Goal: Task Accomplishment & Management: Manage account settings

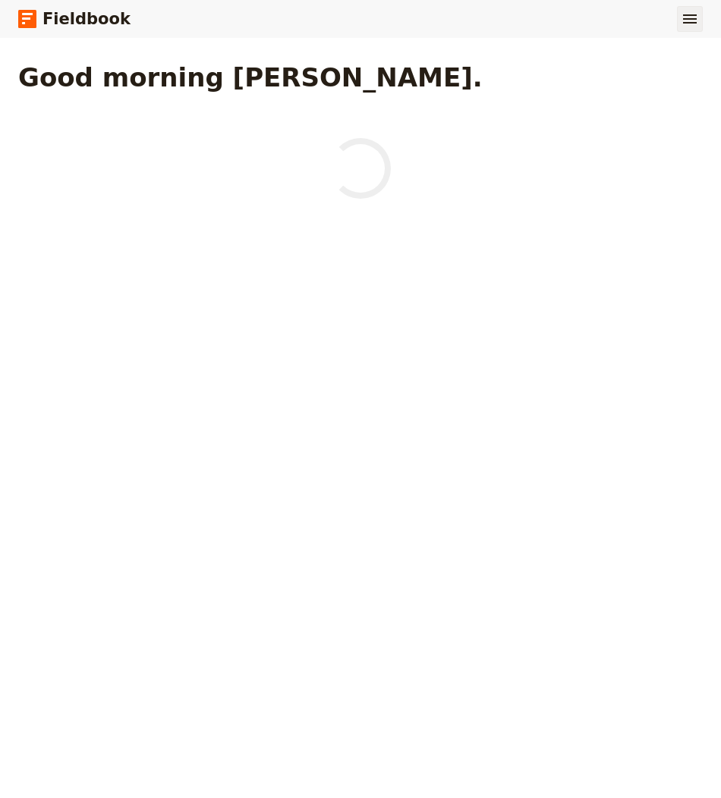
click at [682, 17] on icon "Show menu" at bounding box center [690, 19] width 18 height 18
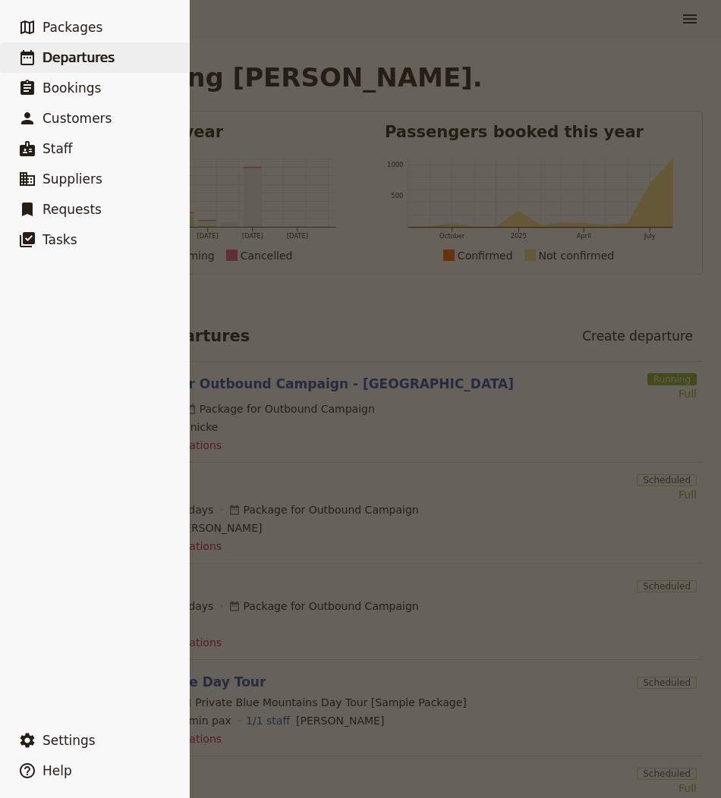
click at [87, 58] on span "Departures" at bounding box center [78, 57] width 72 height 15
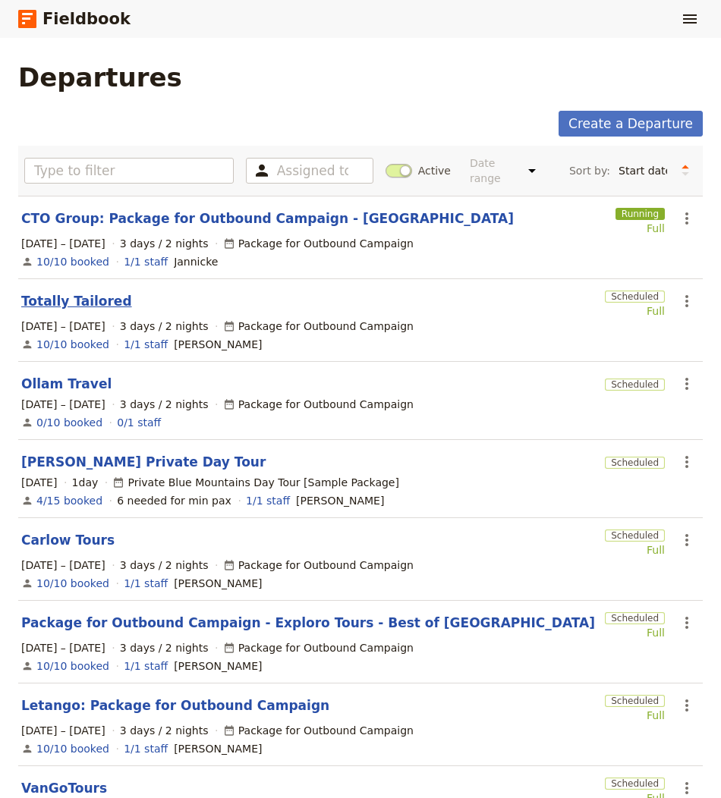
click at [91, 295] on link "Totally Tailored" at bounding box center [76, 301] width 111 height 18
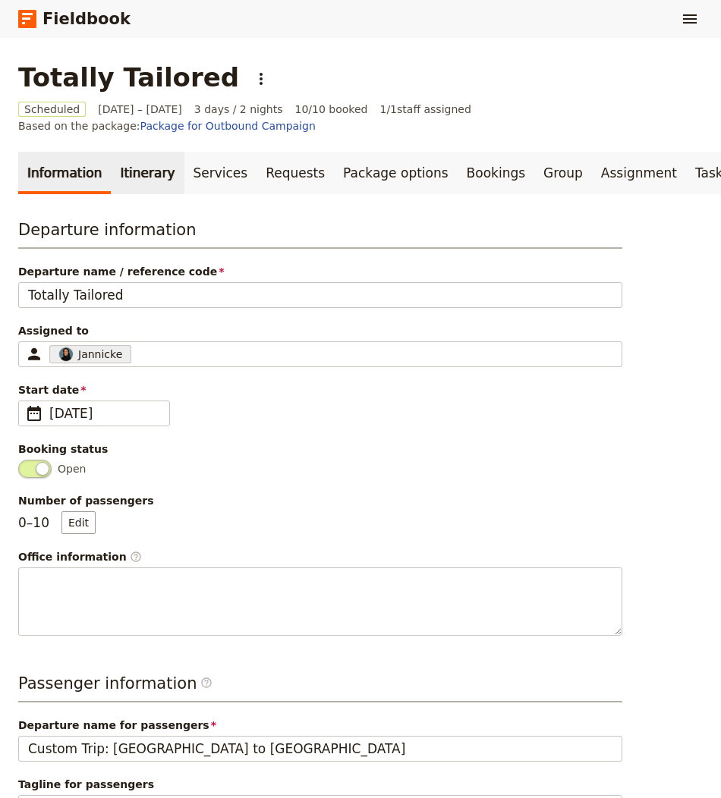
click at [137, 165] on link "Itinerary" at bounding box center [147, 173] width 73 height 42
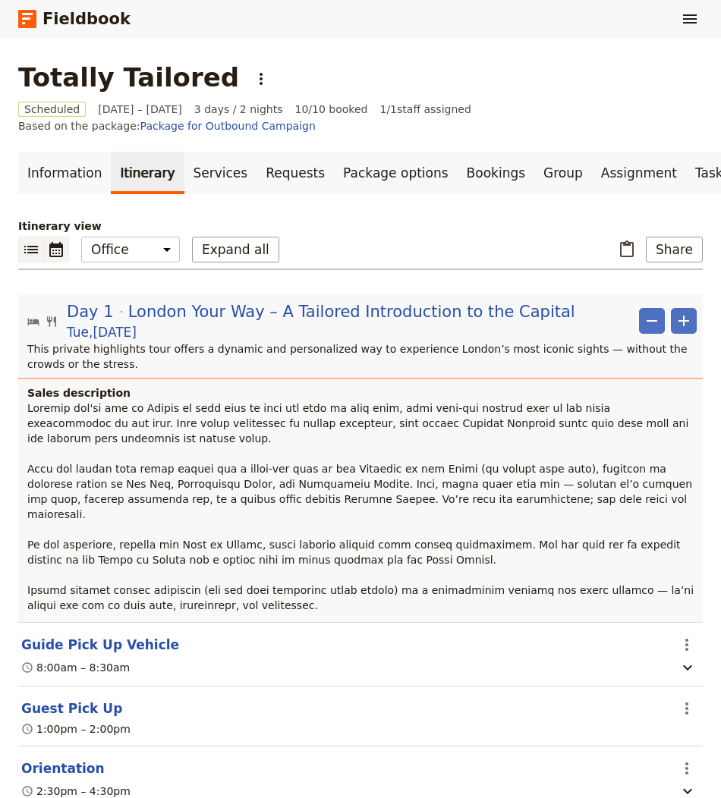
click at [47, 246] on icon "Calendar view" at bounding box center [56, 250] width 18 height 18
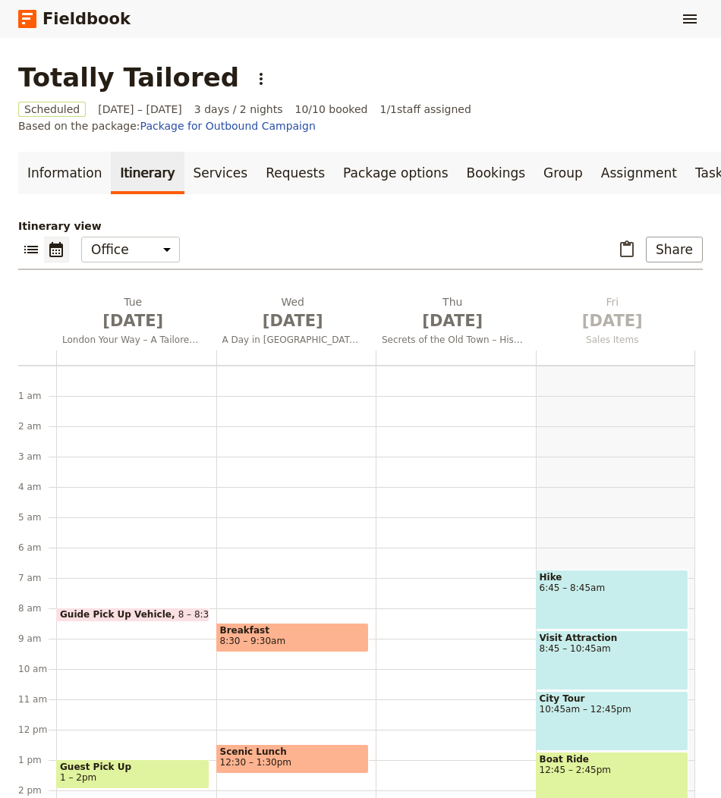
scroll to position [190, 0]
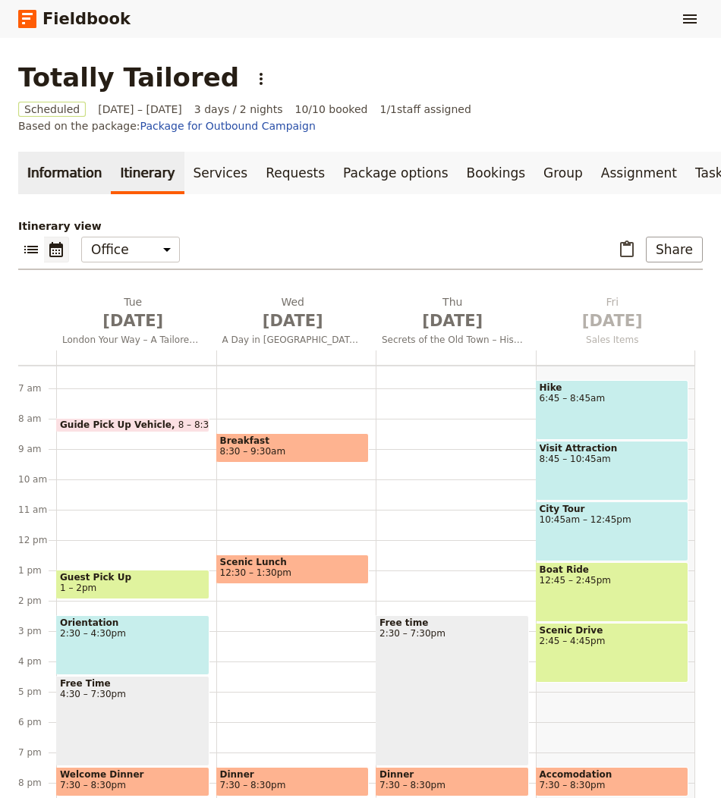
click at [55, 165] on link "Information" at bounding box center [64, 173] width 93 height 42
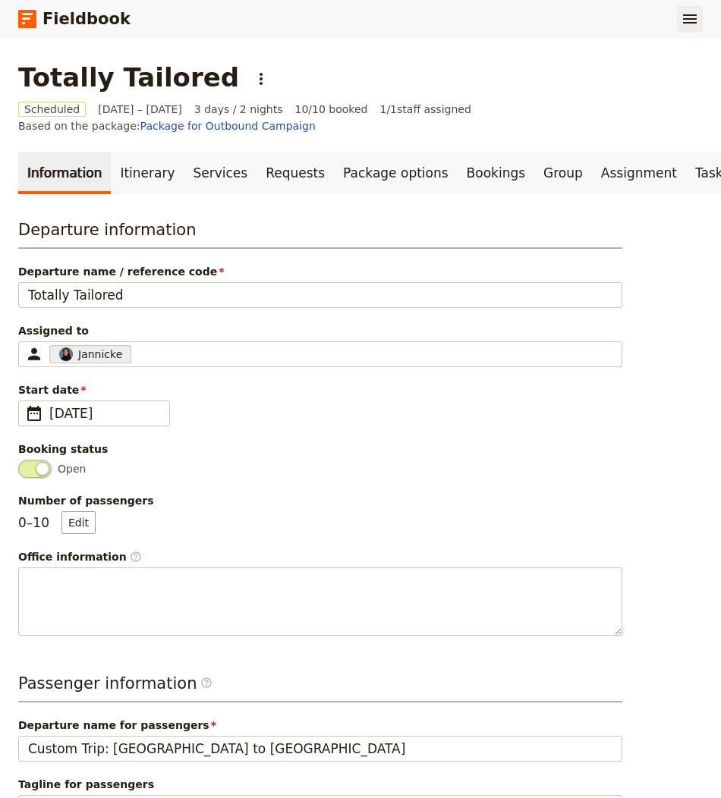
click at [686, 10] on icon "Show menu" at bounding box center [690, 19] width 18 height 18
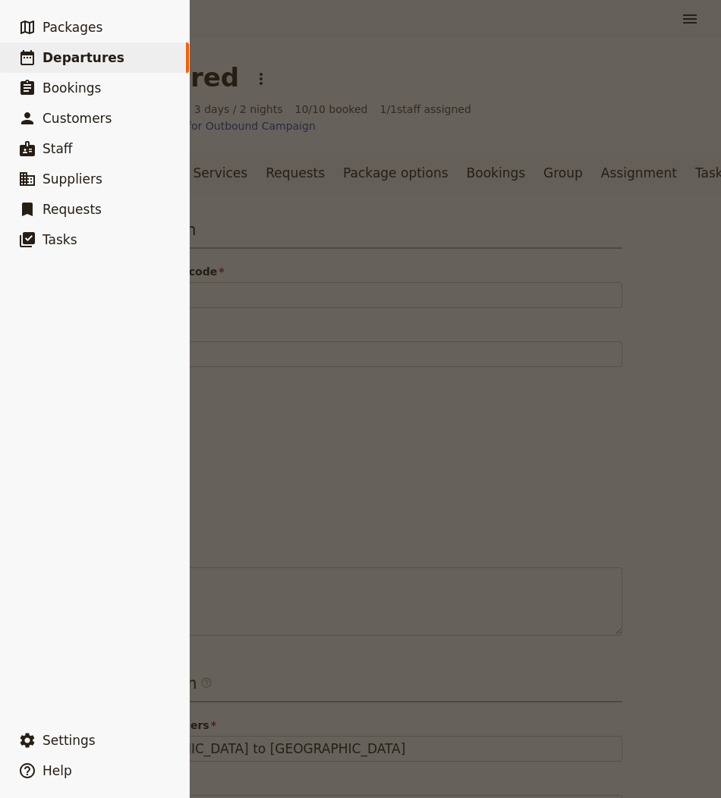
click at [82, 63] on span "Departures" at bounding box center [83, 57] width 82 height 15
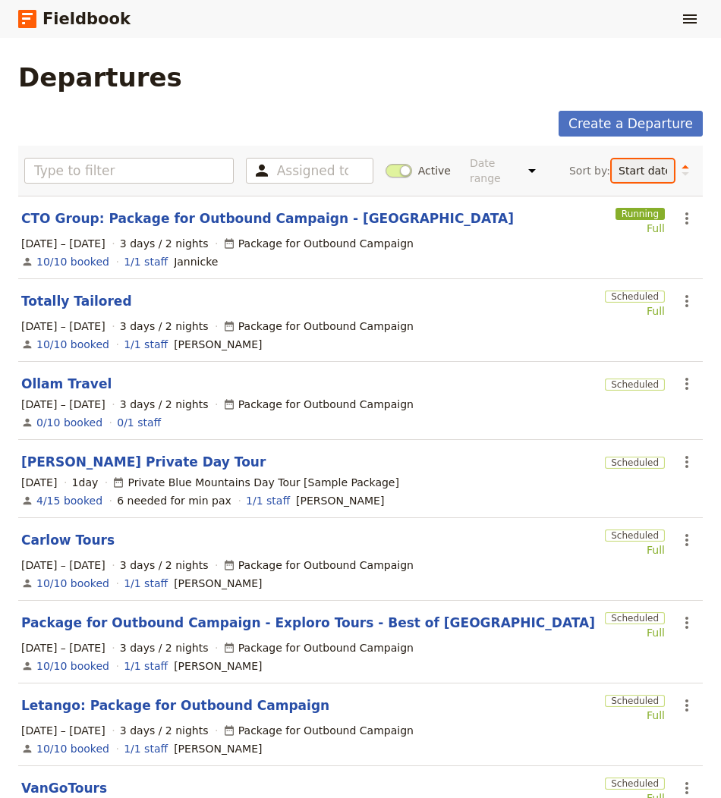
click at [641, 171] on select "Start date Name Status Most recently updated Most recently created" at bounding box center [643, 170] width 62 height 23
select select "UPDATED_AT"
click at [612, 159] on select "Start date Name Status Most recently updated Most recently created" at bounding box center [643, 170] width 62 height 23
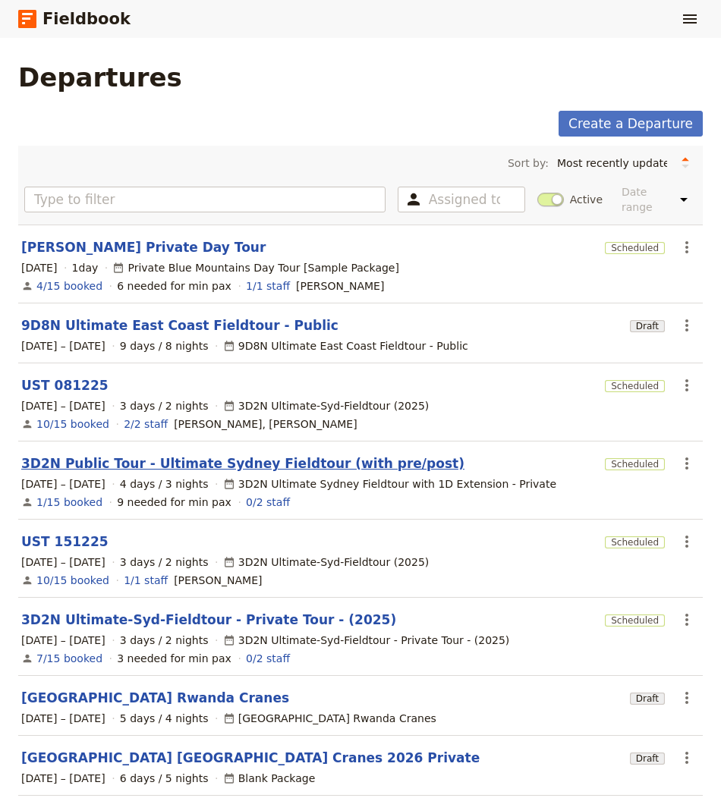
click at [131, 455] on link "3D2N Public Tour - Ultimate Sydney Fieldtour (with pre/post)" at bounding box center [242, 464] width 443 height 18
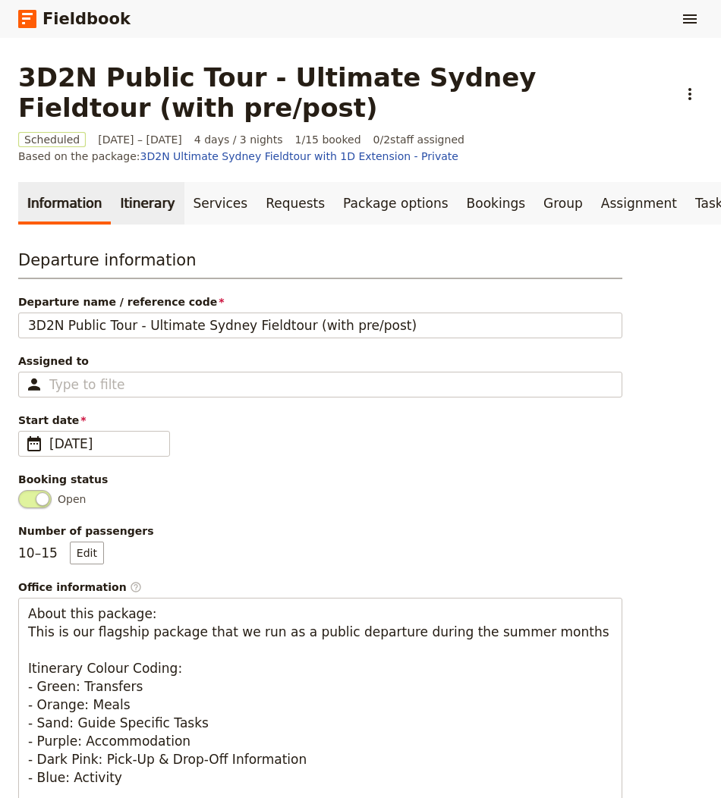
click at [134, 209] on link "Itinerary" at bounding box center [147, 203] width 73 height 42
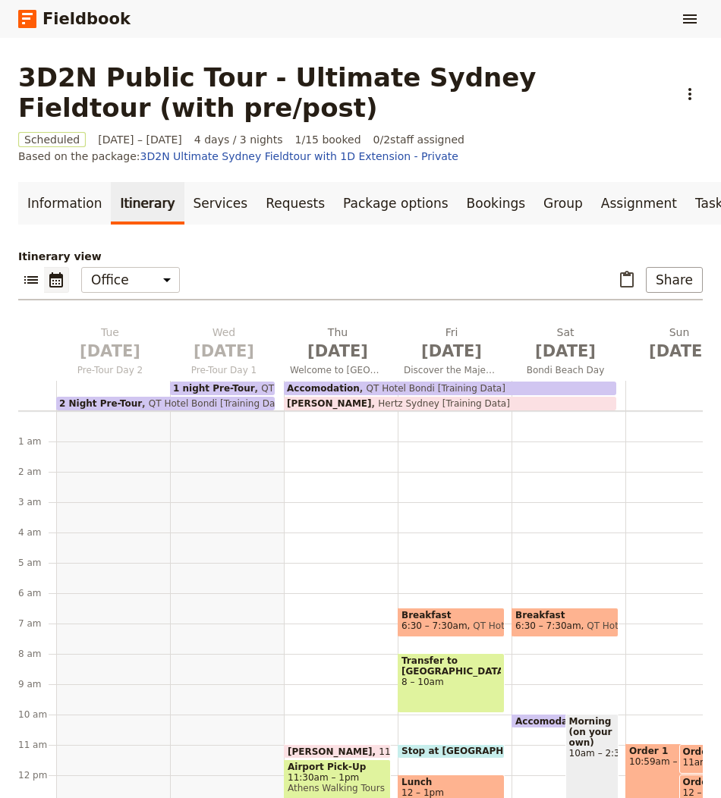
scroll to position [182, 0]
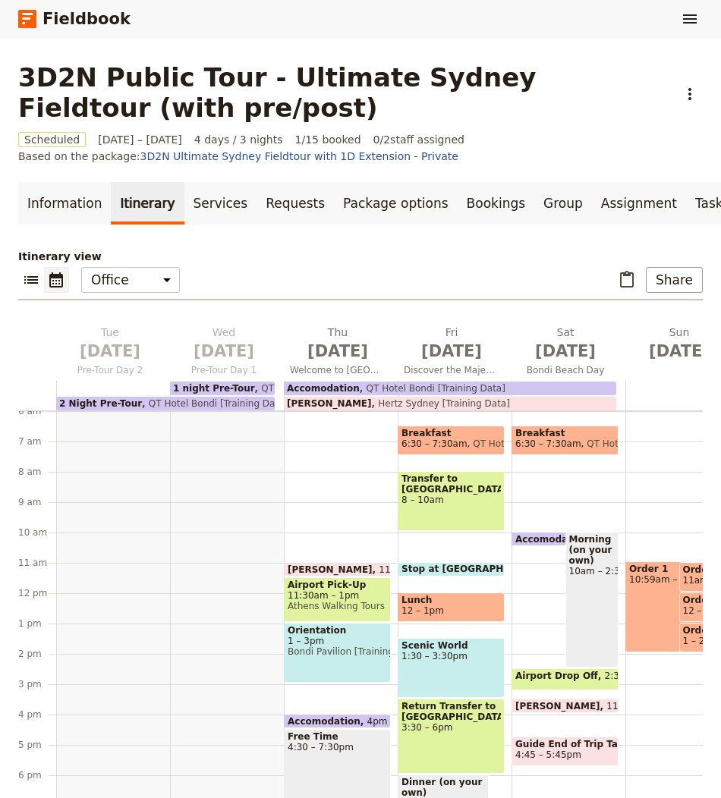
click at [704, 14] on div "Fieldbook ​" at bounding box center [360, 19] width 721 height 38
click at [684, 14] on icon "Show menu" at bounding box center [690, 19] width 18 height 18
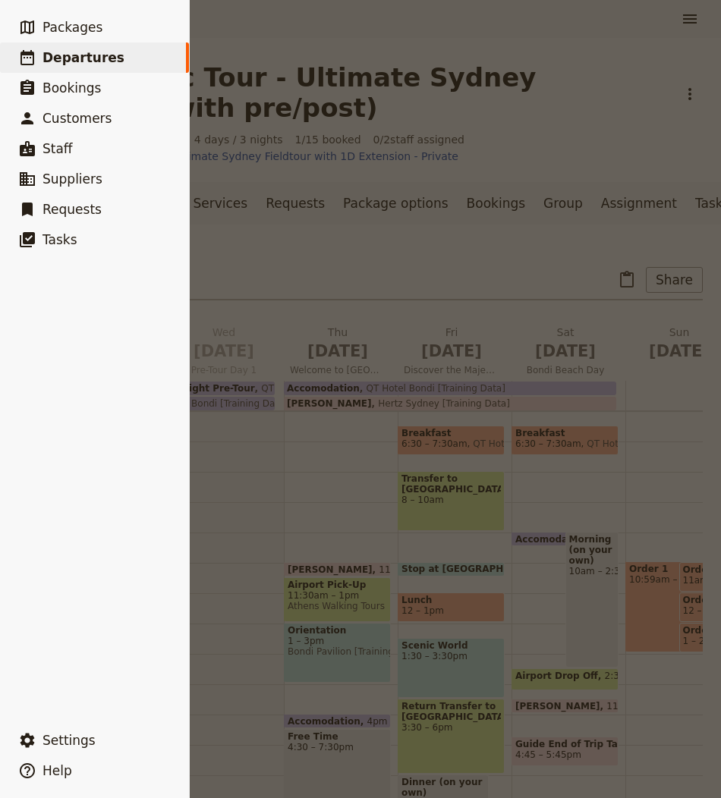
click at [130, 59] on link "​ Departures" at bounding box center [94, 57] width 189 height 30
select select "UPDATED_AT"
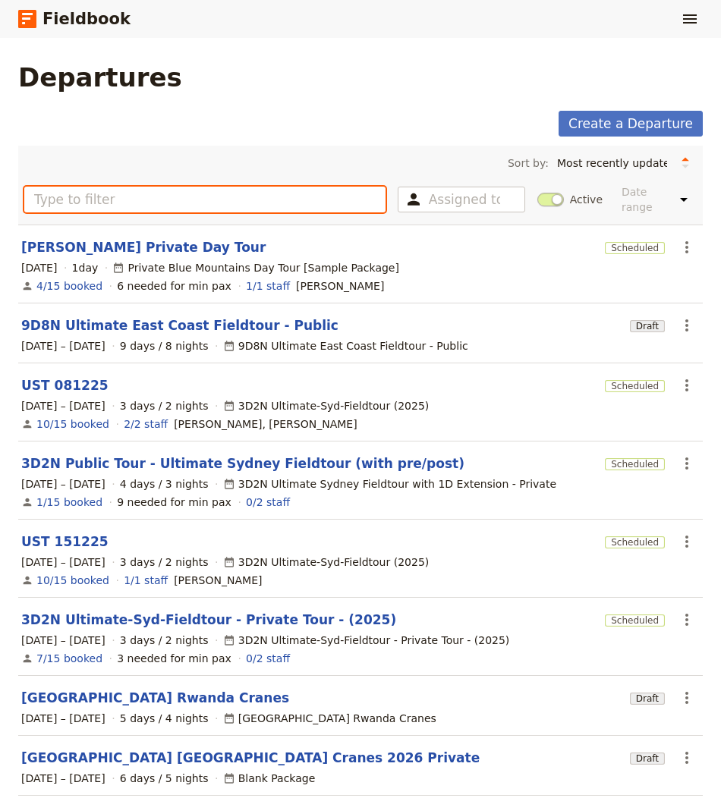
click at [154, 187] on input "text" at bounding box center [204, 200] width 361 height 26
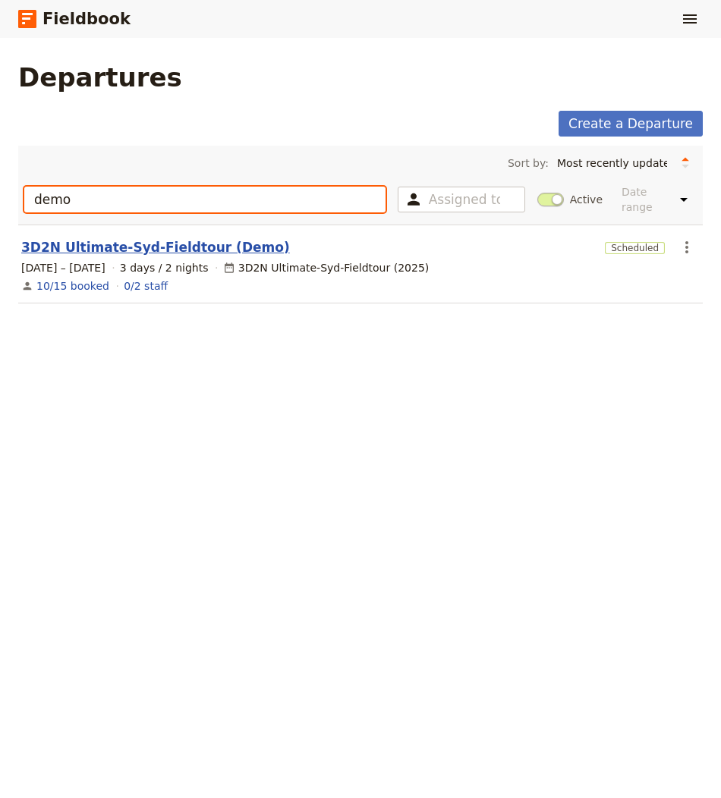
type input "demo"
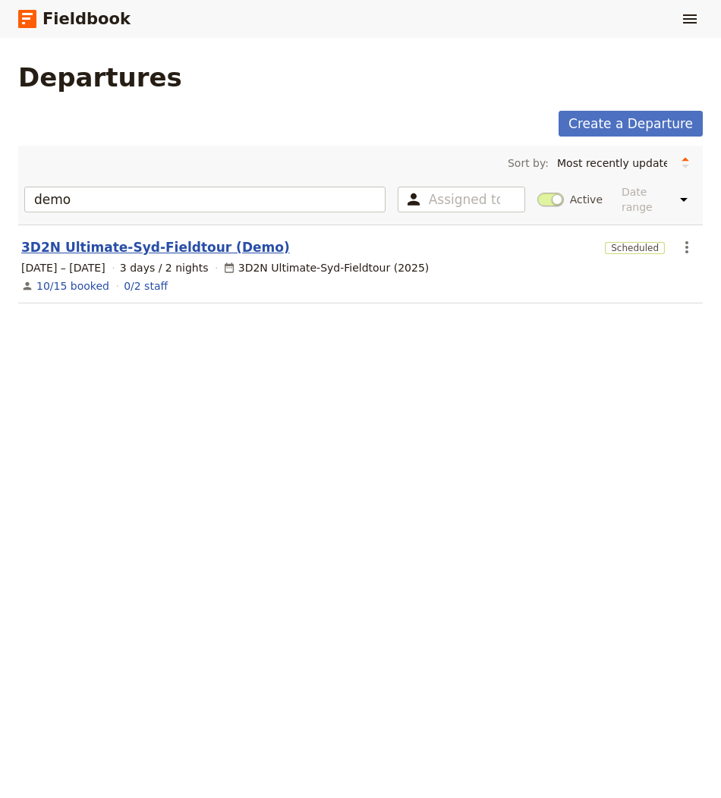
click at [96, 238] on link "3D2N Ultimate-Syd-Fieldtour (Demo)" at bounding box center [155, 247] width 269 height 18
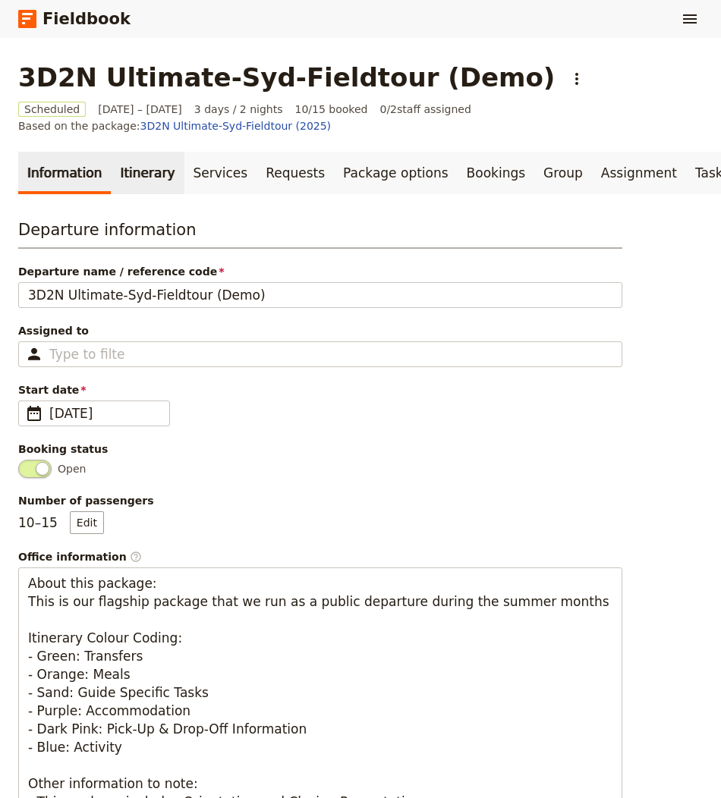
click at [150, 190] on link "Itinerary" at bounding box center [147, 173] width 73 height 42
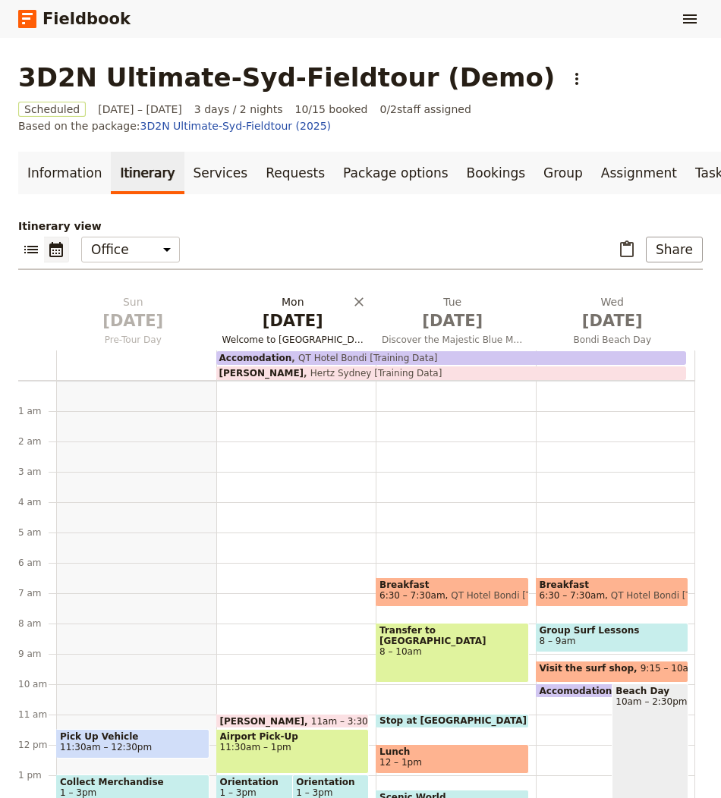
scroll to position [182, 0]
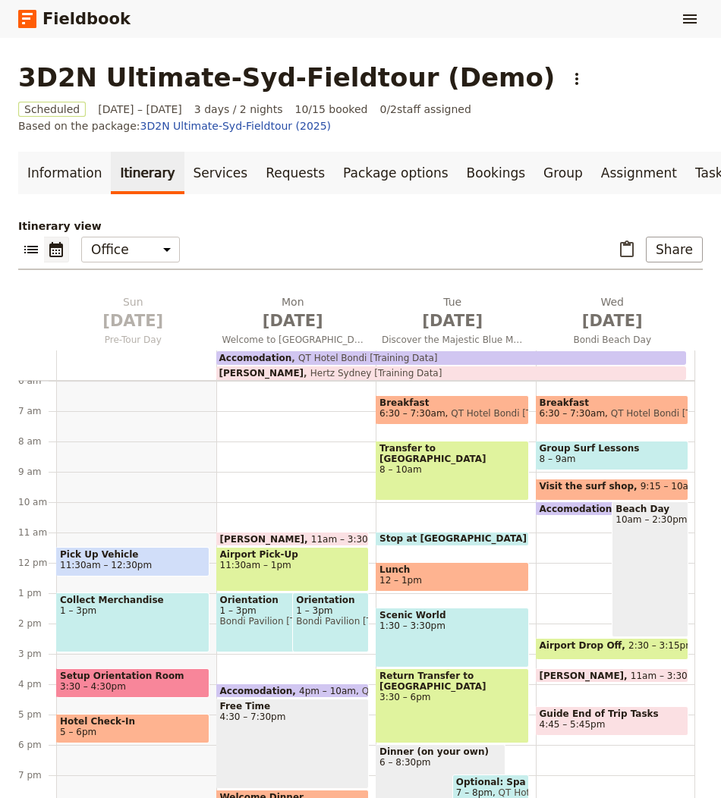
click at [264, 628] on div "Orientation 1 – 3pm [GEOGRAPHIC_DATA] [Training Data], [PERSON_NAME] [Training …" at bounding box center [281, 623] width 130 height 60
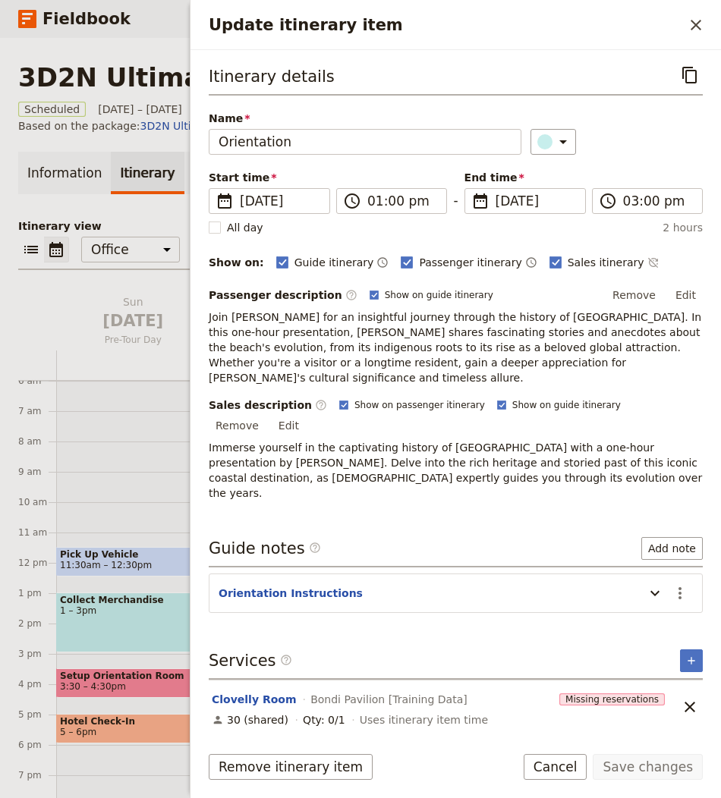
click at [316, 574] on section "Orientation Instructions ​" at bounding box center [456, 593] width 494 height 39
click at [315, 586] on button "Orientation Instructions" at bounding box center [291, 593] width 144 height 15
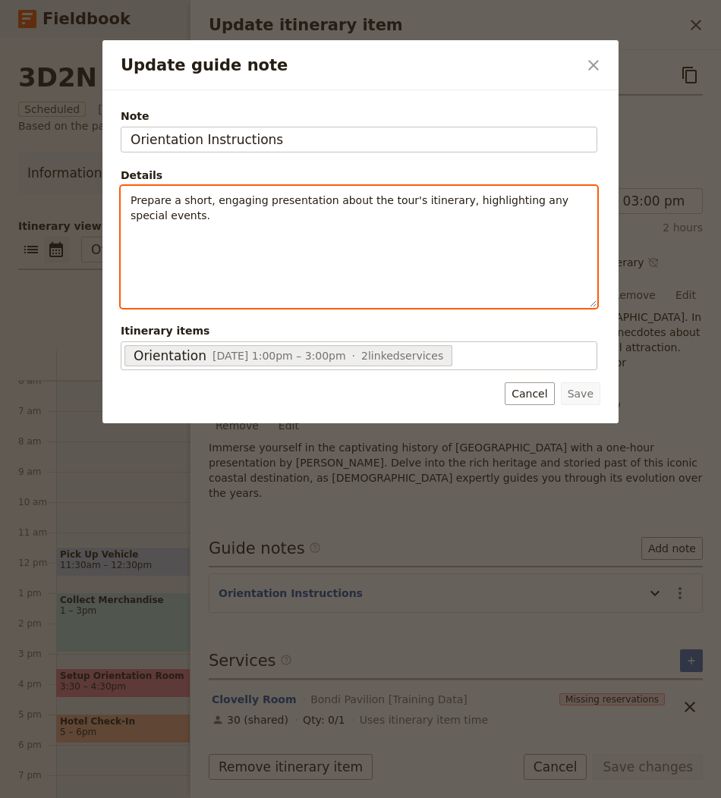
click at [365, 253] on div "Prepare a short, engaging presentation about the tour's itinerary, highlighting…" at bounding box center [358, 247] width 475 height 121
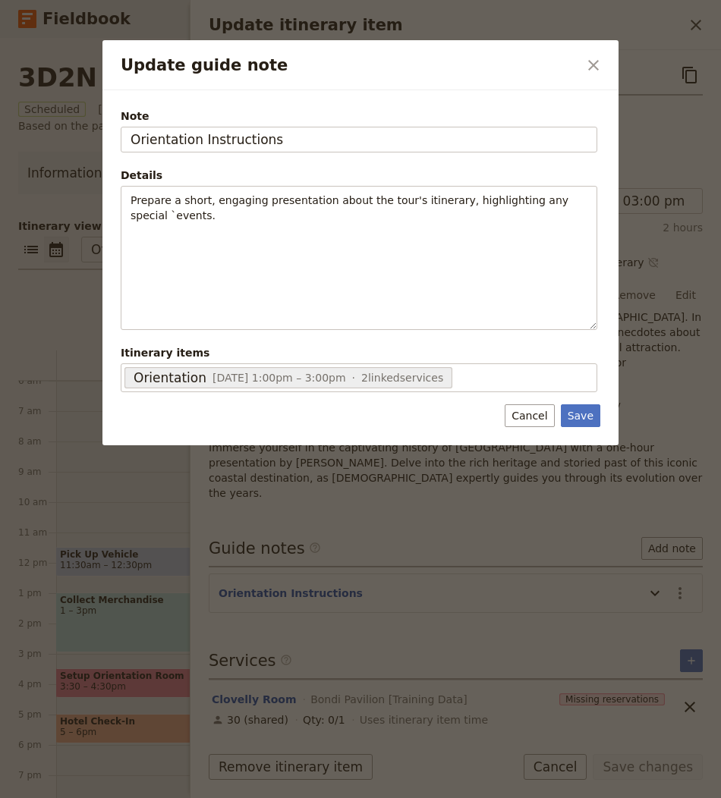
click at [615, 488] on div at bounding box center [360, 399] width 721 height 798
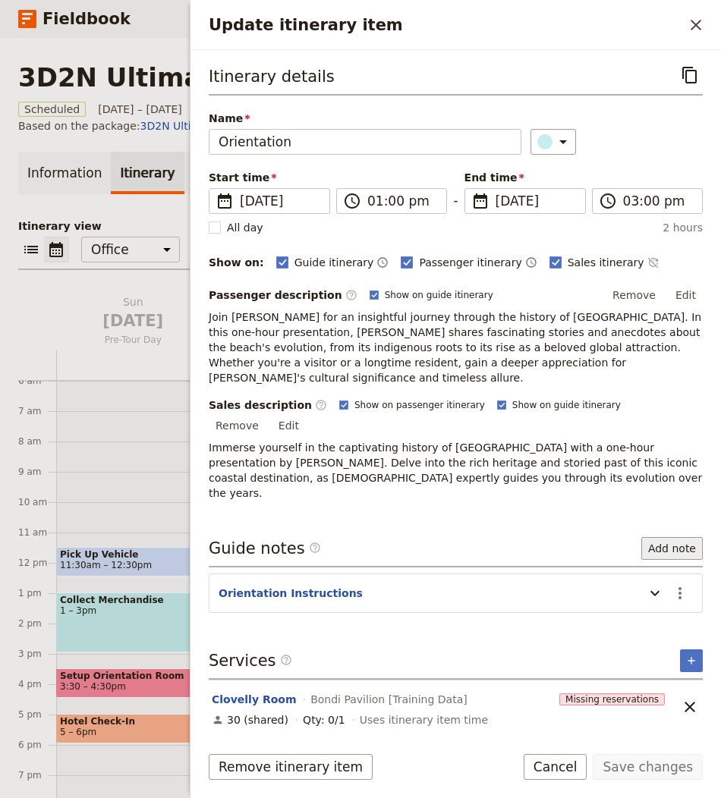
click at [663, 537] on button "Add note" at bounding box center [671, 548] width 61 height 23
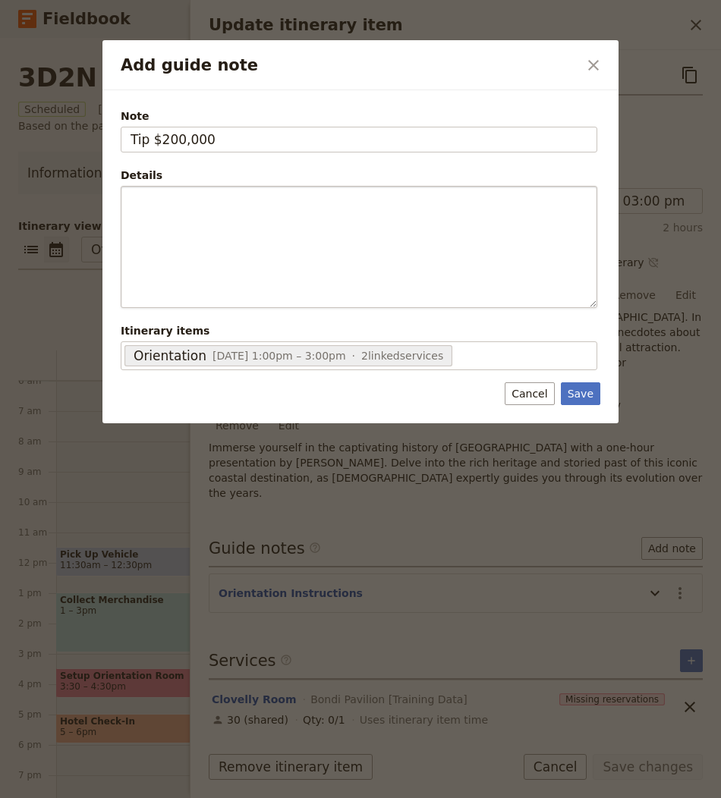
type input "Tip $200,000"
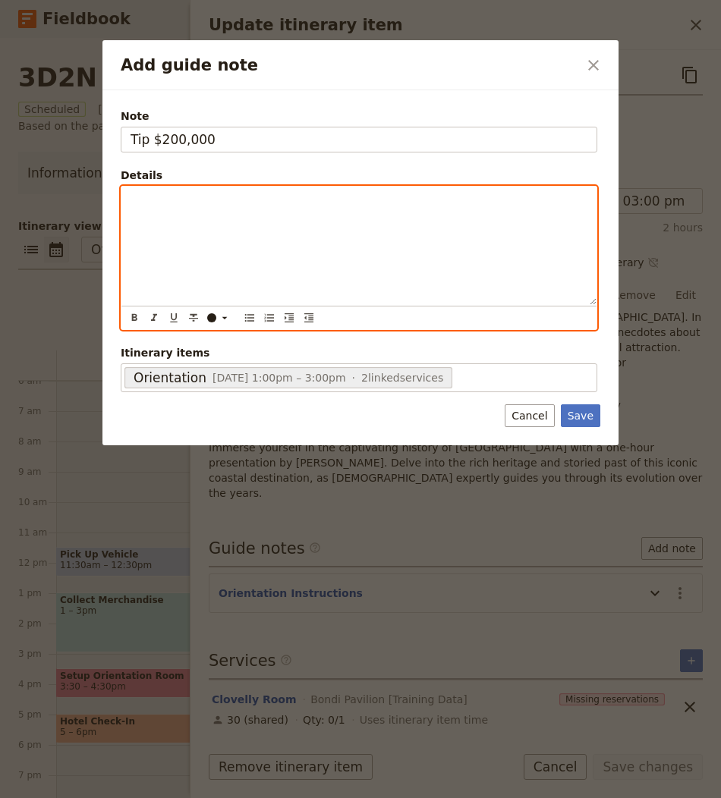
click at [352, 292] on div "Add guide note" at bounding box center [358, 246] width 475 height 118
click at [185, 199] on span "This tip is $200,000" at bounding box center [183, 200] width 105 height 12
click at [179, 199] on span "This tip is $200,000" at bounding box center [183, 200] width 105 height 12
click at [225, 312] on icon "Add guide note" at bounding box center [225, 318] width 12 height 12
click at [213, 354] on div "button" at bounding box center [211, 352] width 9 height 9
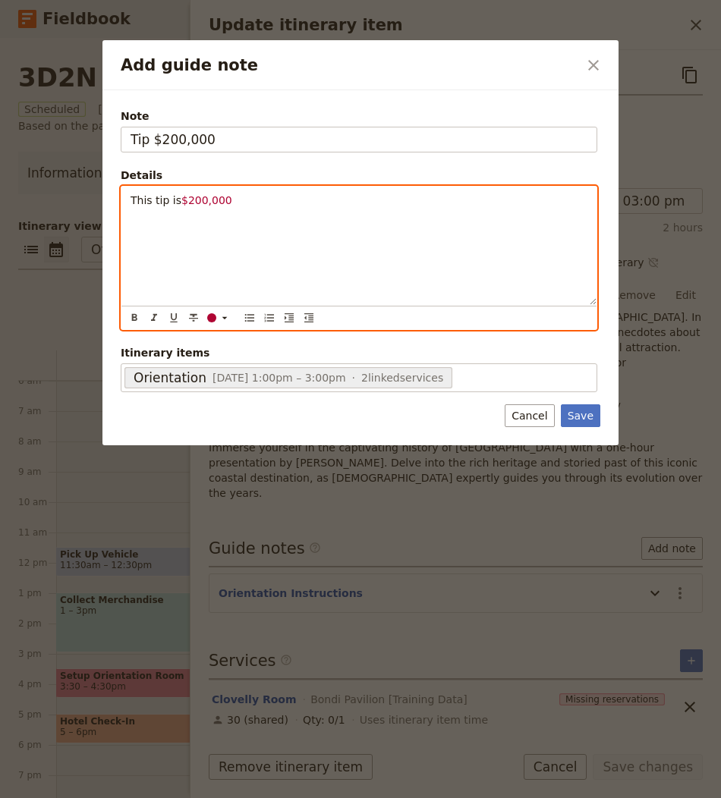
click at [412, 247] on div "This tip is $200,000" at bounding box center [358, 246] width 475 height 118
click at [197, 194] on span "$200,000" at bounding box center [206, 200] width 51 height 12
drag, startPoint x: 180, startPoint y: 200, endPoint x: 268, endPoint y: 200, distance: 88.0
click at [268, 200] on p "This tip is $200,000" at bounding box center [359, 200] width 457 height 15
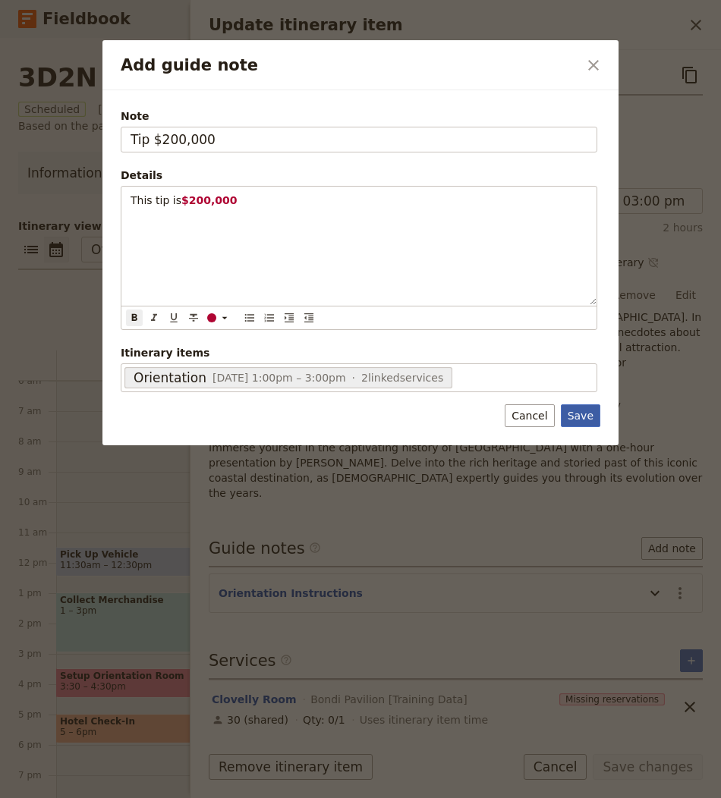
click at [581, 406] on button "Save" at bounding box center [580, 416] width 39 height 23
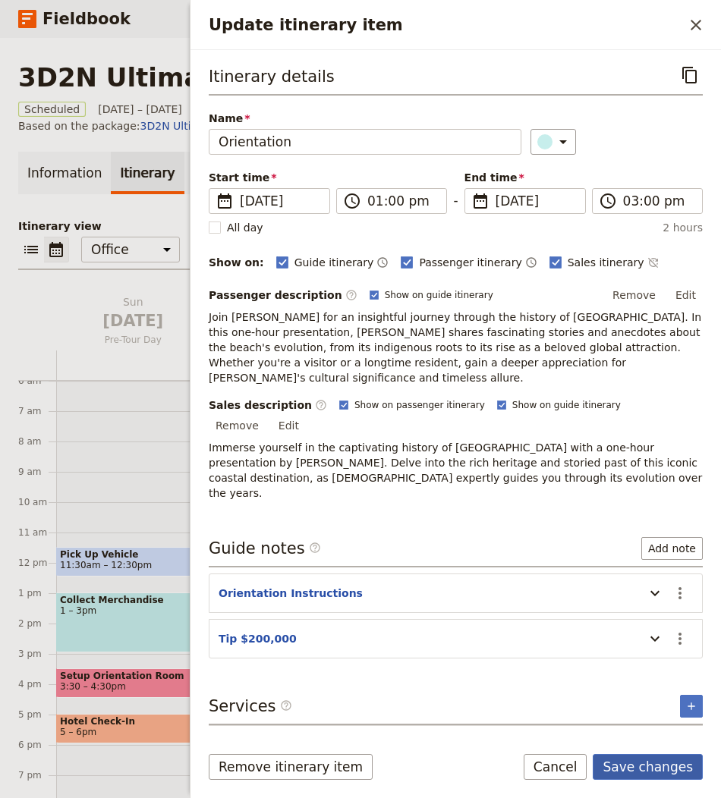
click at [660, 763] on button "Save changes" at bounding box center [648, 767] width 110 height 26
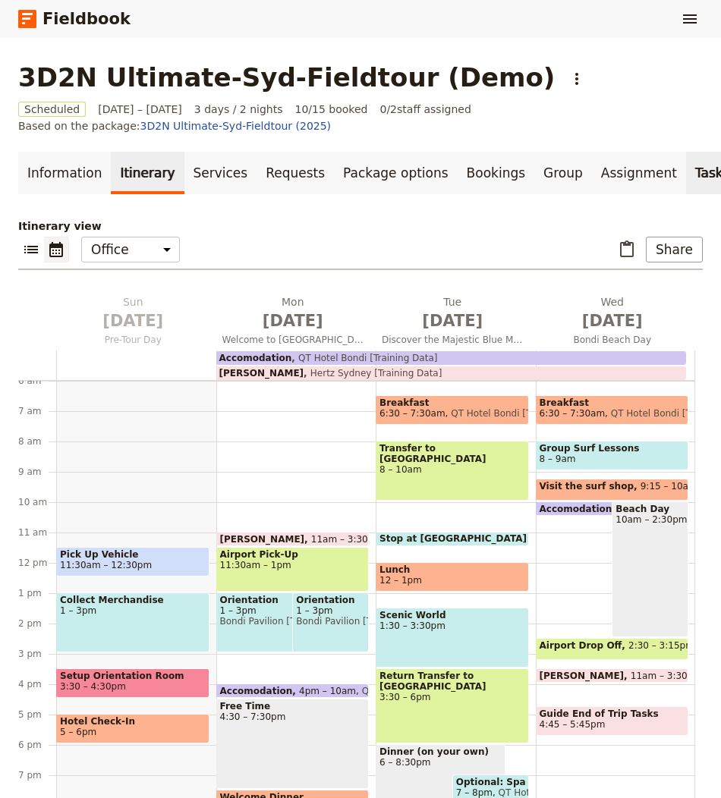
scroll to position [0, 65]
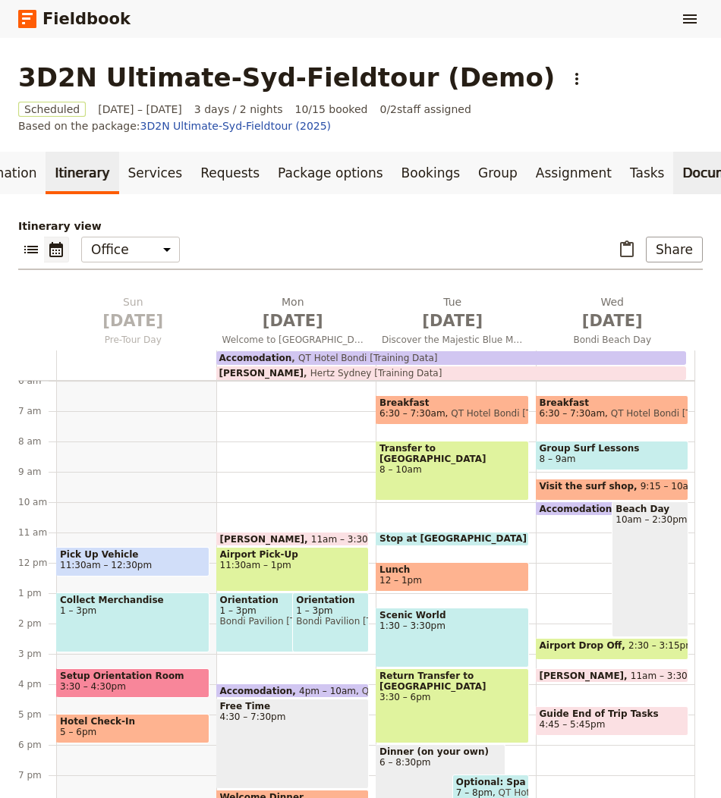
click at [673, 175] on link "Documents" at bounding box center [719, 173] width 92 height 42
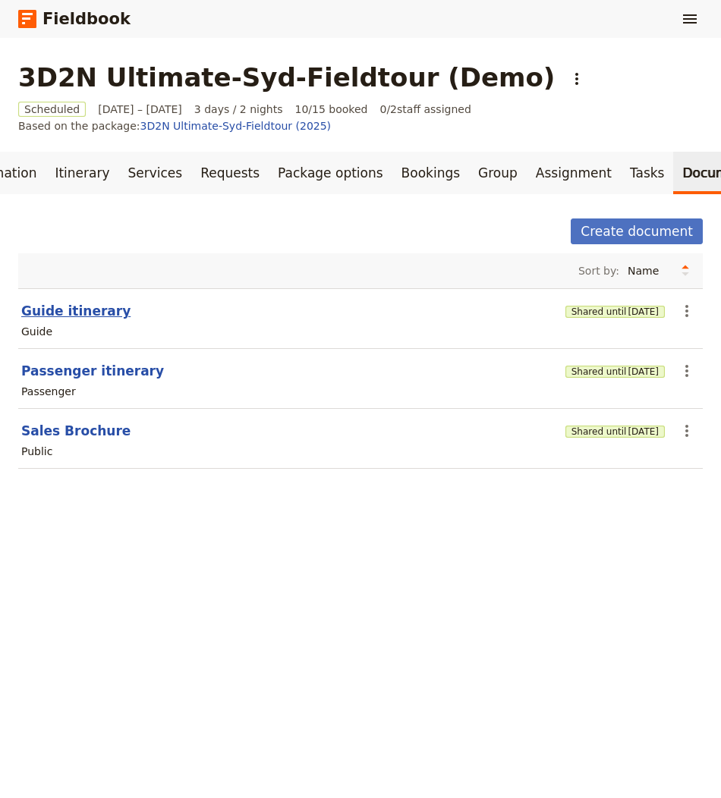
click at [83, 307] on button "Guide itinerary" at bounding box center [75, 311] width 109 height 18
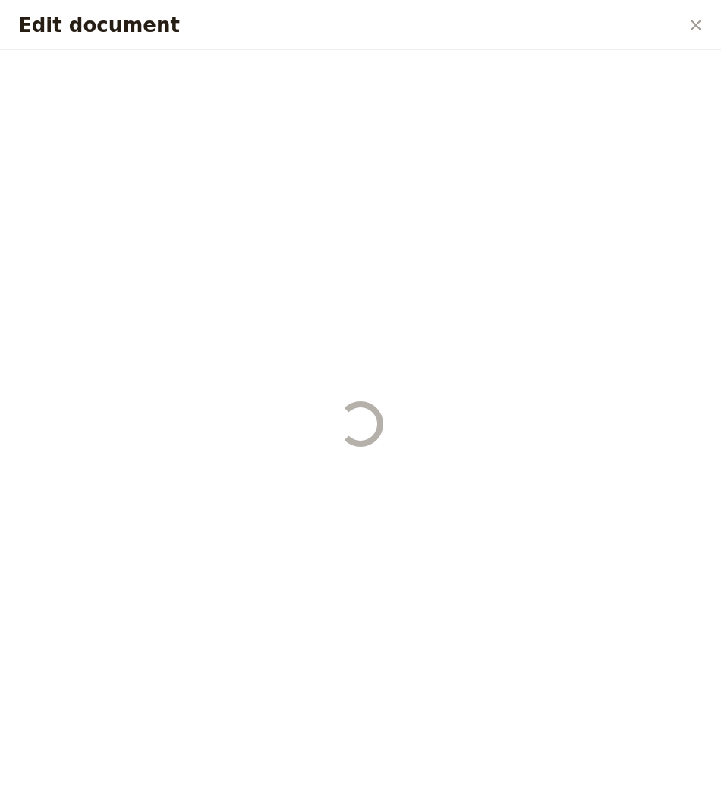
select select "STAFF"
select select "RUN_SHEET"
select select "DEFAULT"
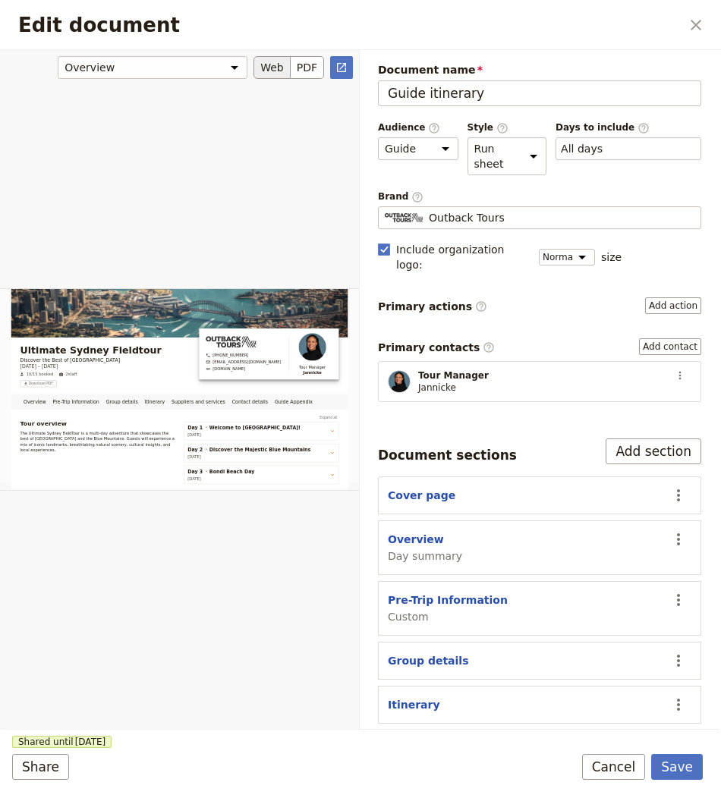
scroll to position [55, 0]
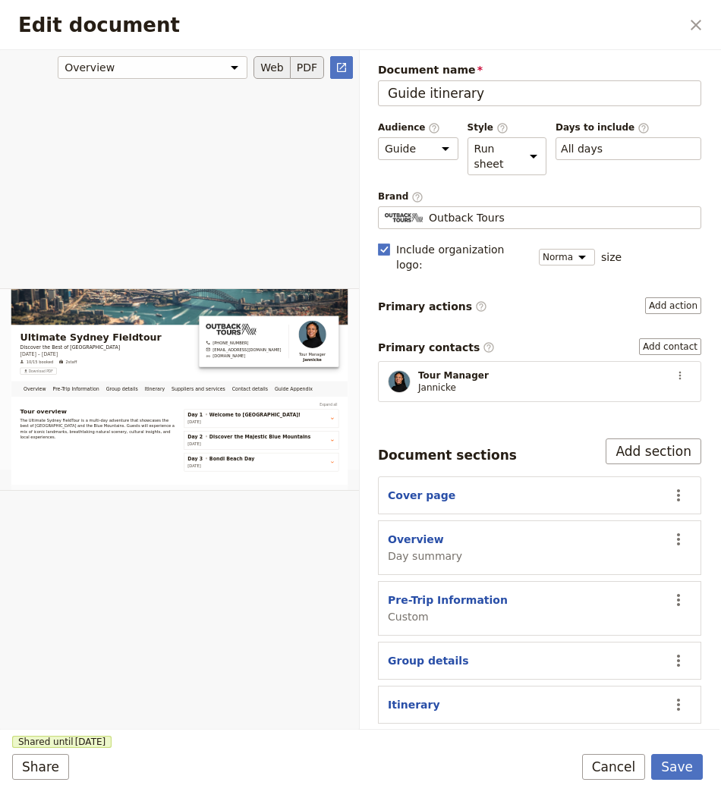
click at [314, 60] on button "PDF" at bounding box center [307, 67] width 33 height 23
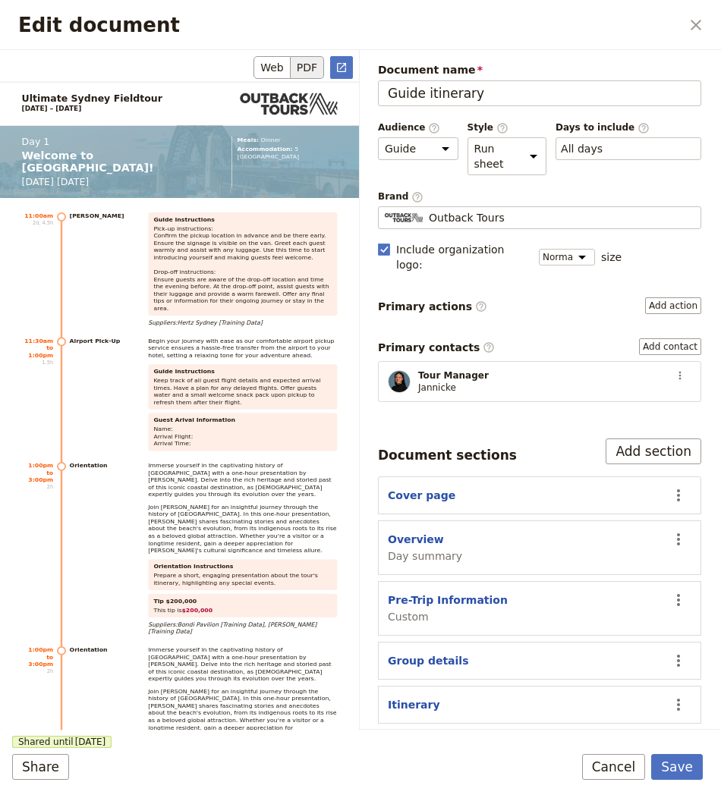
scroll to position [5080, 0]
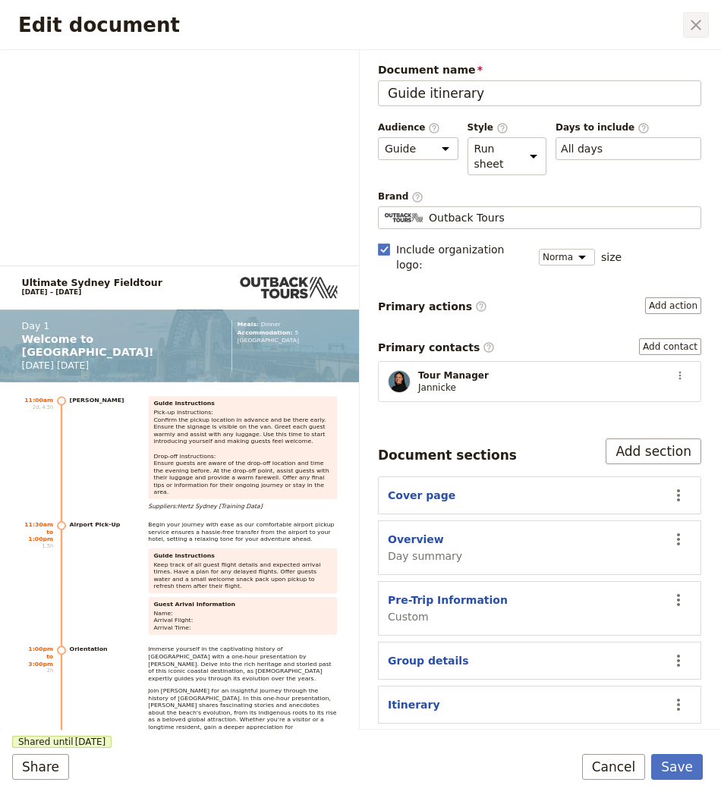
click at [691, 19] on icon "Close dialog" at bounding box center [696, 25] width 18 height 18
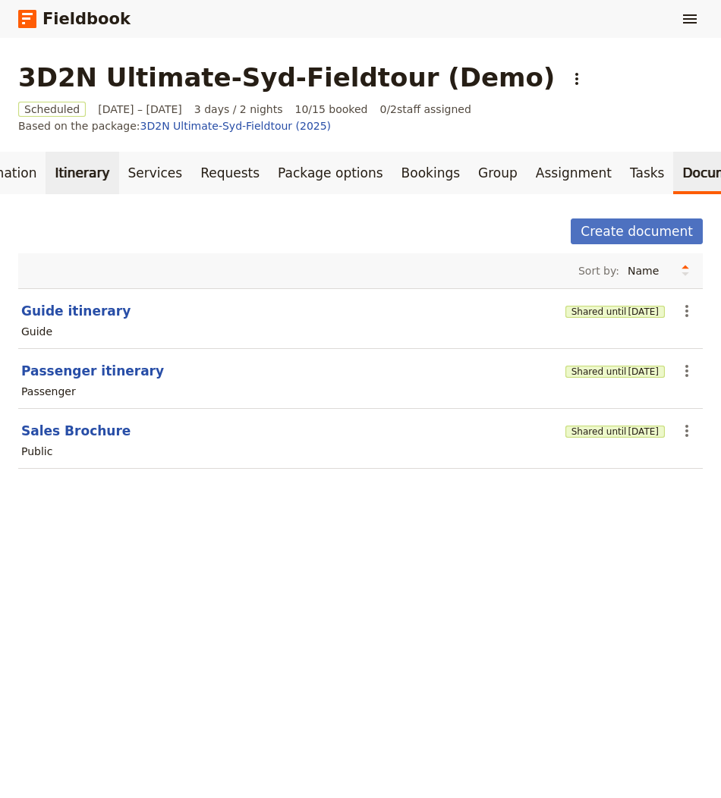
click at [74, 170] on link "Itinerary" at bounding box center [82, 173] width 73 height 42
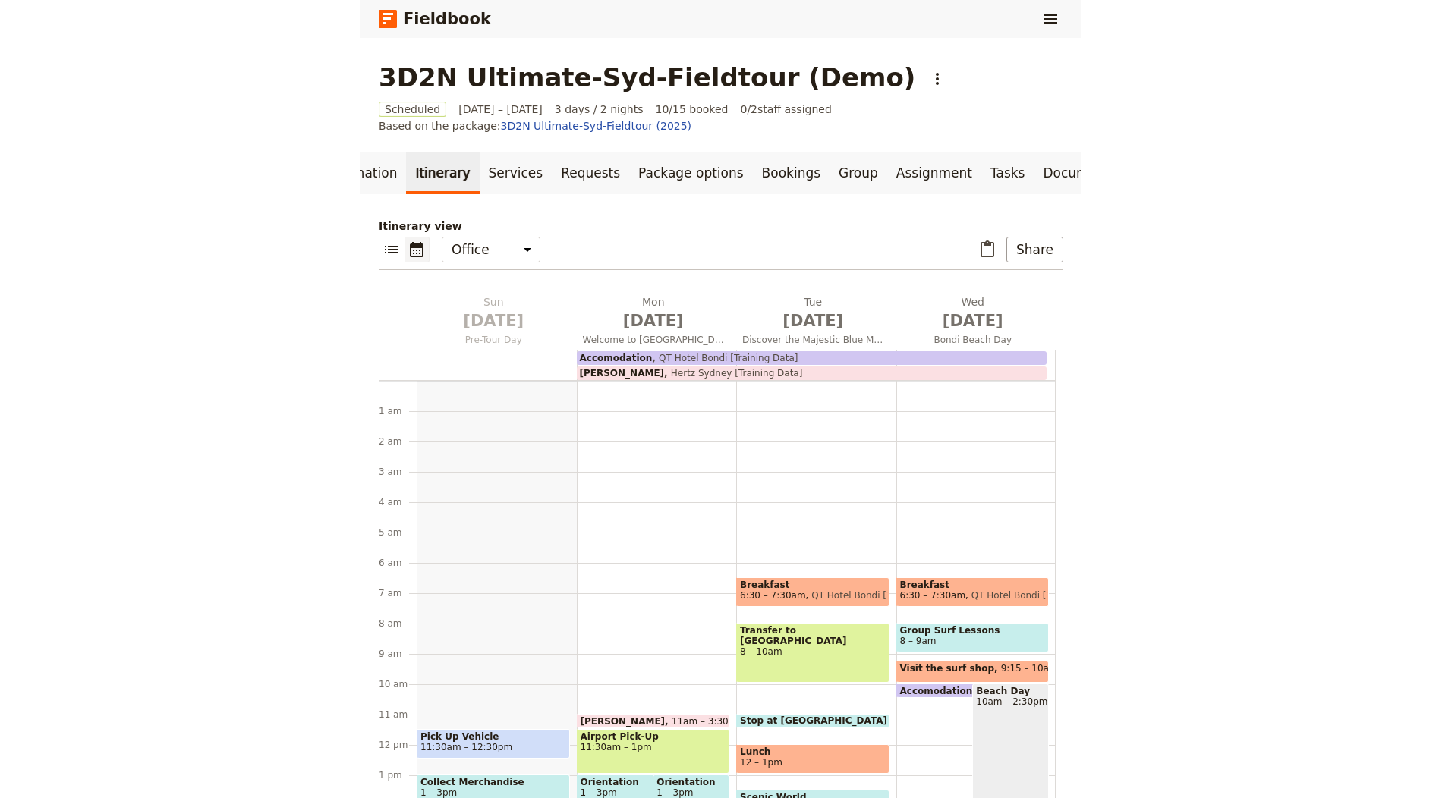
scroll to position [182, 0]
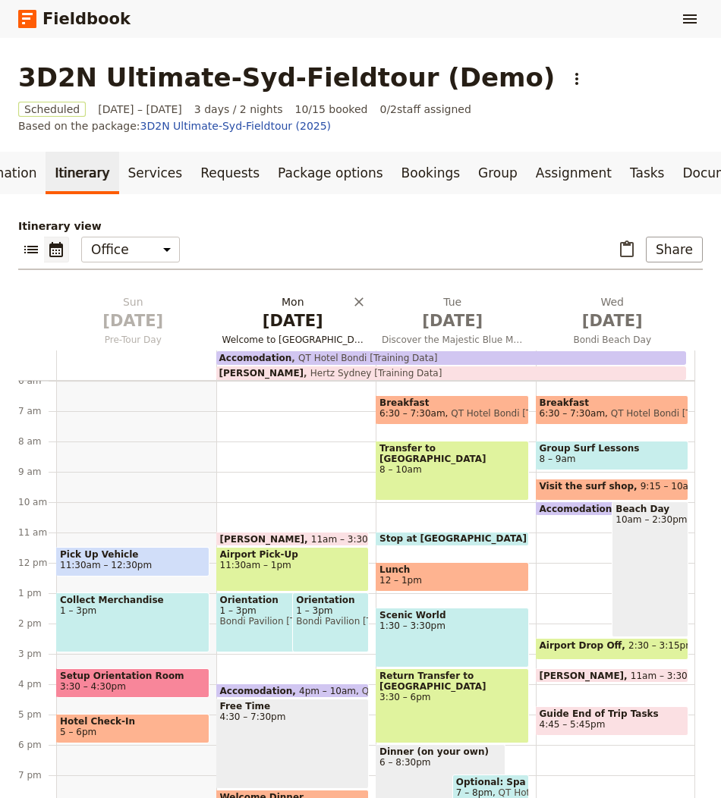
click at [250, 314] on span "[DATE]" at bounding box center [293, 321] width 142 height 23
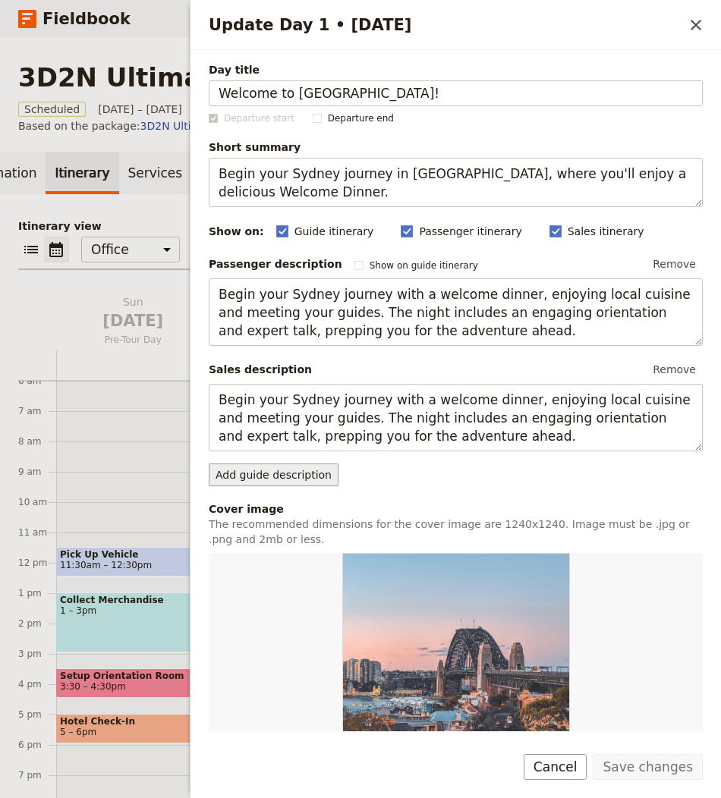
click at [316, 465] on button "Add guide description" at bounding box center [274, 475] width 130 height 23
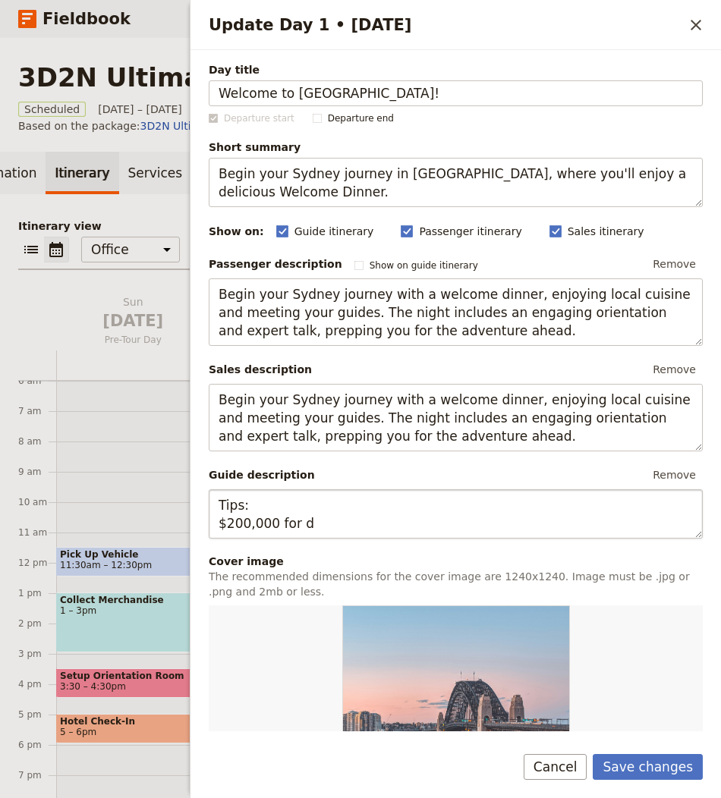
type textarea "Tips: $200,000 for"
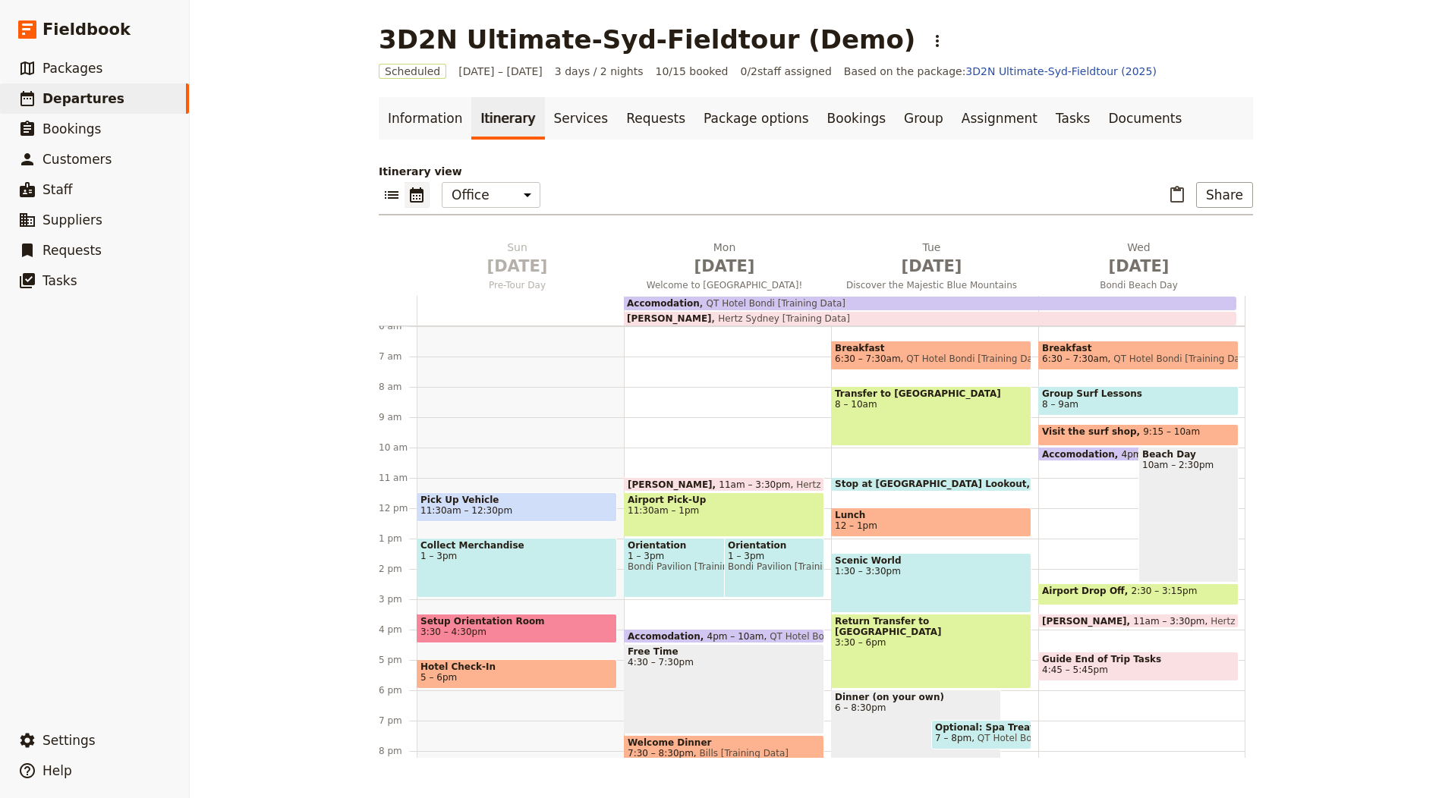
scroll to position [0, 0]
click at [386, 194] on icon "List view" at bounding box center [391, 195] width 18 height 18
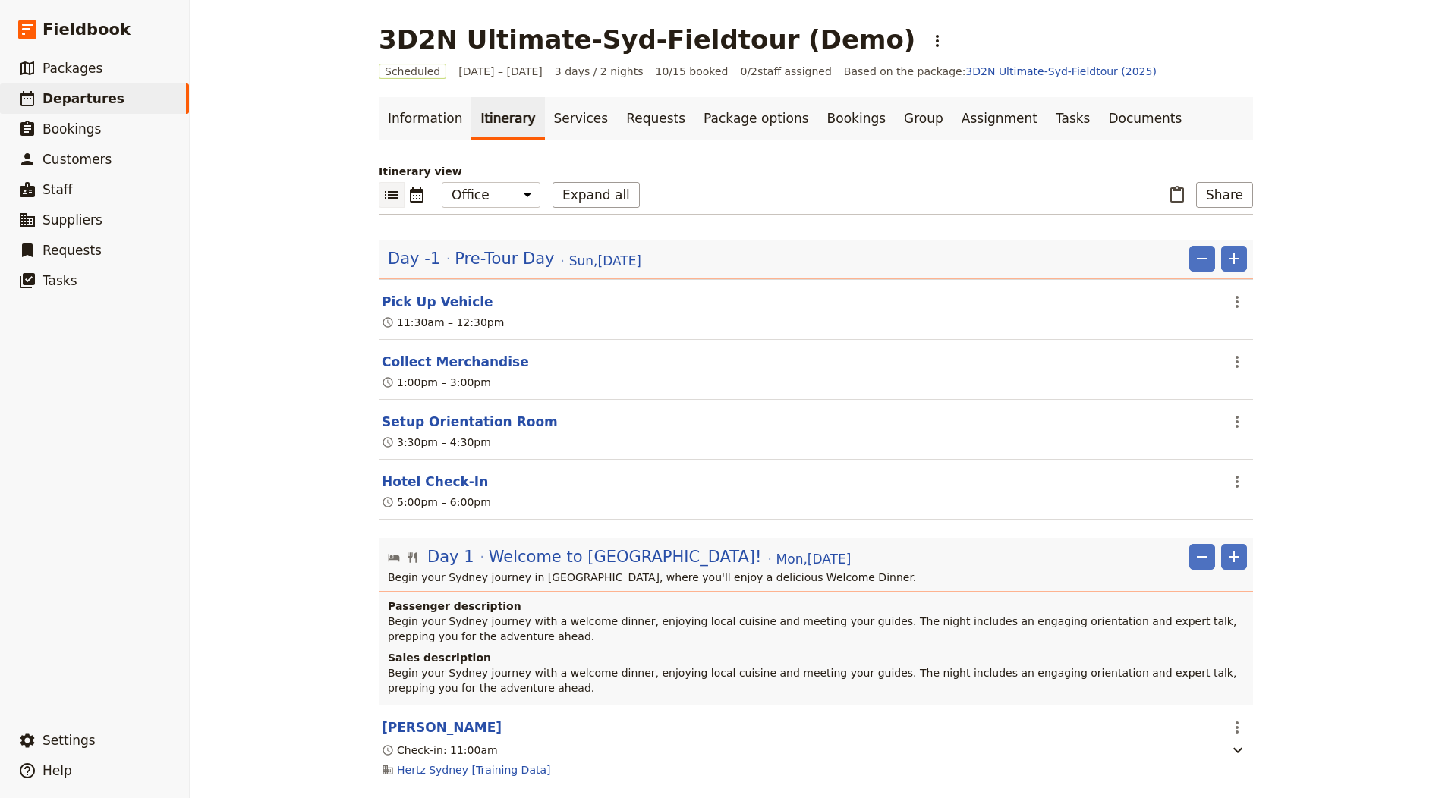
click at [569, 208] on div "​ ​ Office Guide Passenger Sales Expand all ​ Share" at bounding box center [816, 198] width 874 height 33
click at [572, 199] on button "Expand all" at bounding box center [595, 195] width 87 height 26
click at [504, 197] on select "Office Guide Passenger Sales" at bounding box center [491, 195] width 99 height 26
select select "STAFF"
click at [442, 182] on select "Office Guide Passenger Sales" at bounding box center [491, 195] width 99 height 26
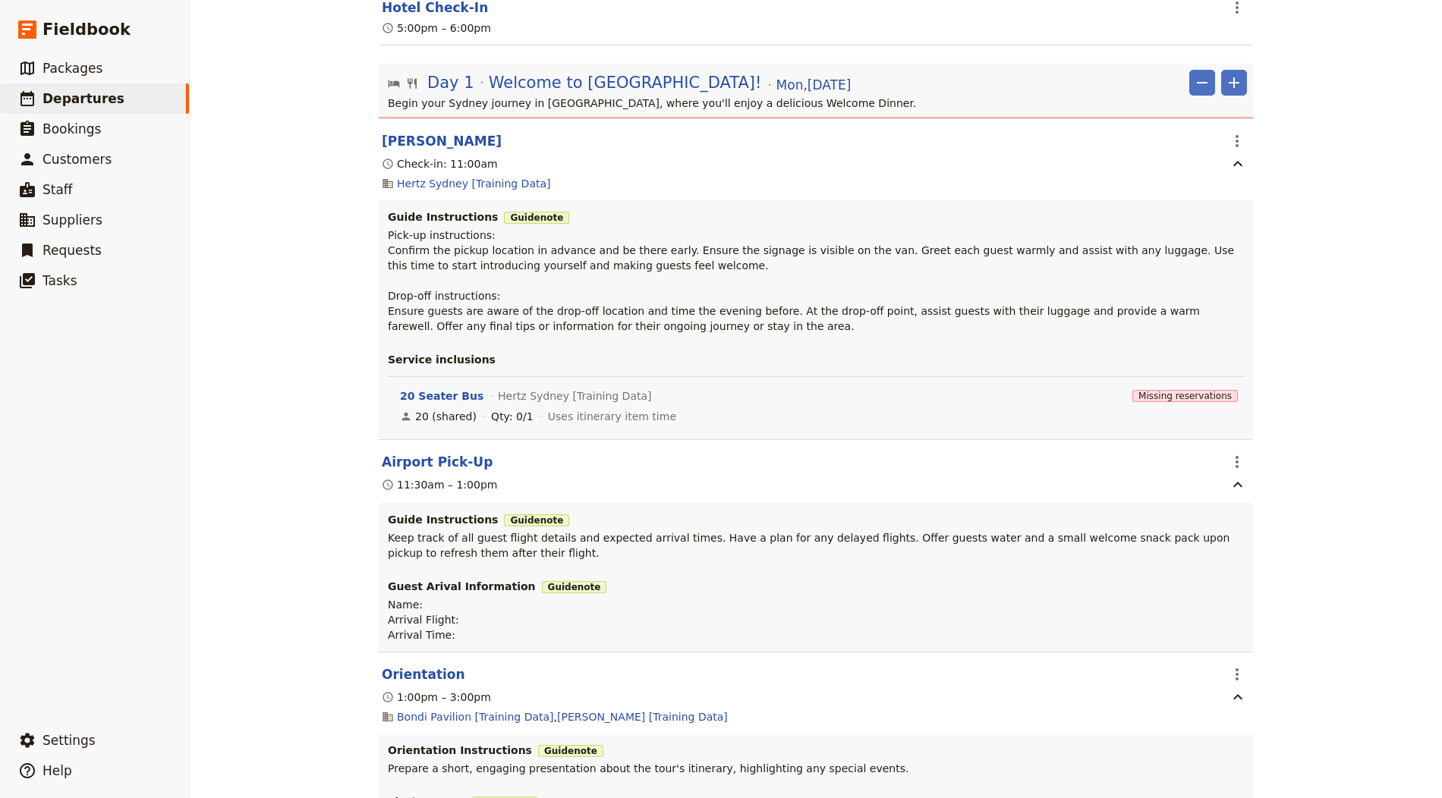
scroll to position [475, 0]
click at [595, 63] on header "Day 1 Welcome to [GEOGRAPHIC_DATA]! [DATE] ​ ​ Begin your Sydney journey in [GE…" at bounding box center [816, 90] width 874 height 55
click at [585, 77] on span "Welcome to [GEOGRAPHIC_DATA]!" at bounding box center [625, 82] width 273 height 23
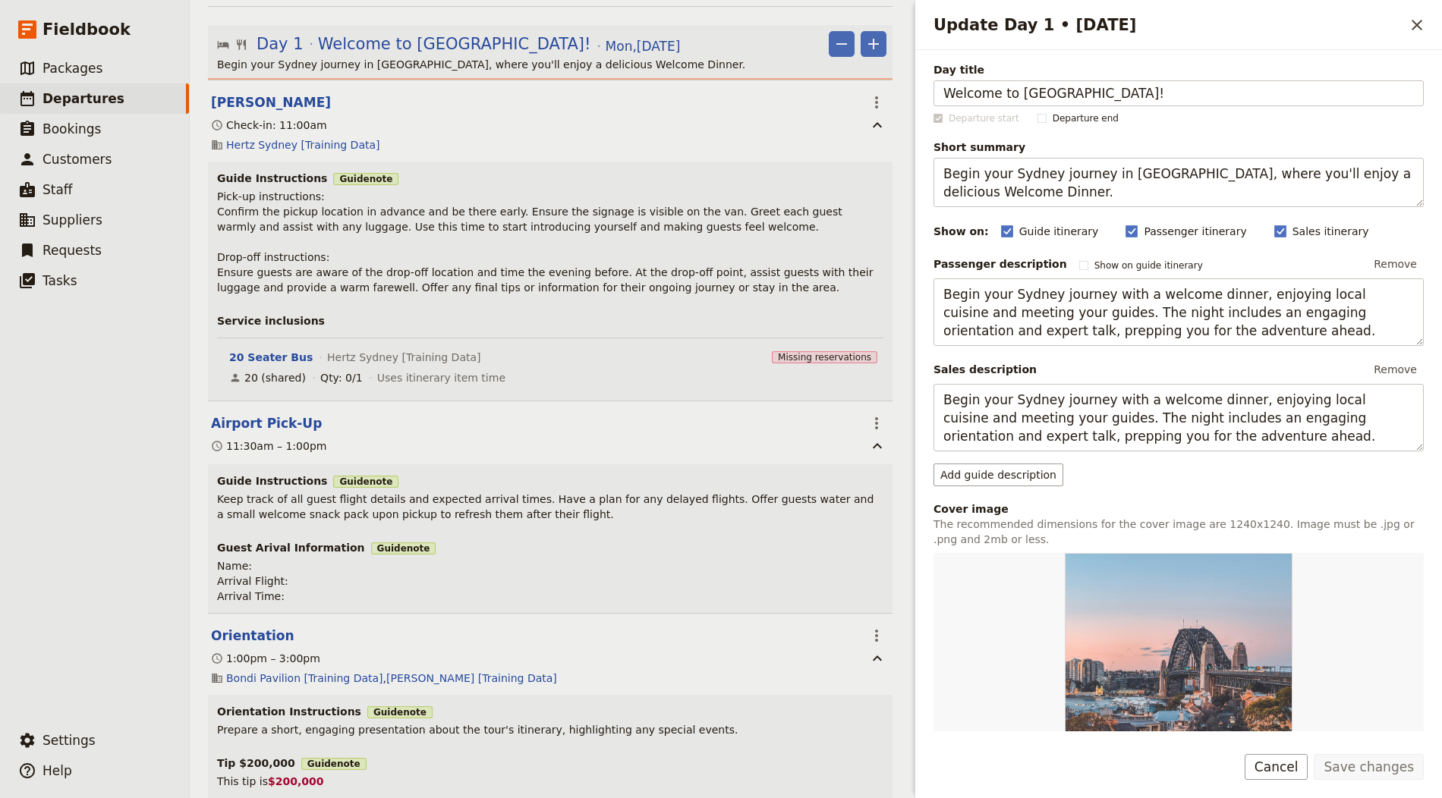
scroll to position [517, 0]
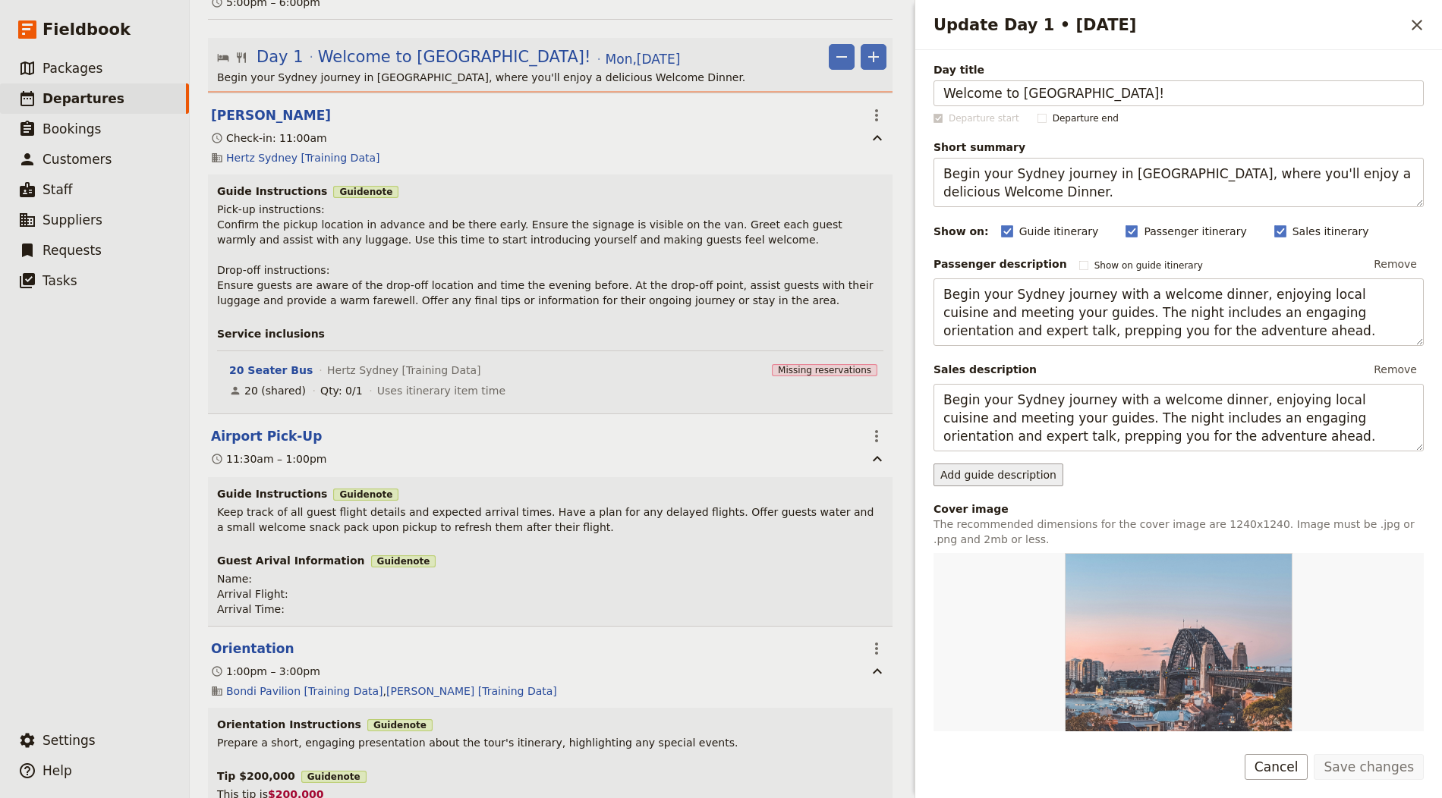
click at [720, 470] on button "Add guide description" at bounding box center [998, 475] width 130 height 23
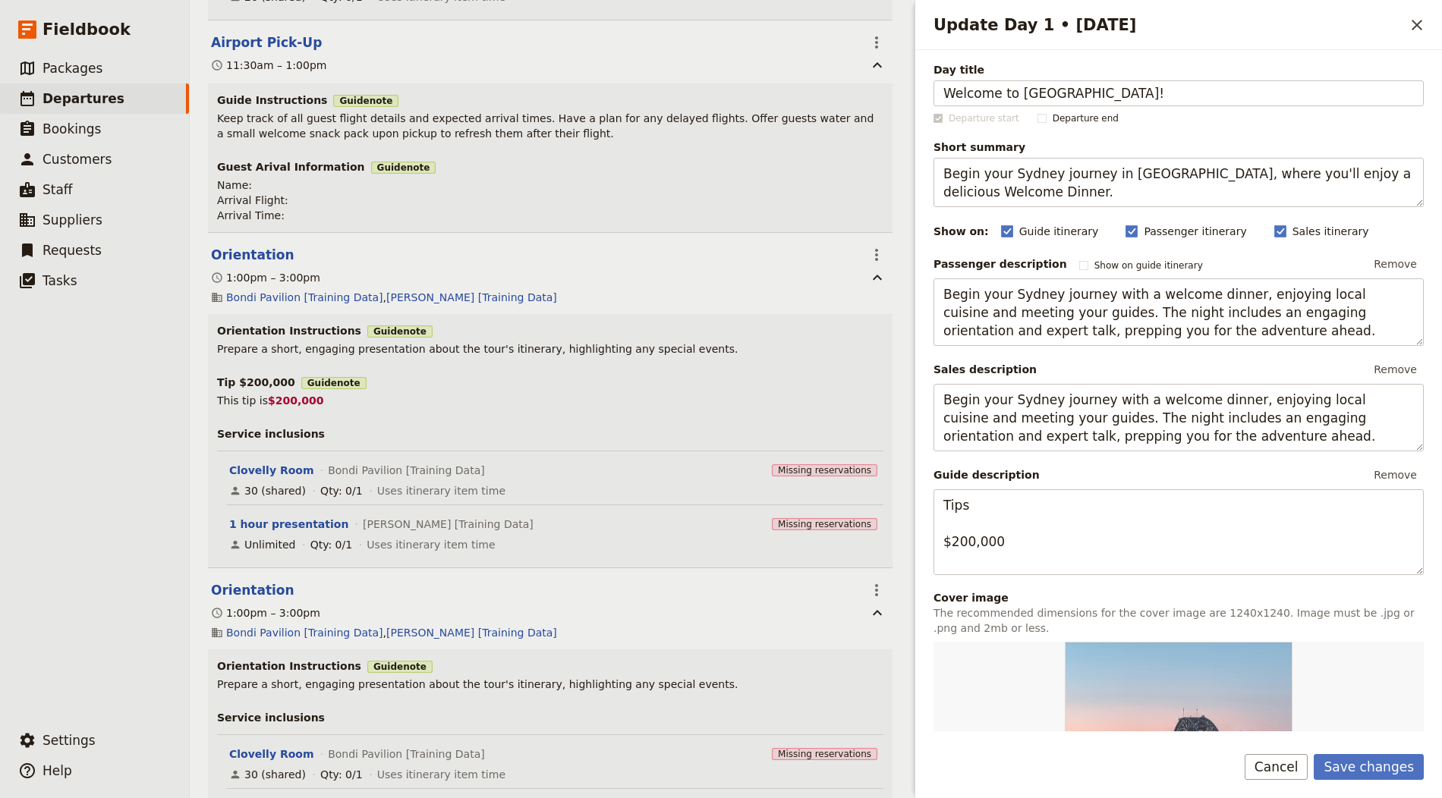
scroll to position [903, 0]
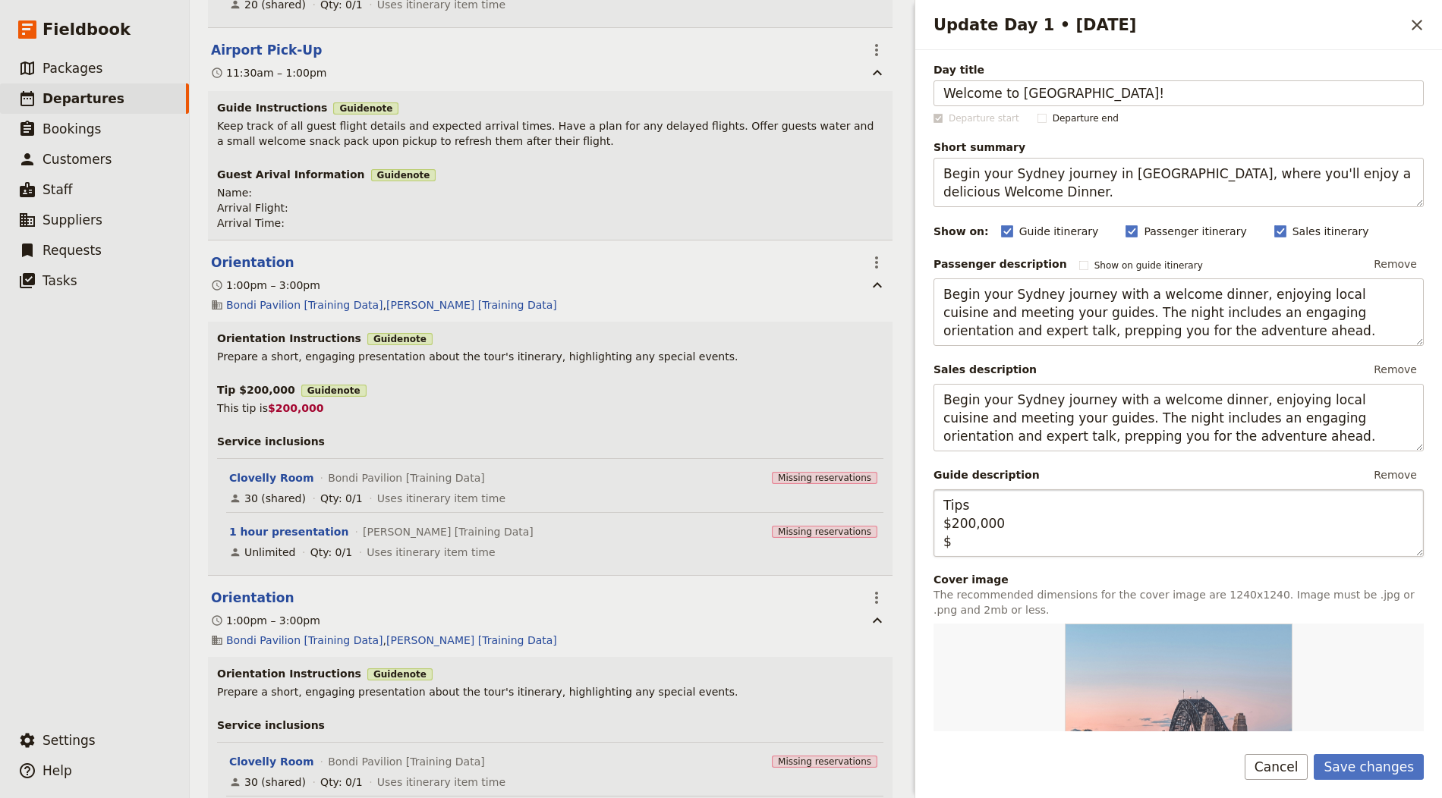
click at [720, 534] on textarea "Tips $200,000 $" at bounding box center [1178, 524] width 490 height 68
type textarea "Tips $200,000 $ 500,000"
click at [720, 765] on button "Save changes" at bounding box center [1369, 767] width 110 height 26
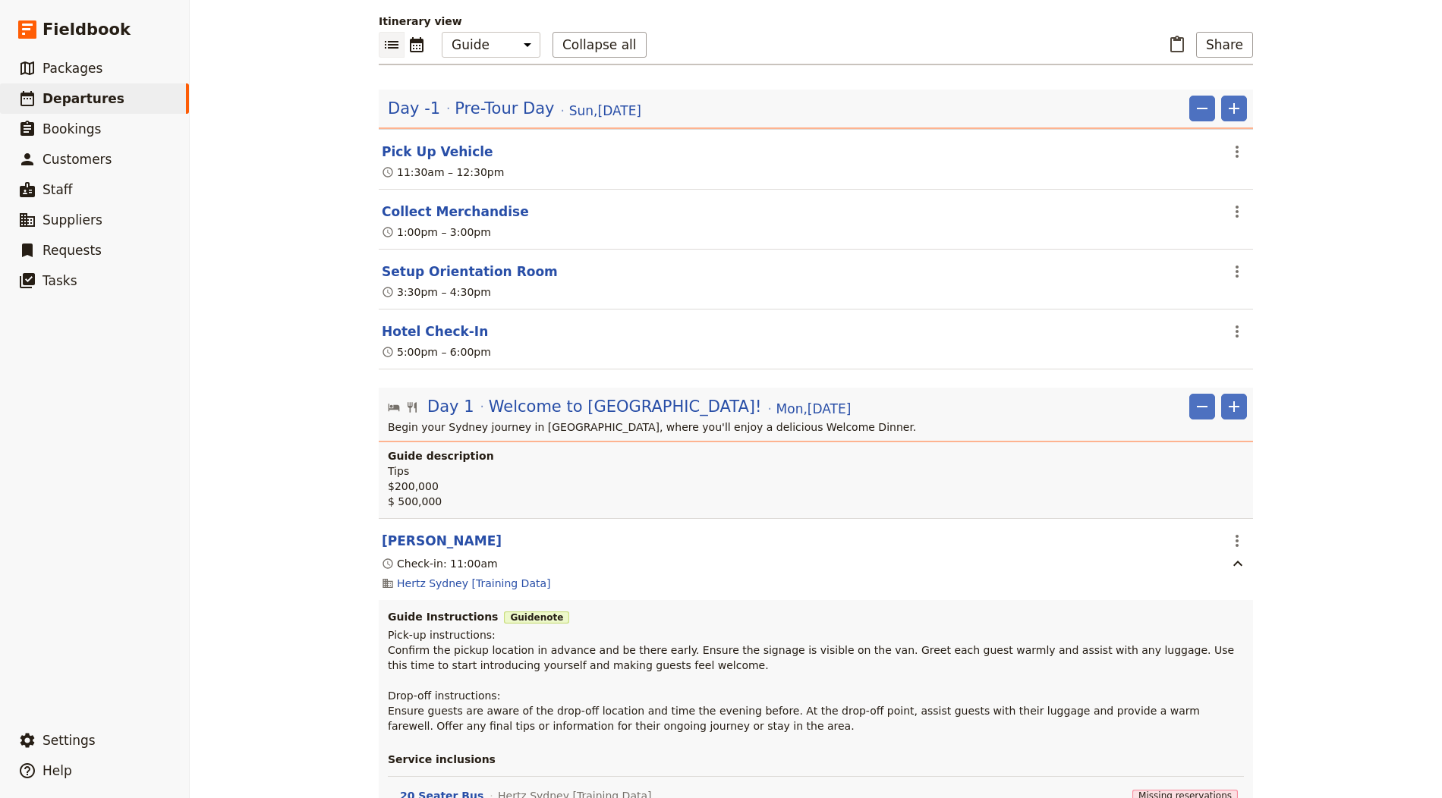
scroll to position [0, 0]
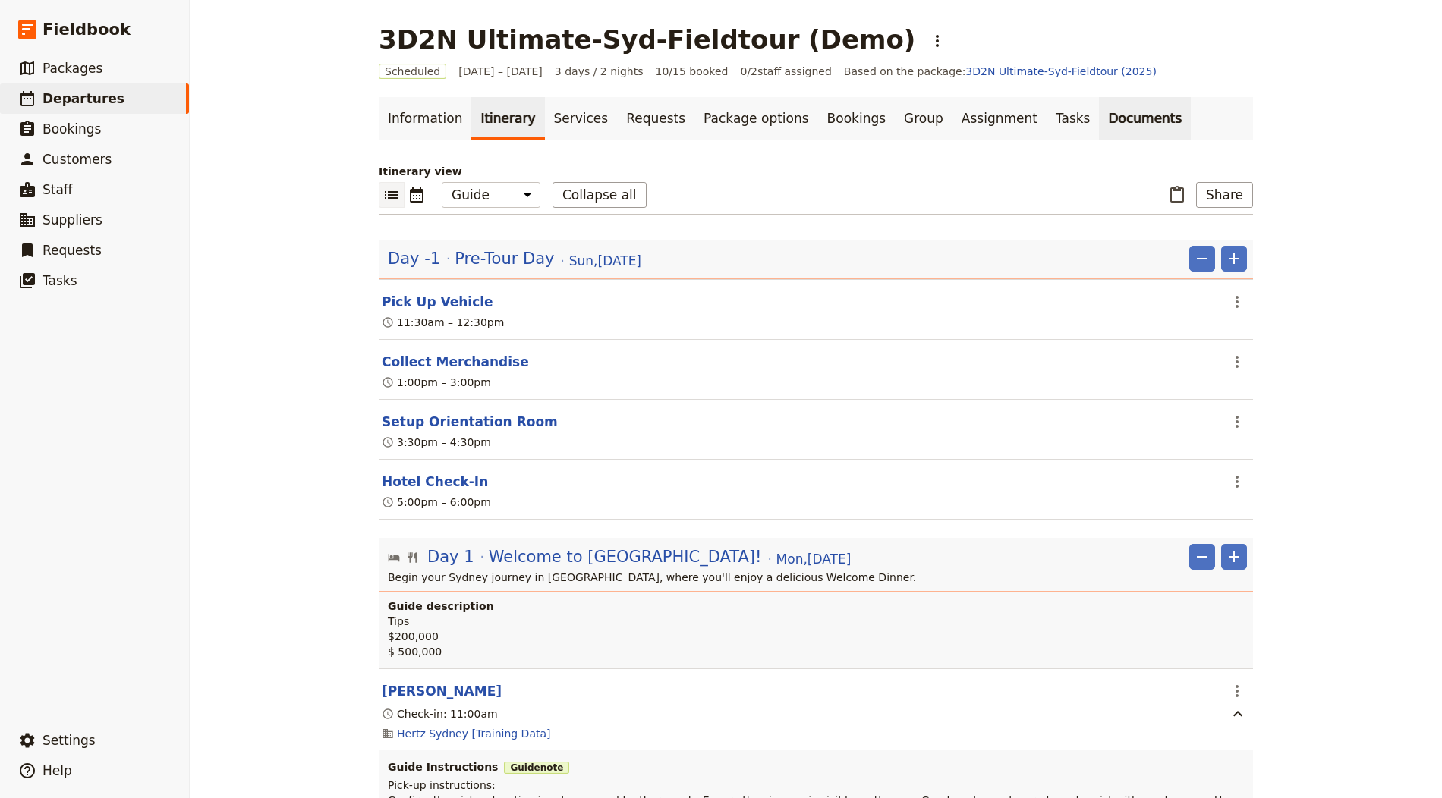
click at [720, 119] on link "Documents" at bounding box center [1145, 118] width 92 height 42
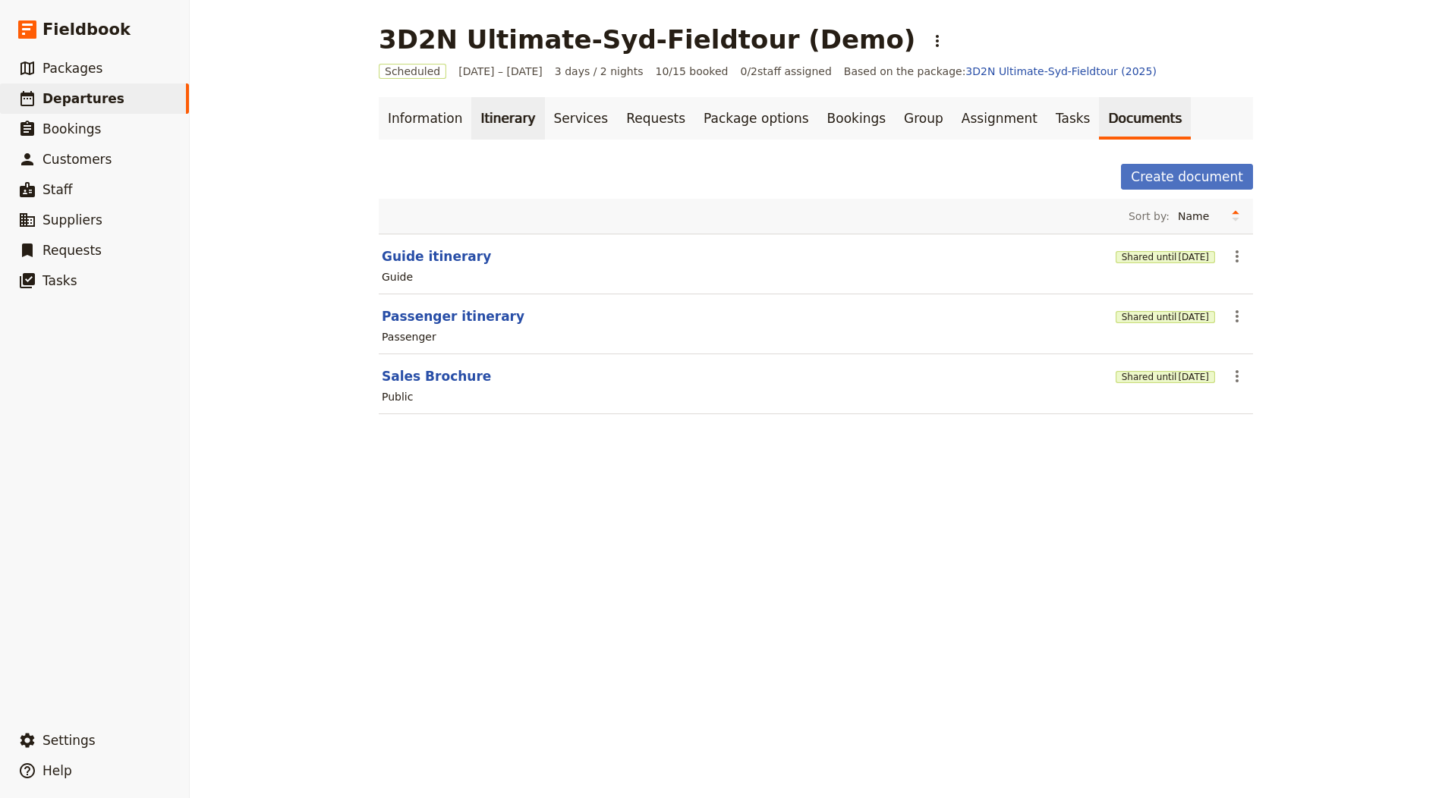
click at [503, 120] on link "Itinerary" at bounding box center [507, 118] width 73 height 42
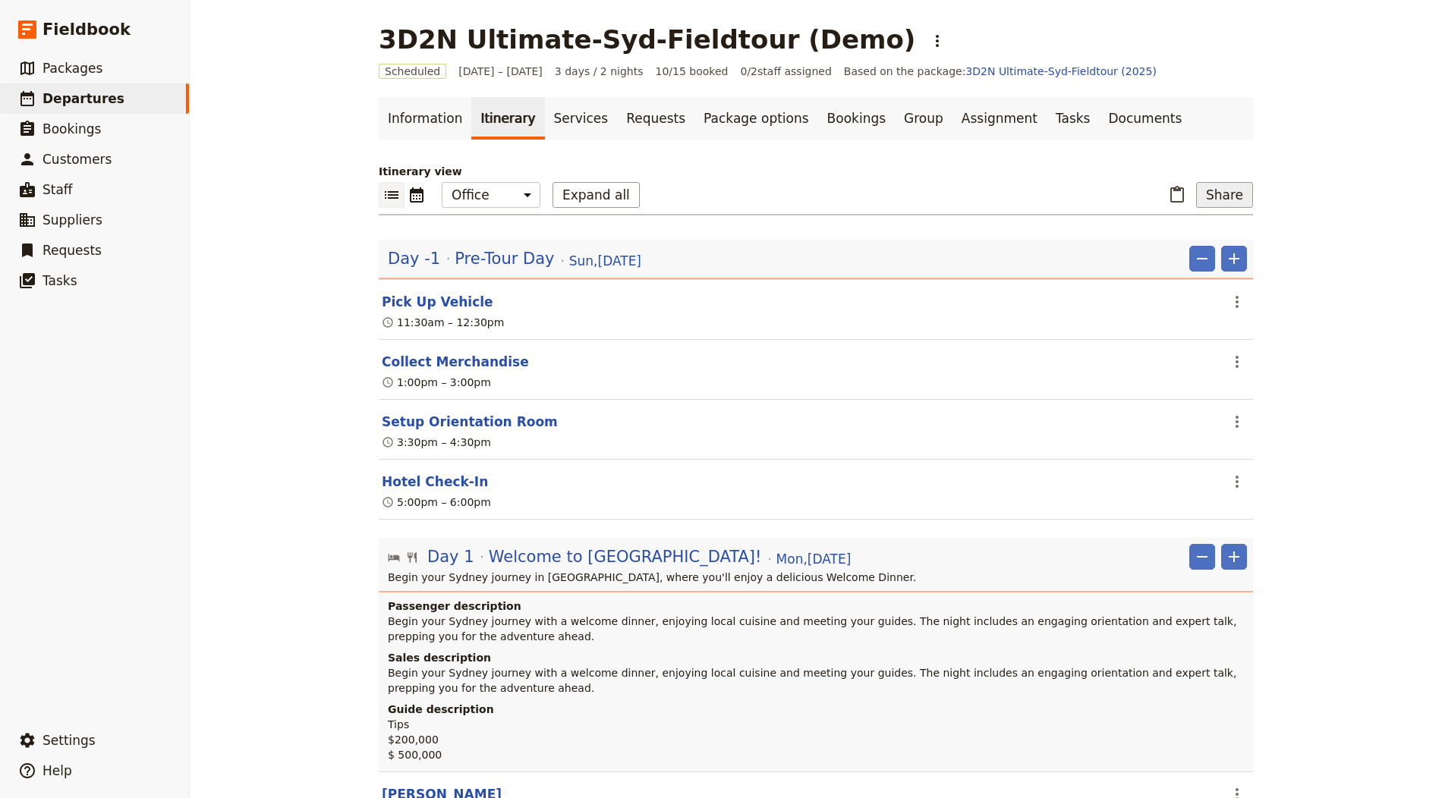
click at [720, 201] on button "Share" at bounding box center [1224, 195] width 57 height 26
click at [720, 231] on span "Guide itinerary" at bounding box center [1181, 227] width 80 height 15
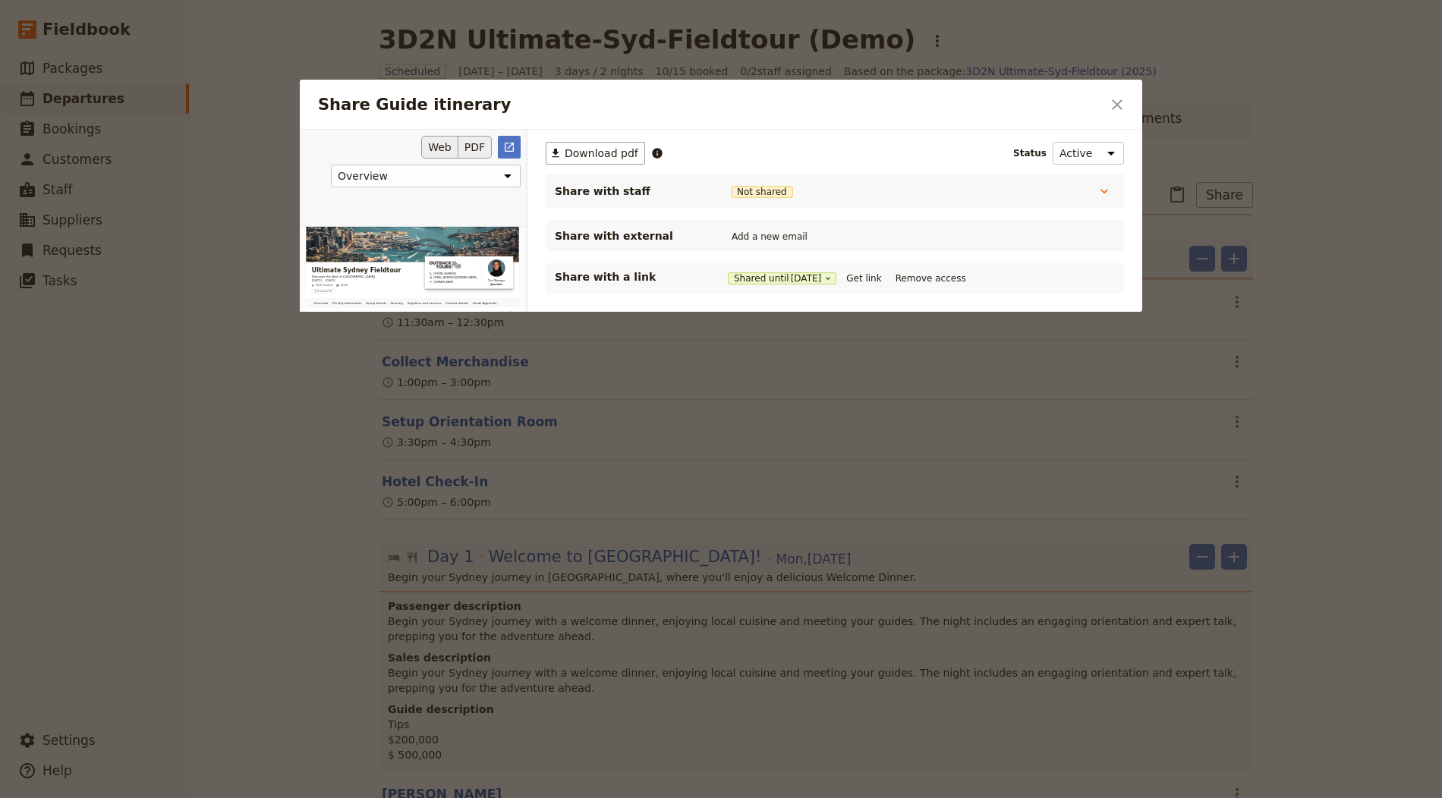
click at [482, 140] on button "PDF" at bounding box center [474, 147] width 33 height 23
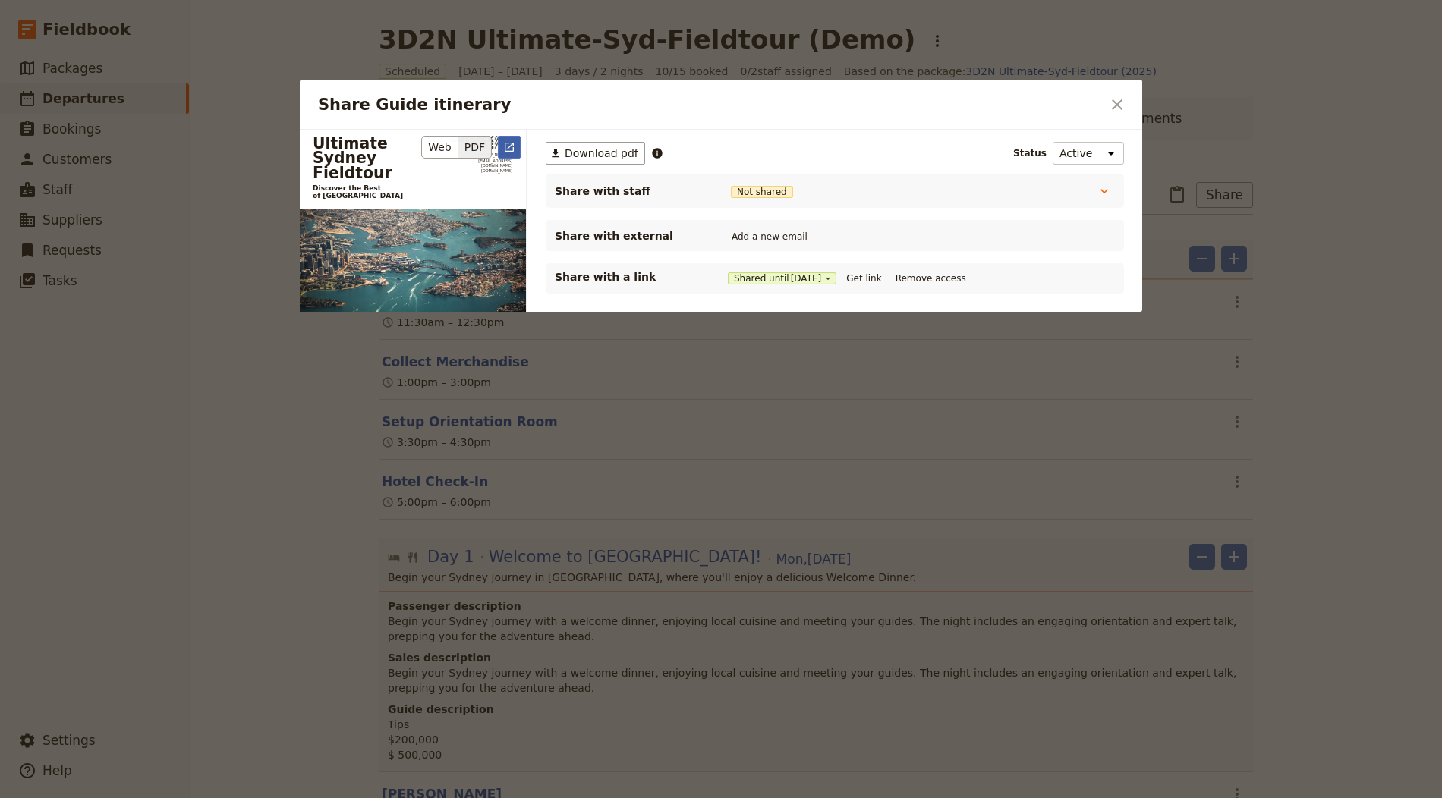
click at [518, 150] on button "​" at bounding box center [509, 147] width 23 height 23
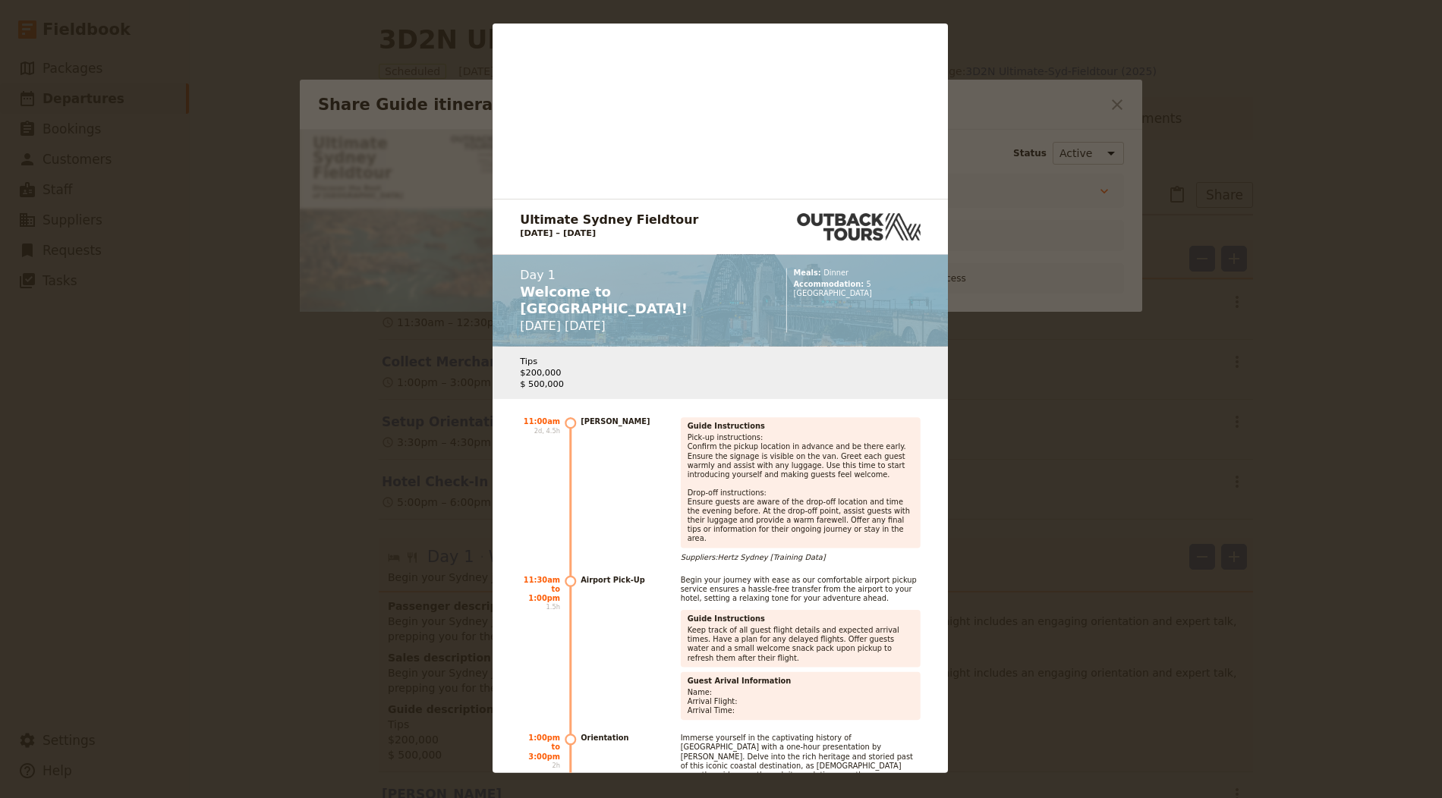
scroll to position [4957, 0]
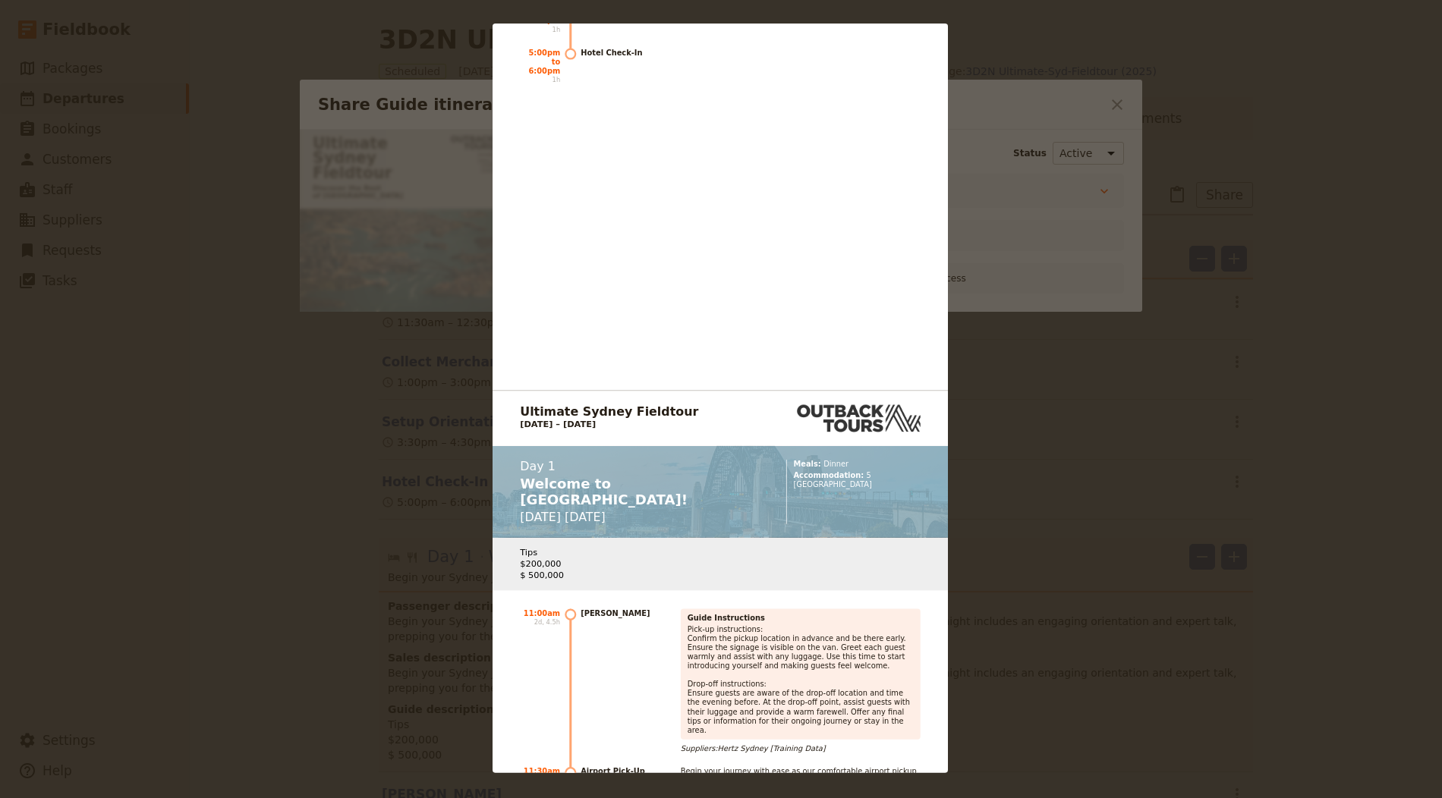
click at [720, 279] on div "Ultimate Sydney Fieldtour Discover the Best of [GEOGRAPHIC_DATA] [PHONE_NUMBER]…" at bounding box center [721, 399] width 1442 height 798
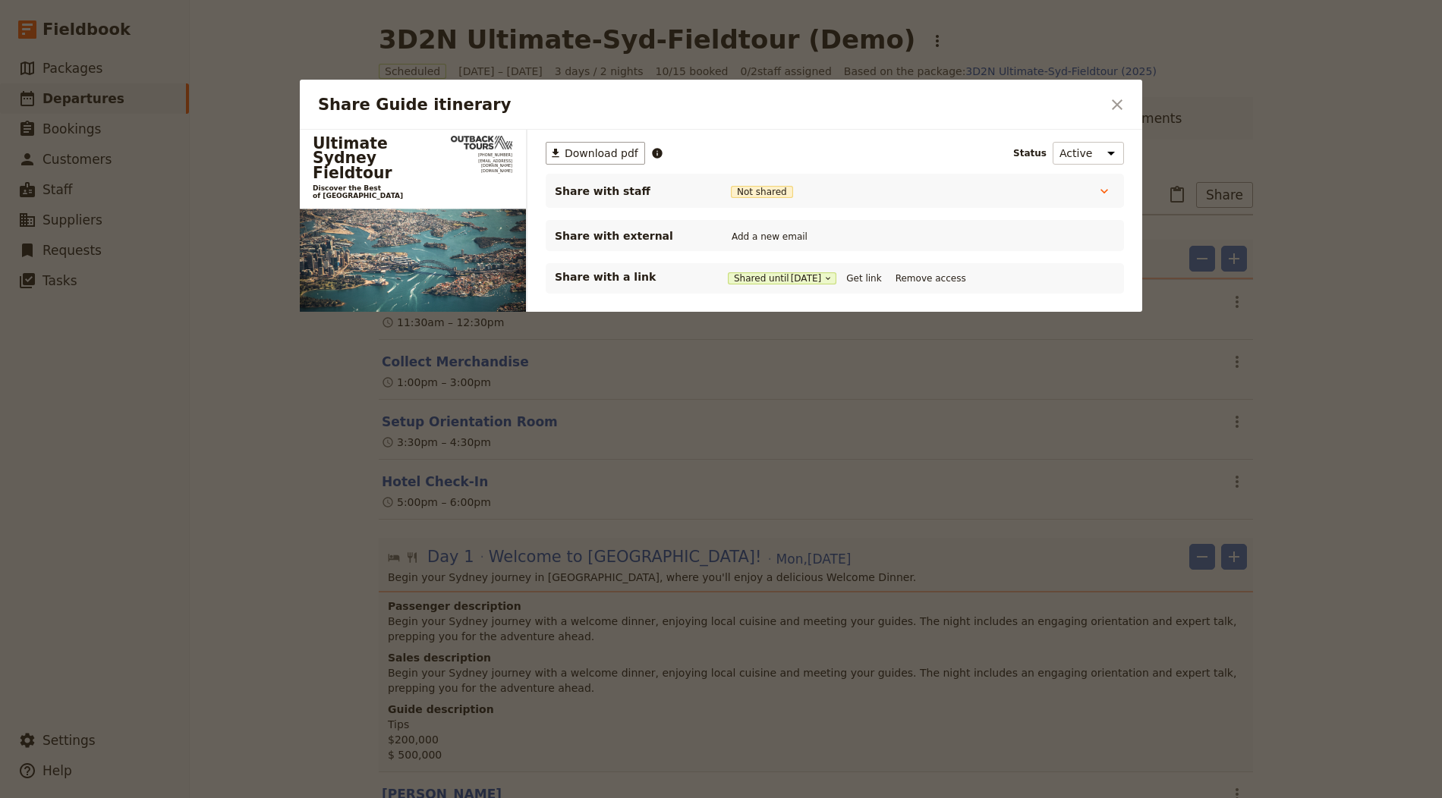
click at [720, 266] on div "​ Download pdf Status Active Inactive Share with staff Not shared Tour Leader N…" at bounding box center [834, 291] width 615 height 323
click at [720, 295] on div "​ Download pdf Status Active Inactive Share with staff Not shared Tour Leader N…" at bounding box center [834, 291] width 615 height 323
click at [499, 530] on div at bounding box center [721, 399] width 1442 height 798
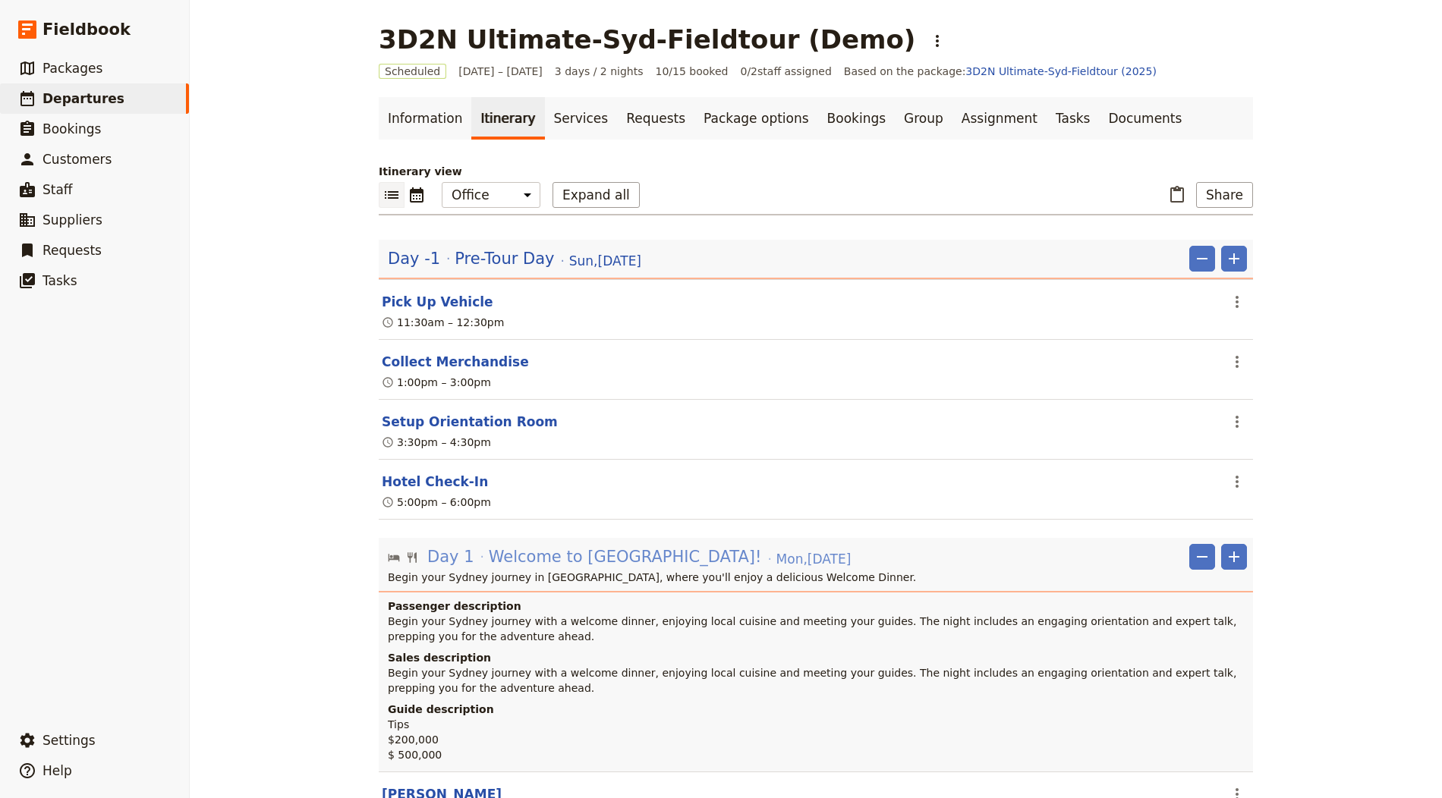
click at [501, 546] on span "Welcome to [GEOGRAPHIC_DATA]!" at bounding box center [625, 557] width 273 height 23
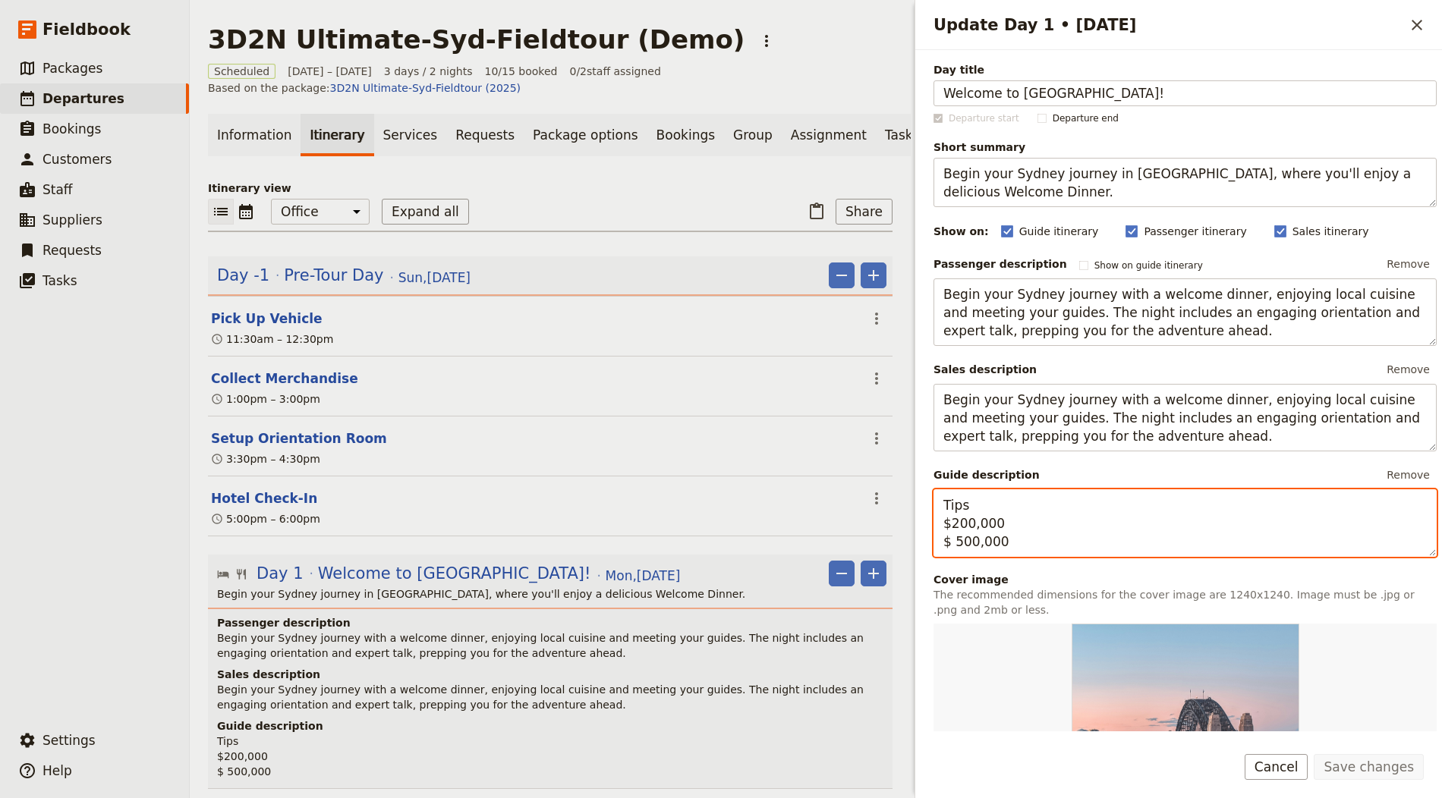
click at [720, 498] on textarea "Tips $200,000 $ 500,000" at bounding box center [1184, 524] width 503 height 68
type textarea "Daily Cash: $200,000 $ 500,000"
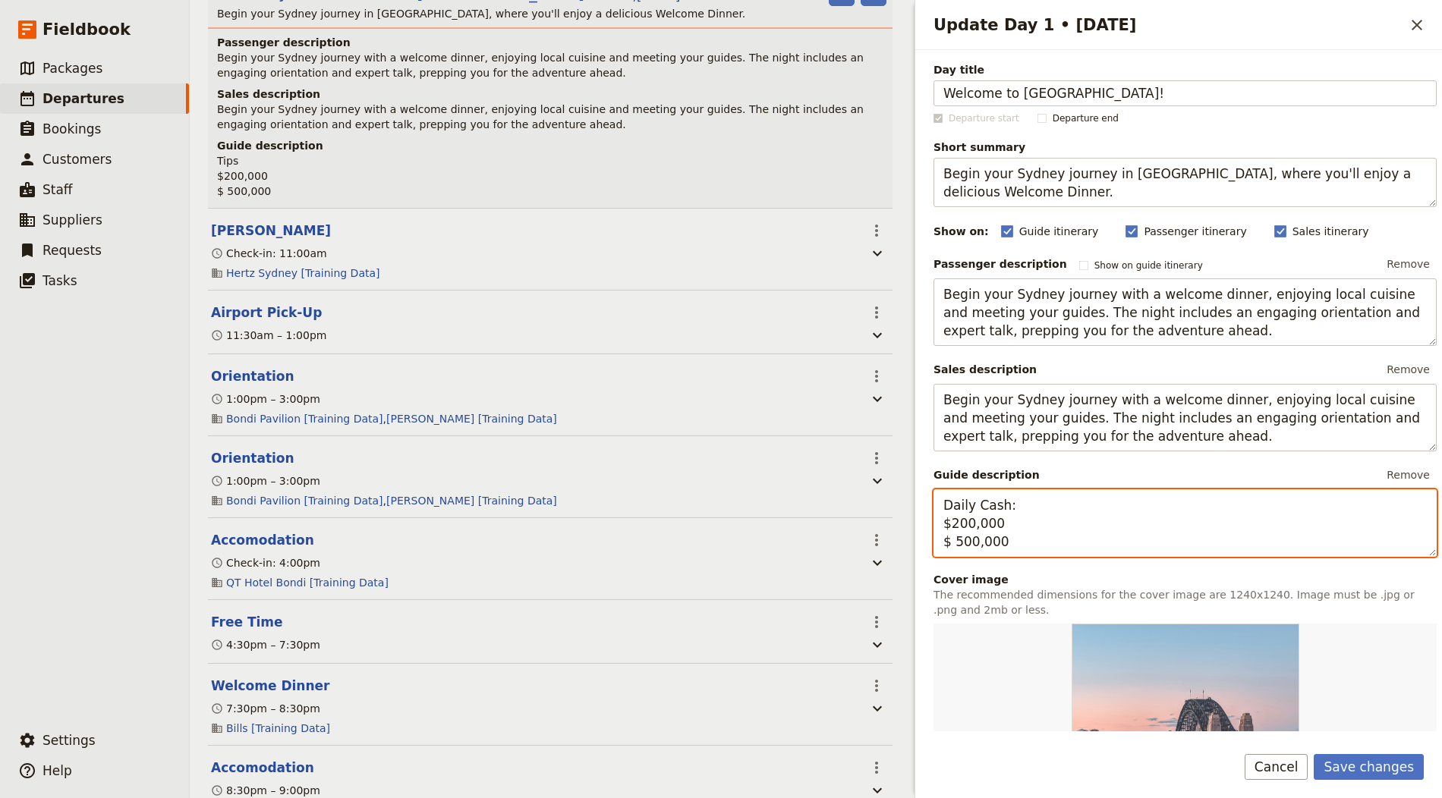
scroll to position [0, 0]
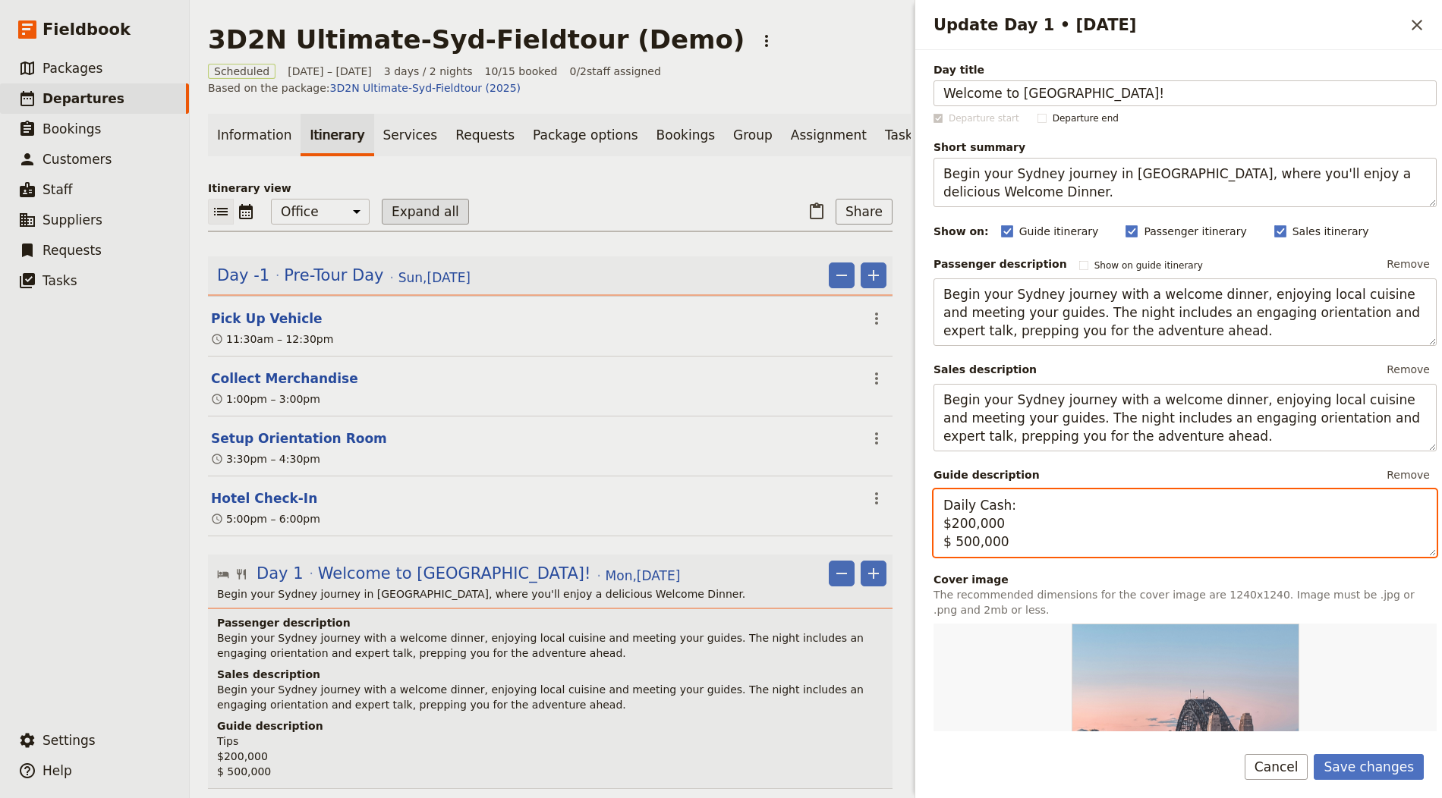
click at [414, 216] on button "Expand all" at bounding box center [425, 212] width 87 height 26
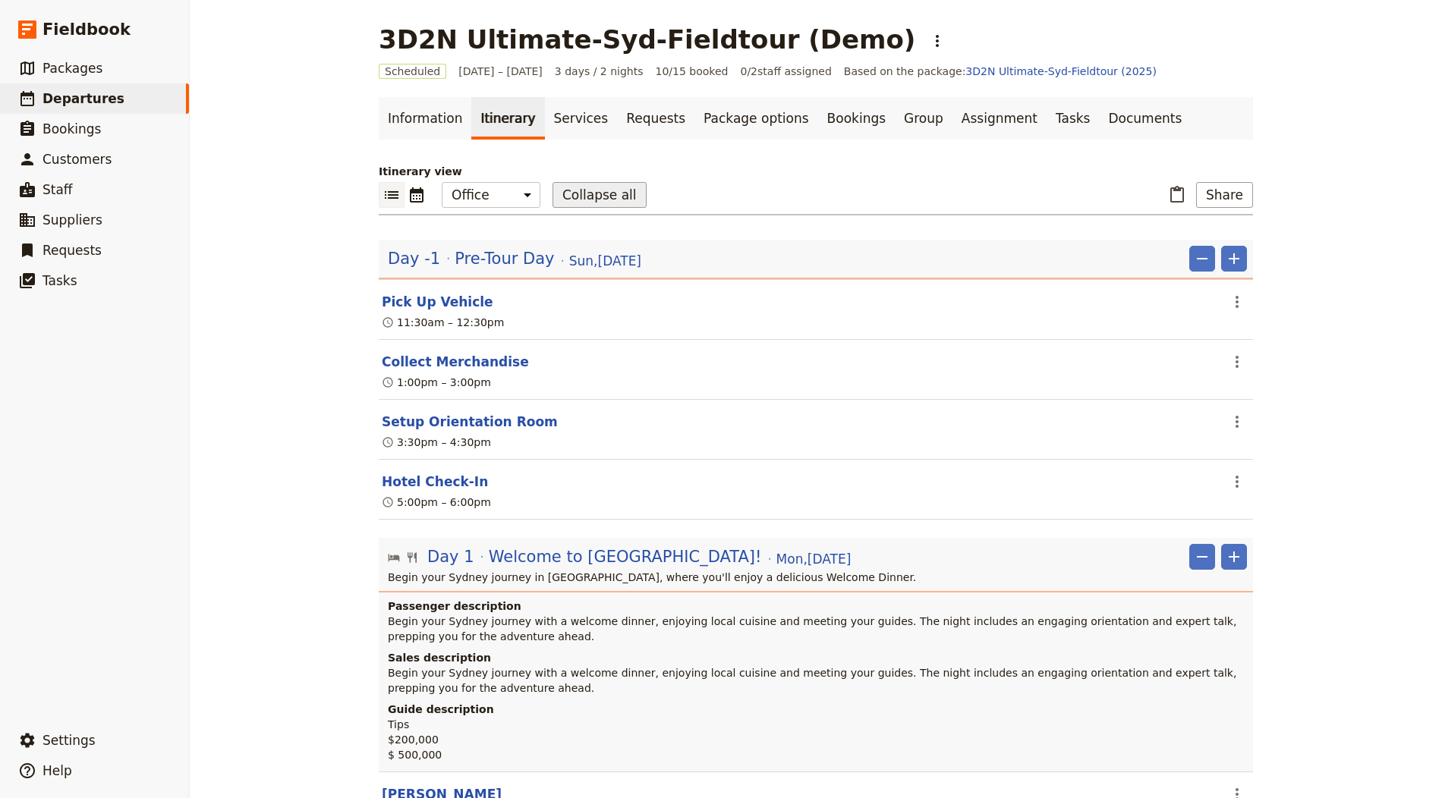
click at [577, 199] on button "Collapse all" at bounding box center [599, 195] width 94 height 26
click at [552, 187] on button "Expand all" at bounding box center [595, 195] width 87 height 26
click at [496, 187] on select "Office Guide Passenger Sales" at bounding box center [491, 195] width 99 height 26
select select "STAFF"
click at [442, 182] on select "Office Guide Passenger Sales" at bounding box center [491, 195] width 99 height 26
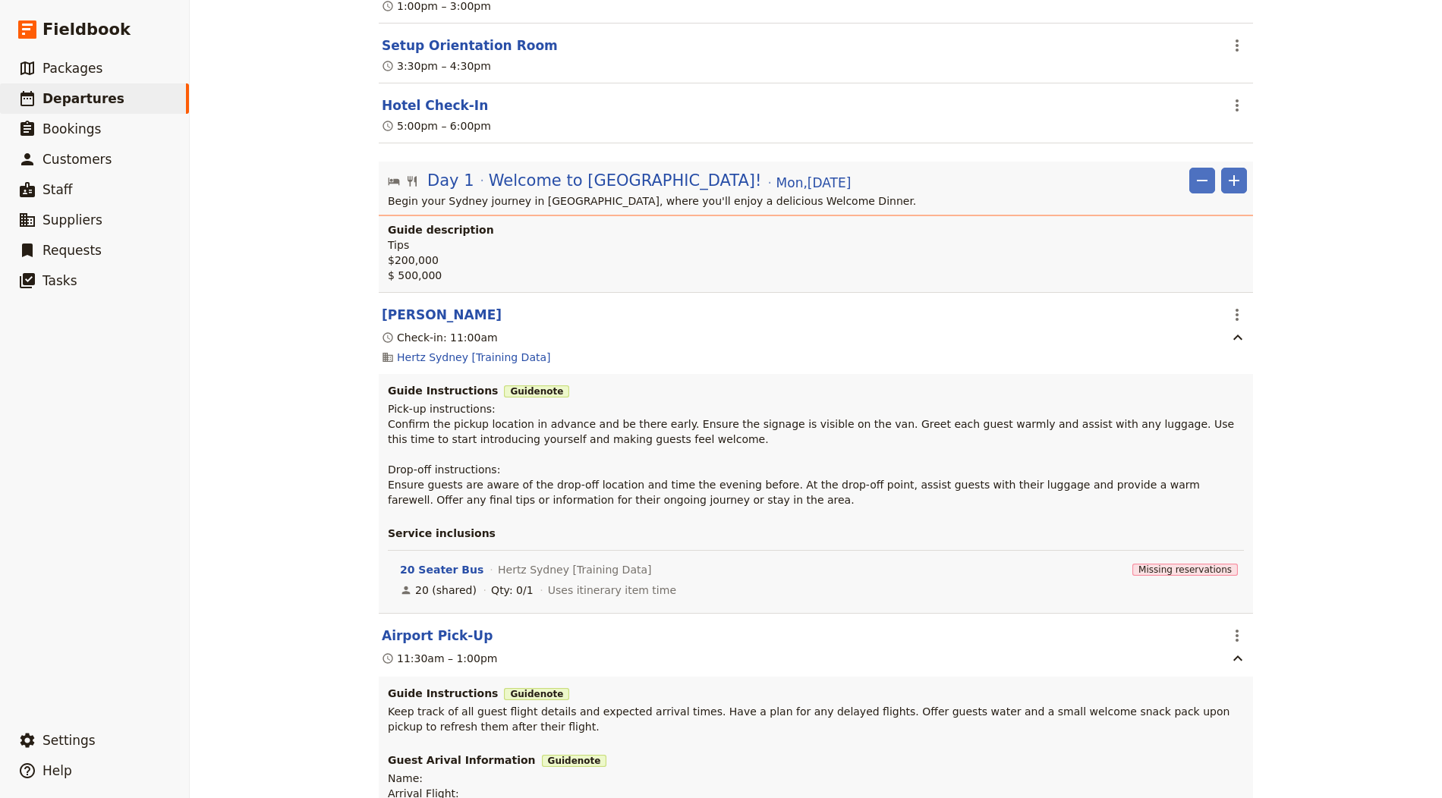
scroll to position [327, 0]
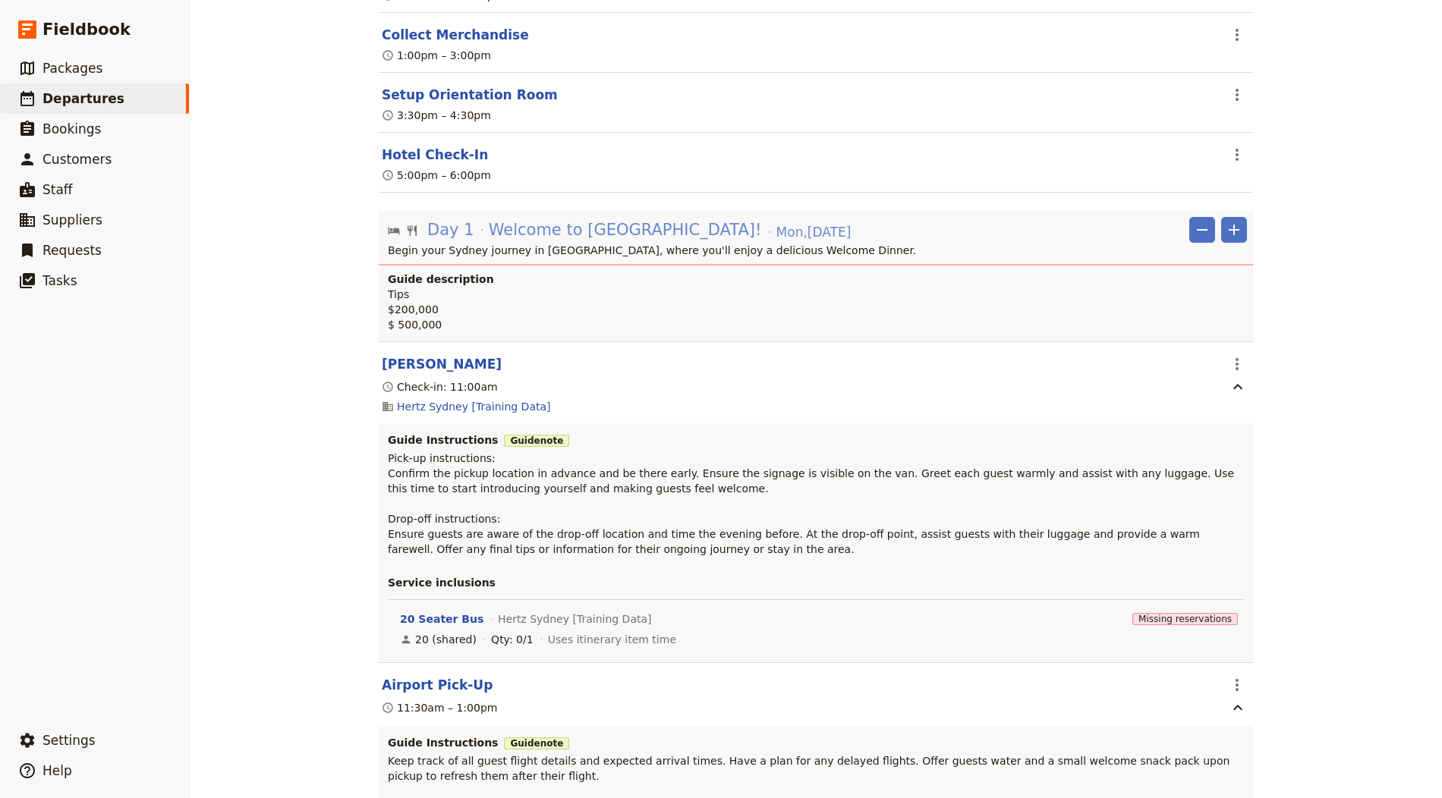
click at [603, 226] on span "Welcome to [GEOGRAPHIC_DATA]!" at bounding box center [625, 230] width 273 height 23
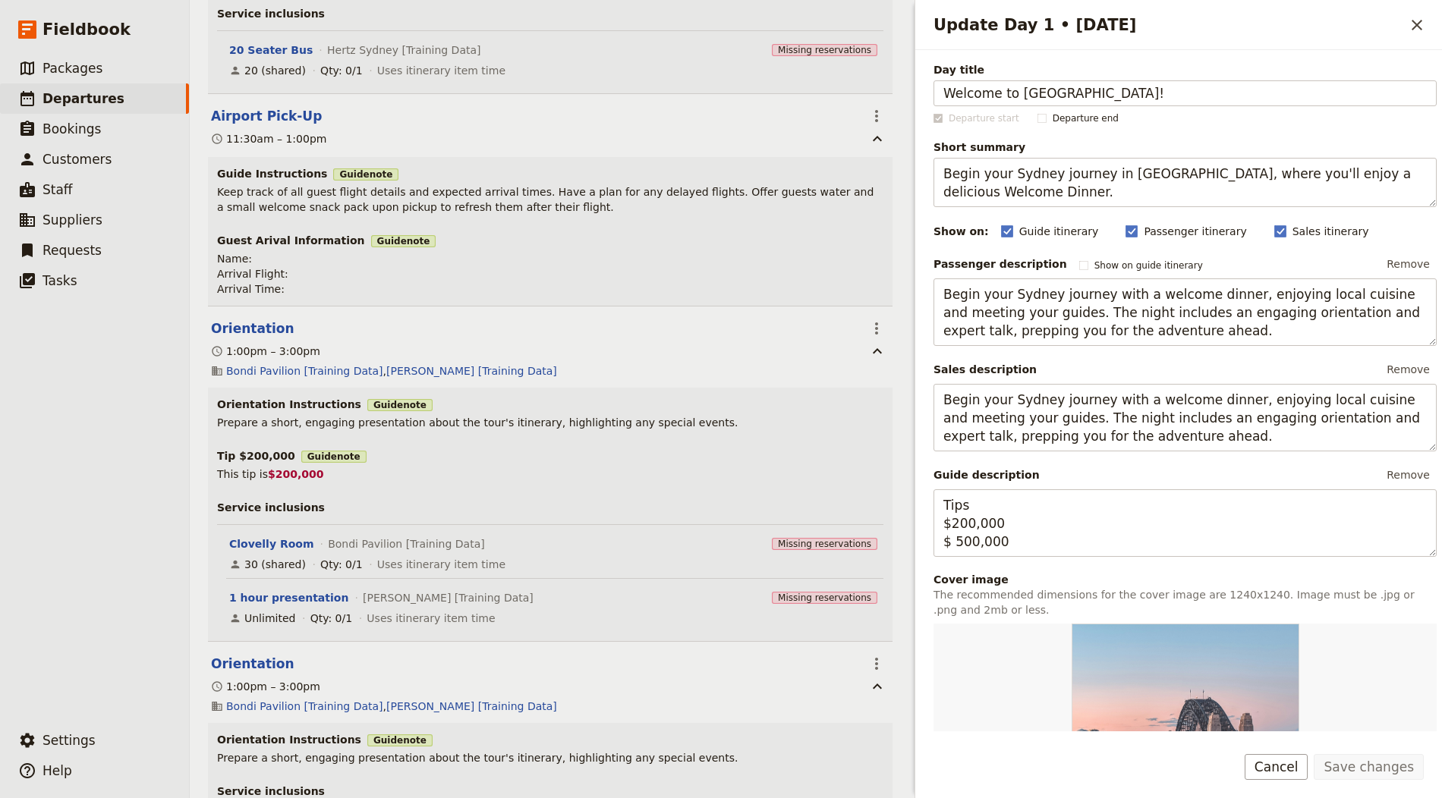
scroll to position [945, 0]
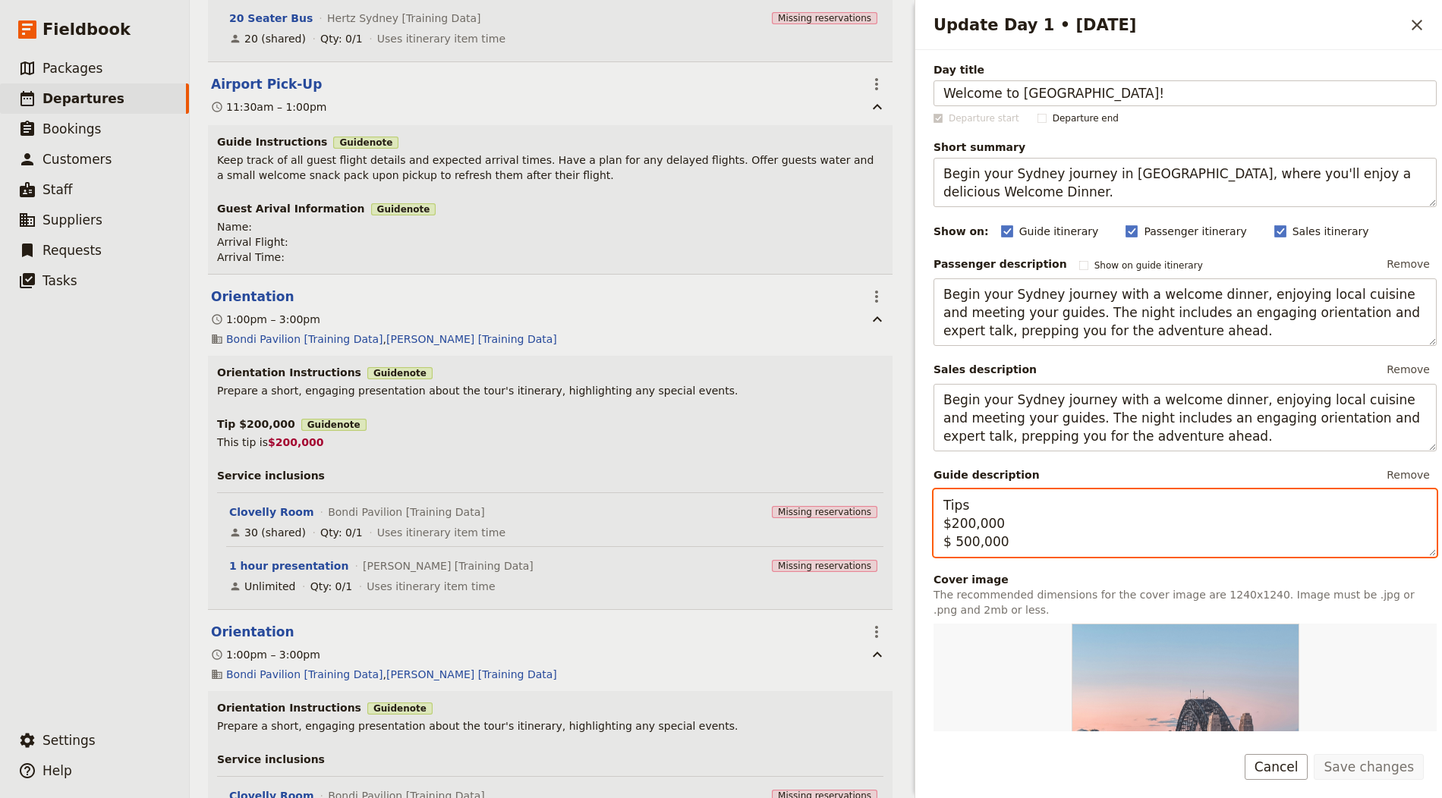
click at [720, 515] on textarea "Tips $200,000 $ 500,000" at bounding box center [1184, 524] width 503 height 68
click at [720, 527] on textarea "Tips $200,000 $ 500,000" at bounding box center [1184, 524] width 503 height 68
click at [720, 544] on textarea "Tips $200,000 $ 500,000" at bounding box center [1184, 524] width 503 height 68
type textarea "Tips $200 for Orientation $500 for Meeting Room"
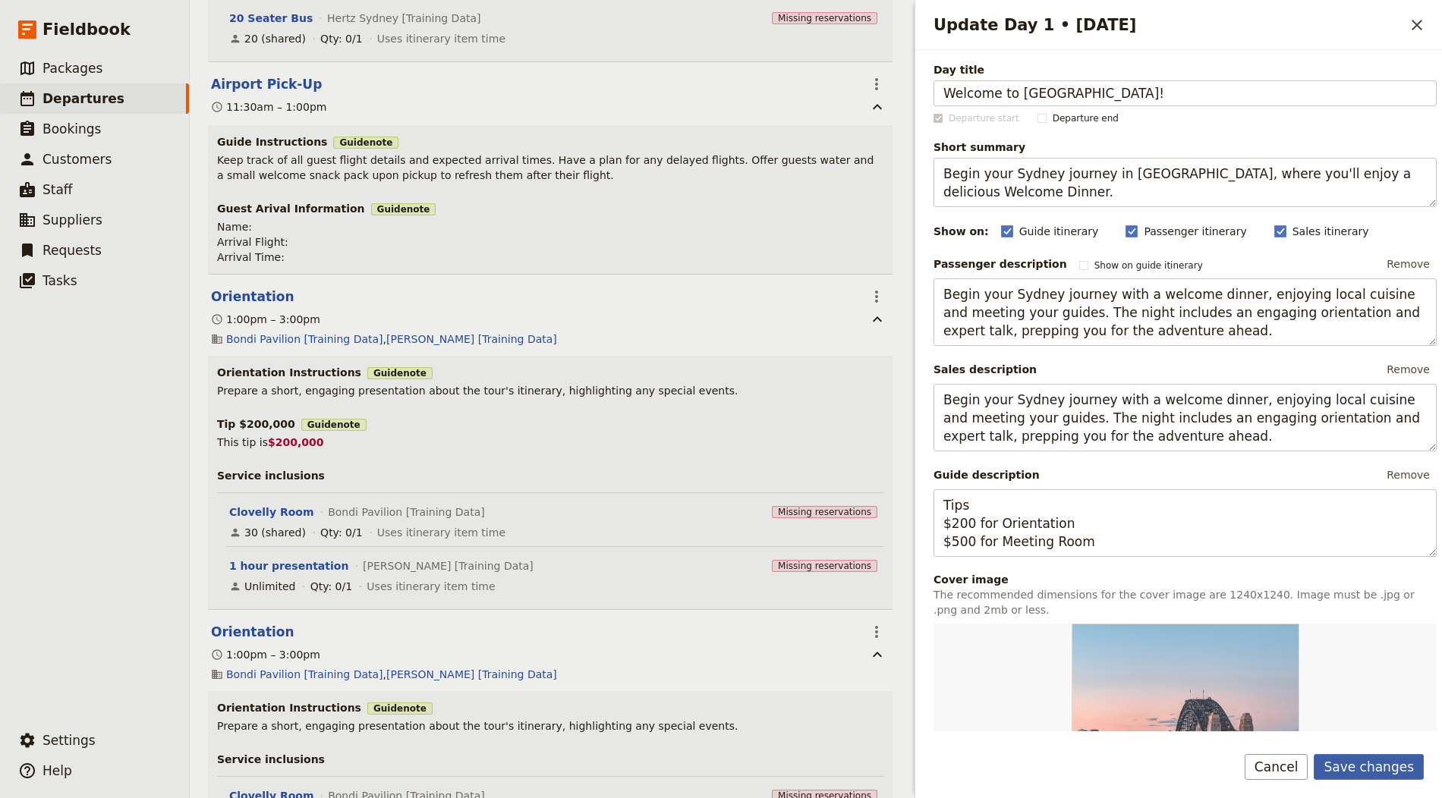
click at [720, 770] on button "Save changes" at bounding box center [1369, 767] width 110 height 26
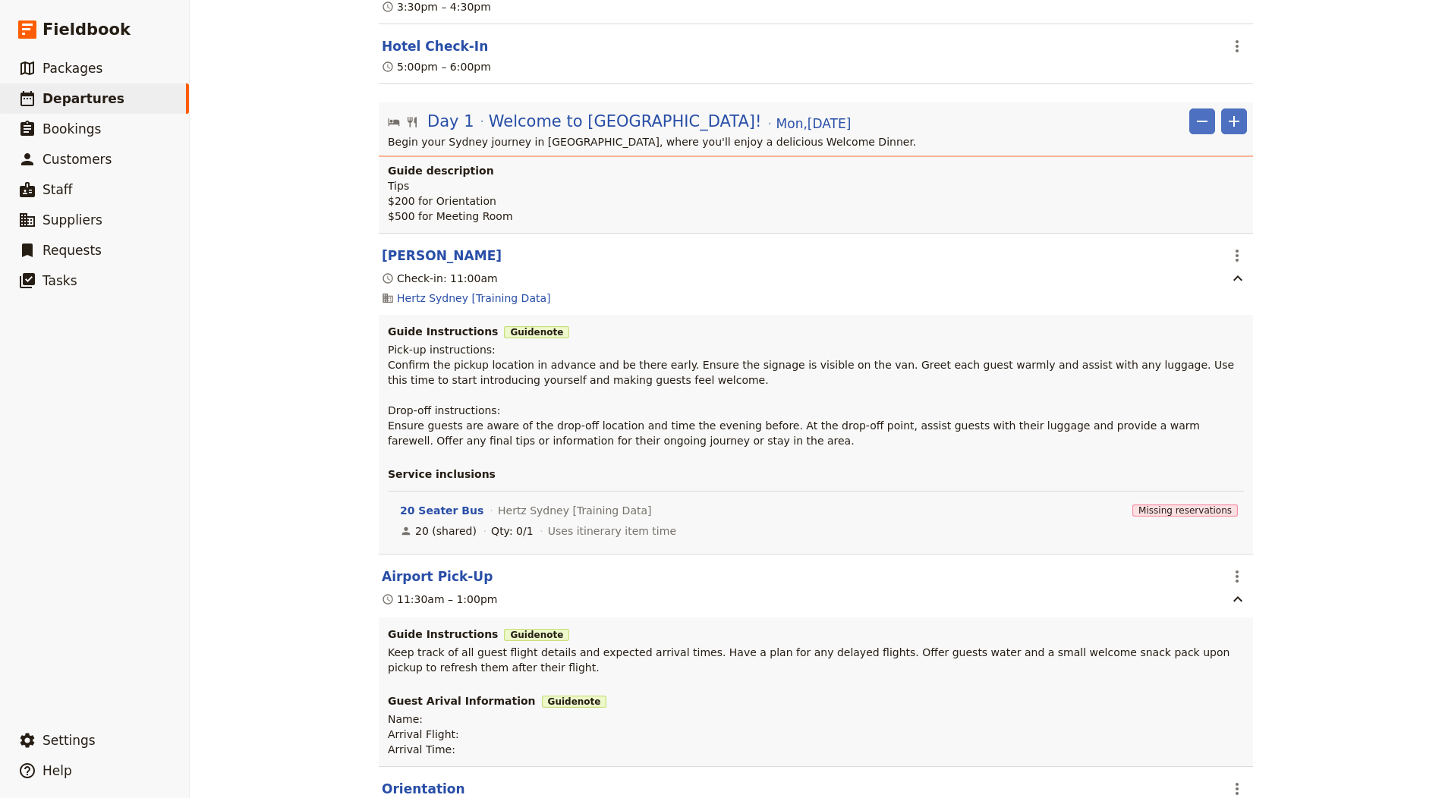
scroll to position [0, 0]
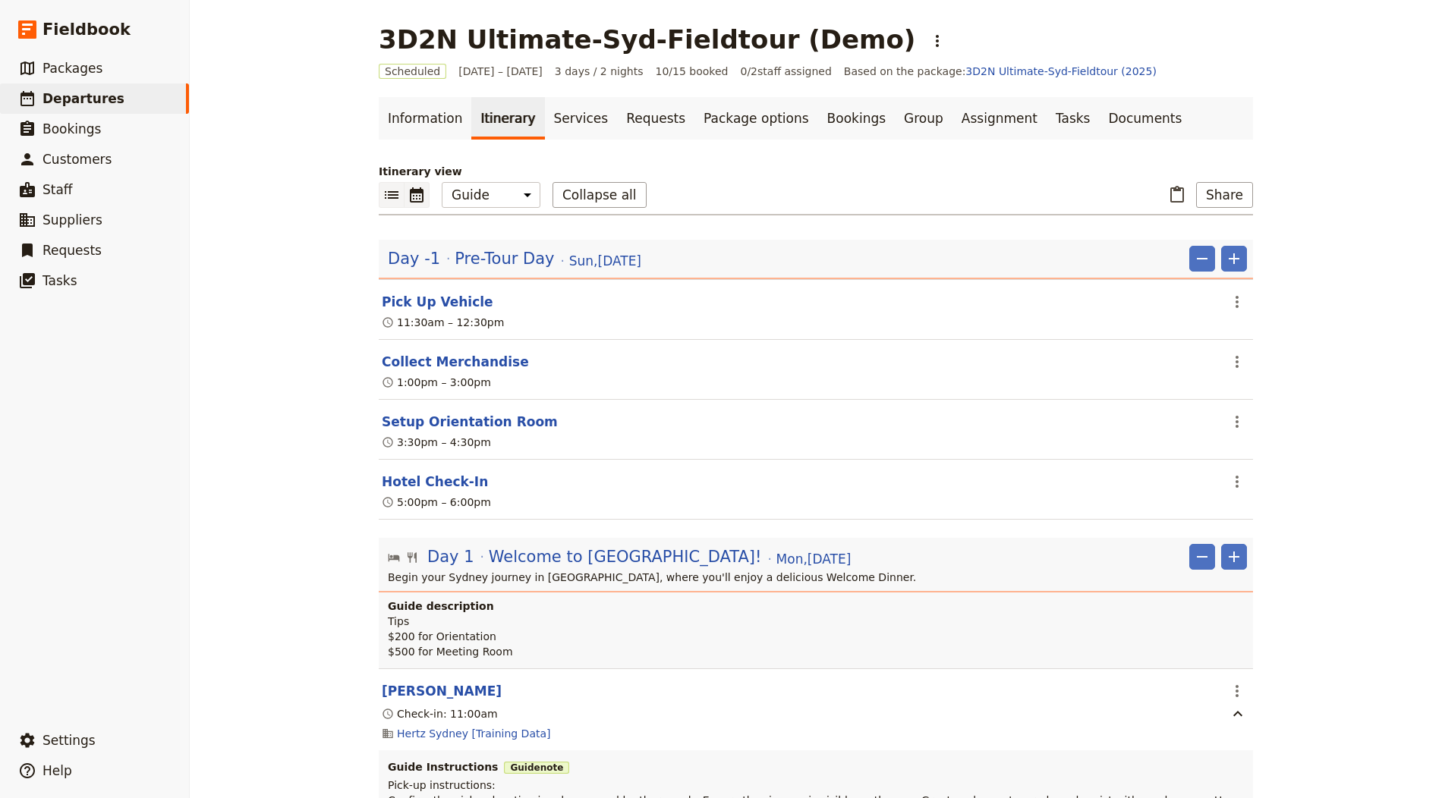
click at [408, 187] on icon "Calendar view" at bounding box center [417, 195] width 18 height 18
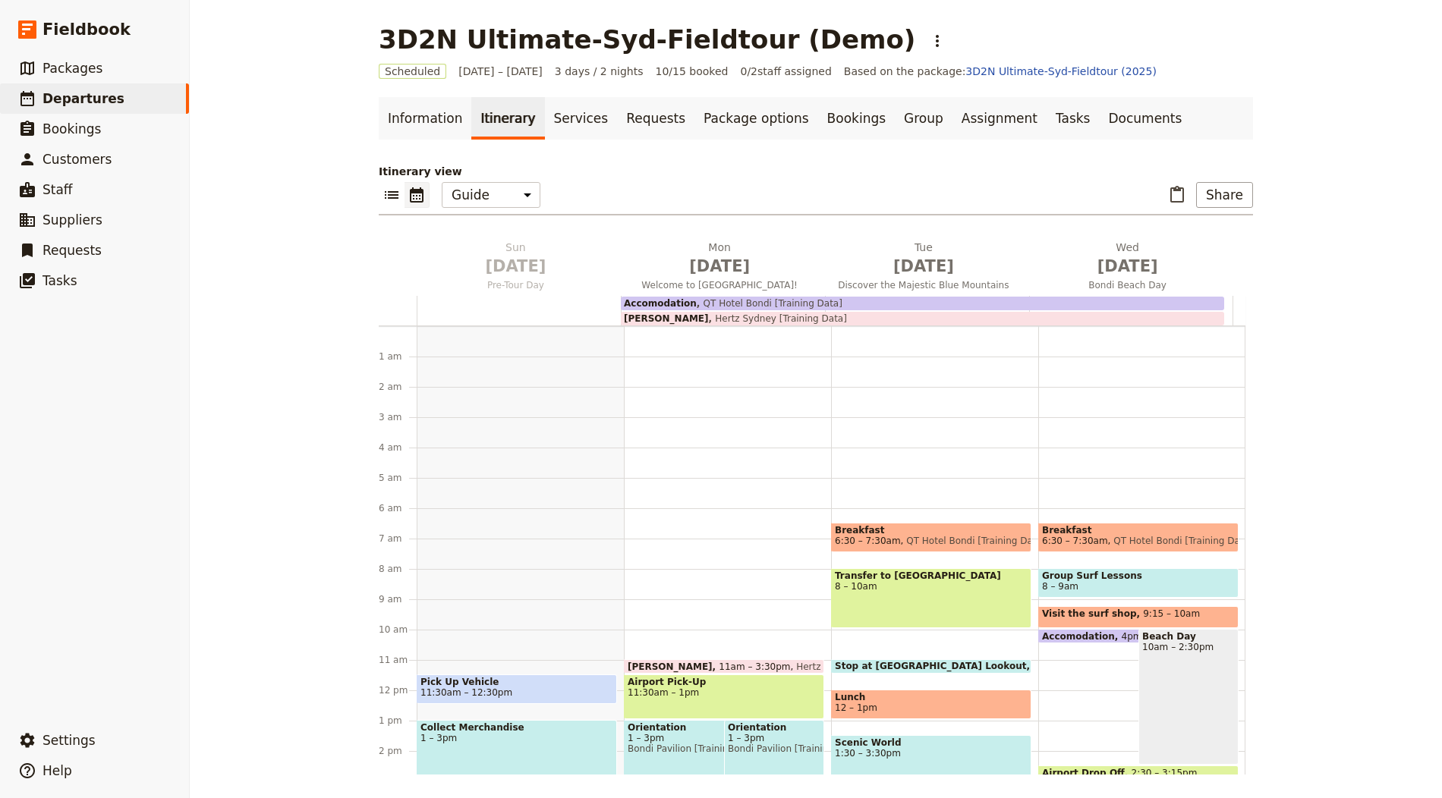
scroll to position [182, 0]
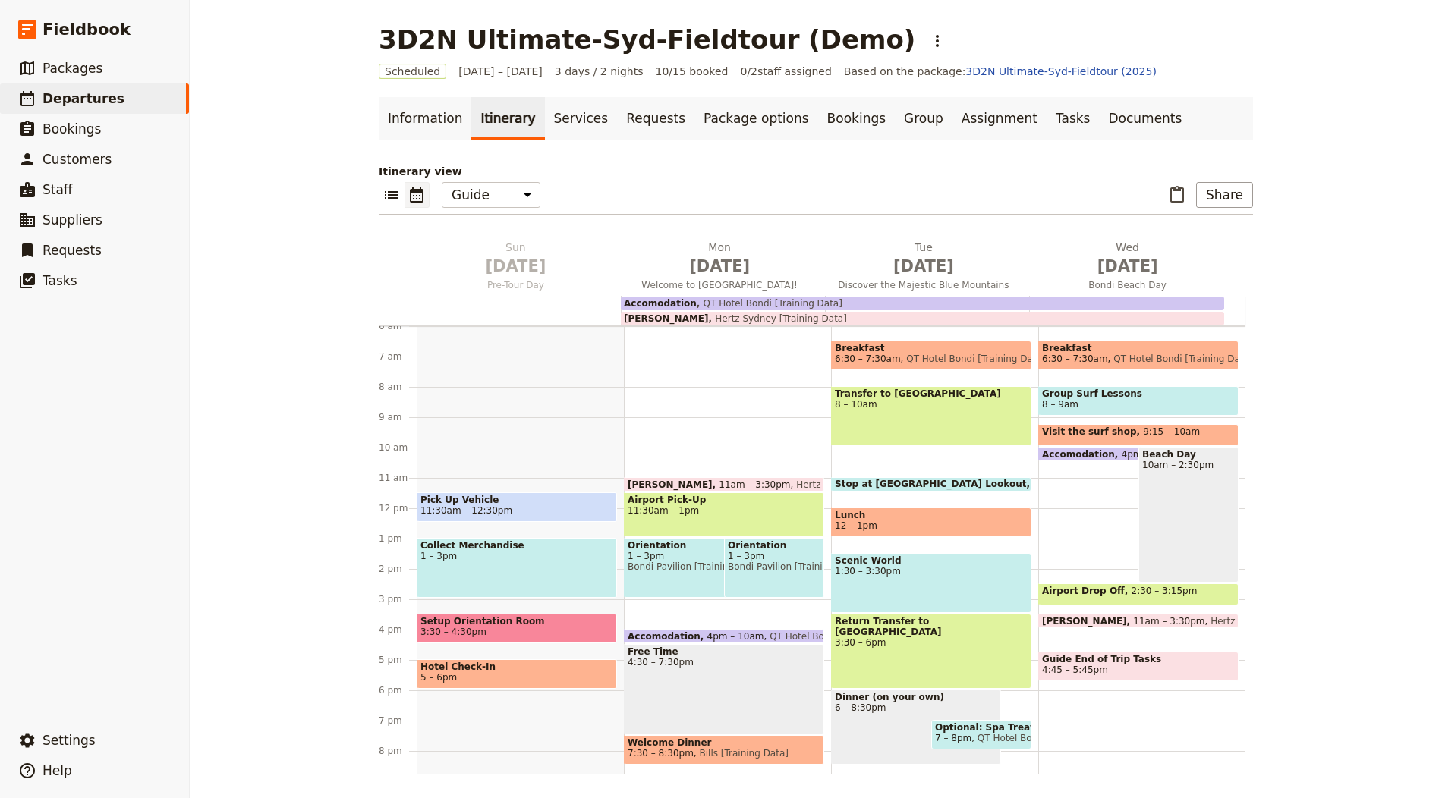
click at [668, 567] on span "Bondi Pavilion [Training Data], [PERSON_NAME] [Training Data]" at bounding box center [709, 567] width 162 height 11
click at [720, 519] on div "Airport Pick-Up 11:30am – 1pm" at bounding box center [724, 515] width 200 height 45
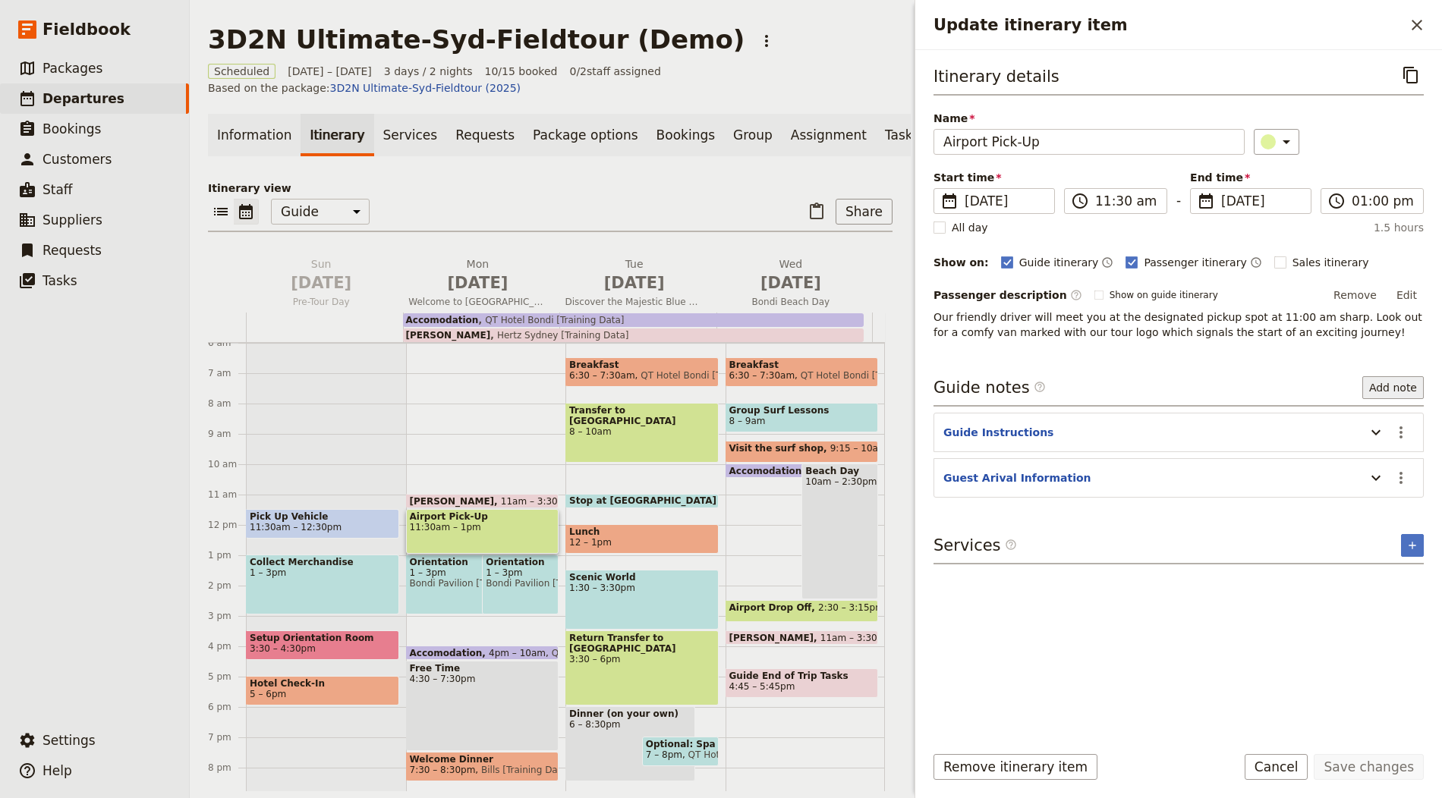
click at [720, 382] on button "Add note" at bounding box center [1392, 387] width 61 height 23
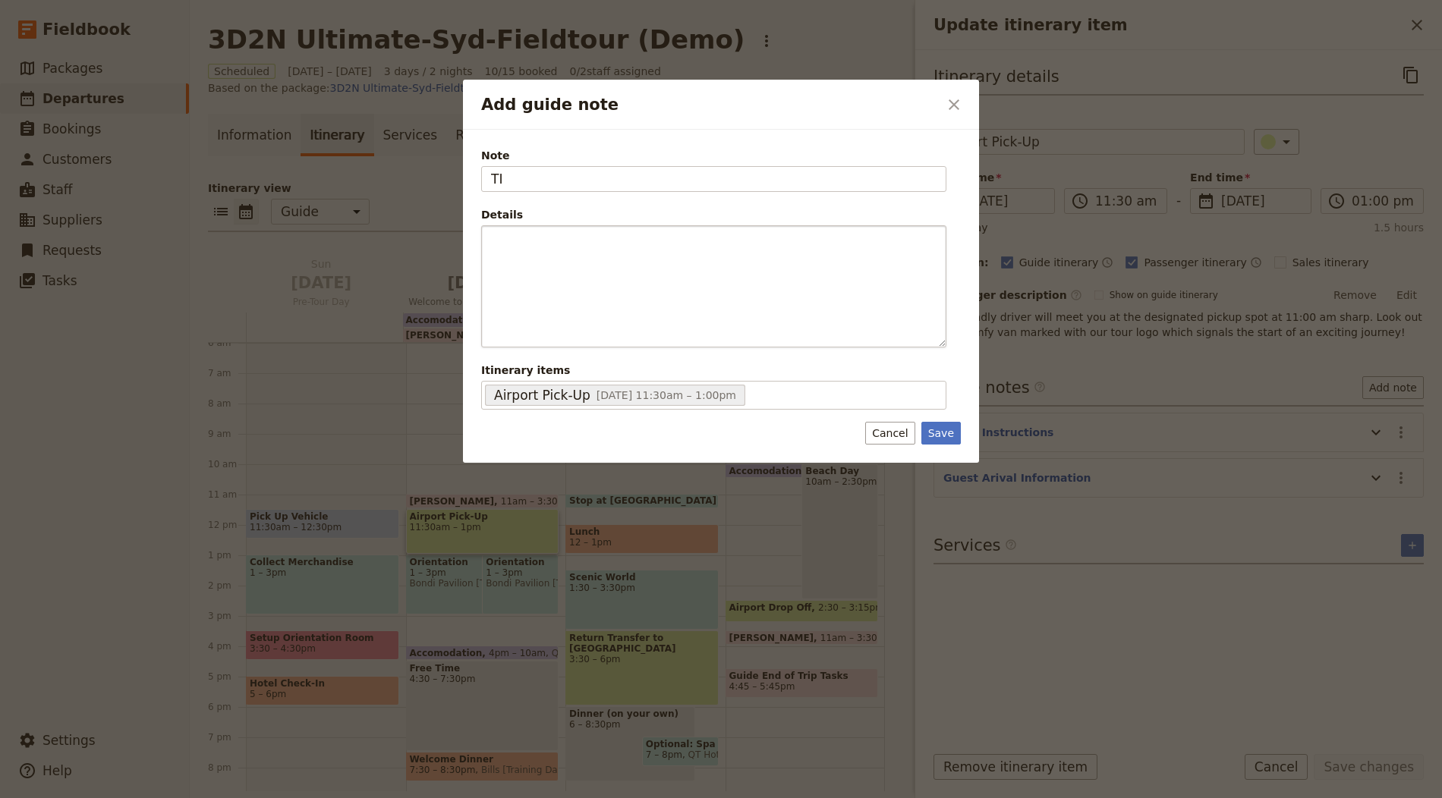
type input "T"
type input "$"
type input "Tip $200"
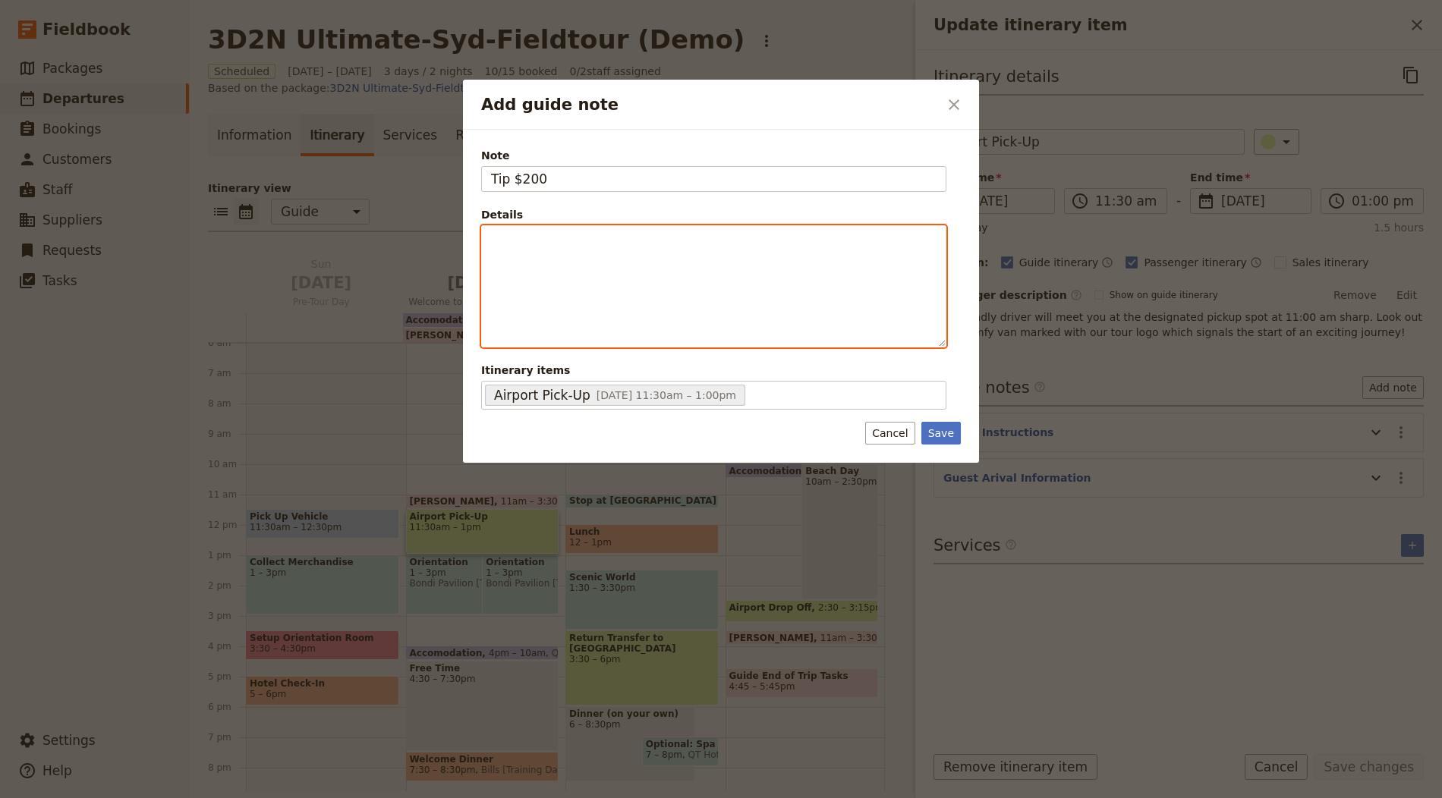
click at [720, 259] on div "Add guide note" at bounding box center [714, 286] width 464 height 121
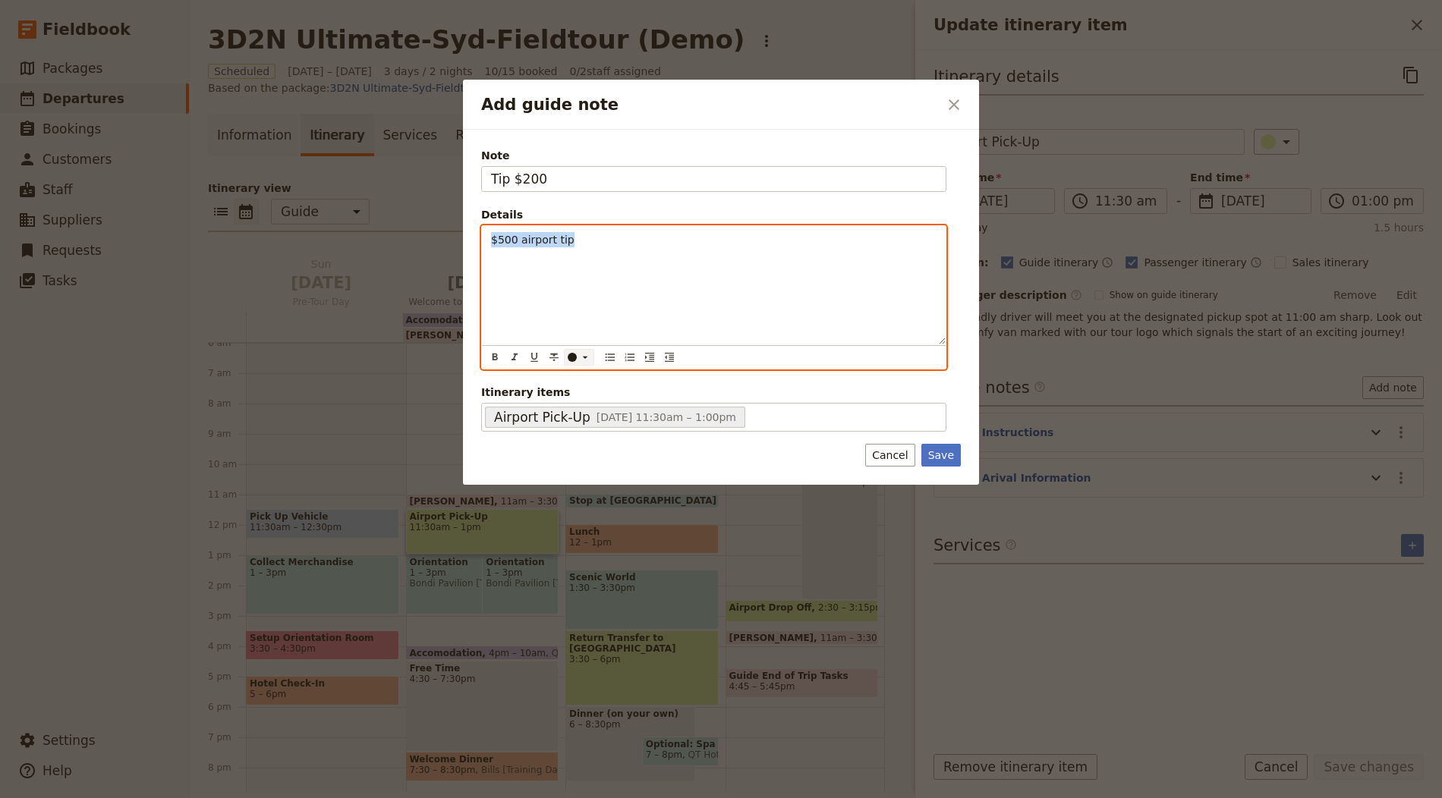
click at [585, 356] on icon "Add guide note" at bounding box center [585, 357] width 12 height 12
click at [572, 392] on div "button" at bounding box center [572, 391] width 9 height 9
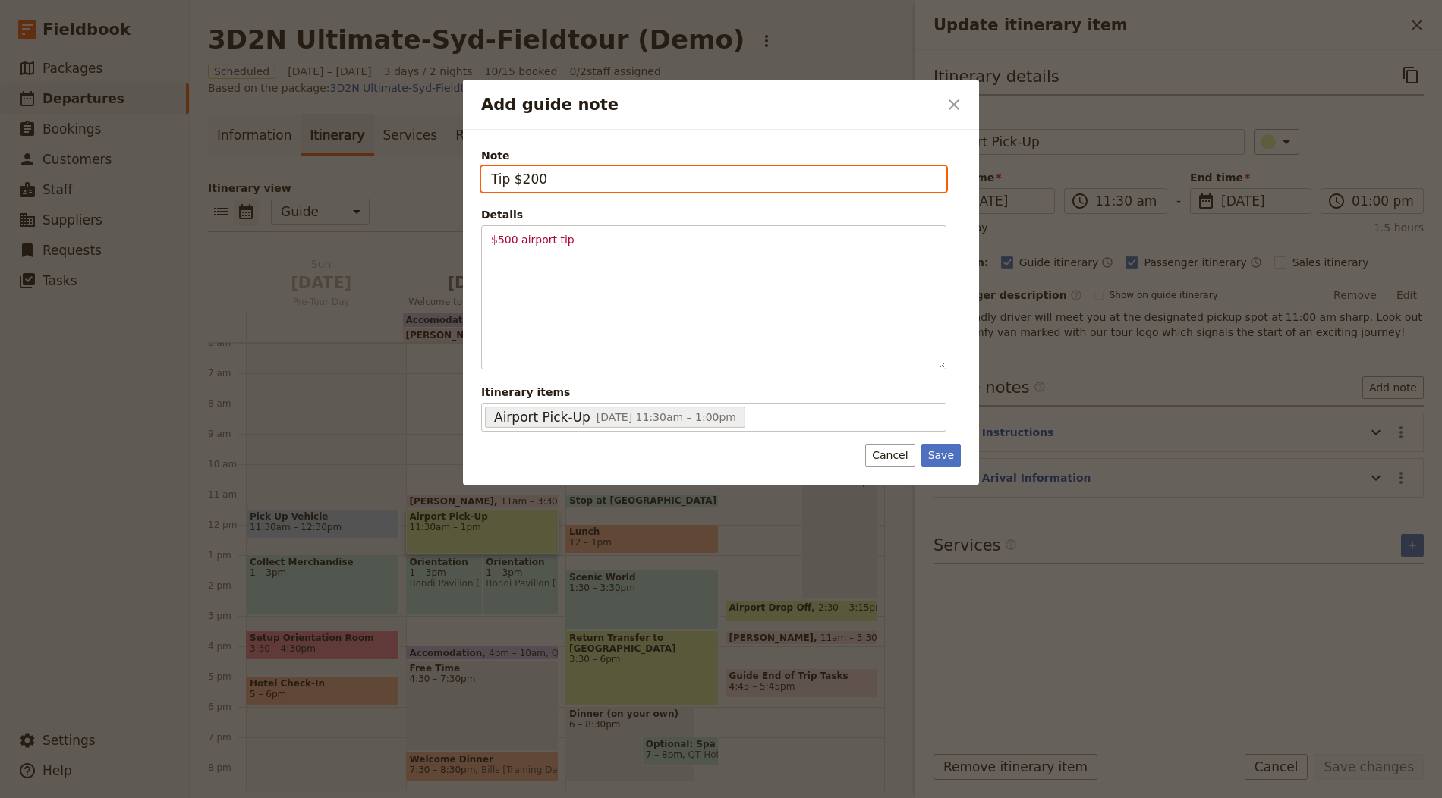
click at [576, 180] on input "Tip $200" at bounding box center [713, 179] width 465 height 26
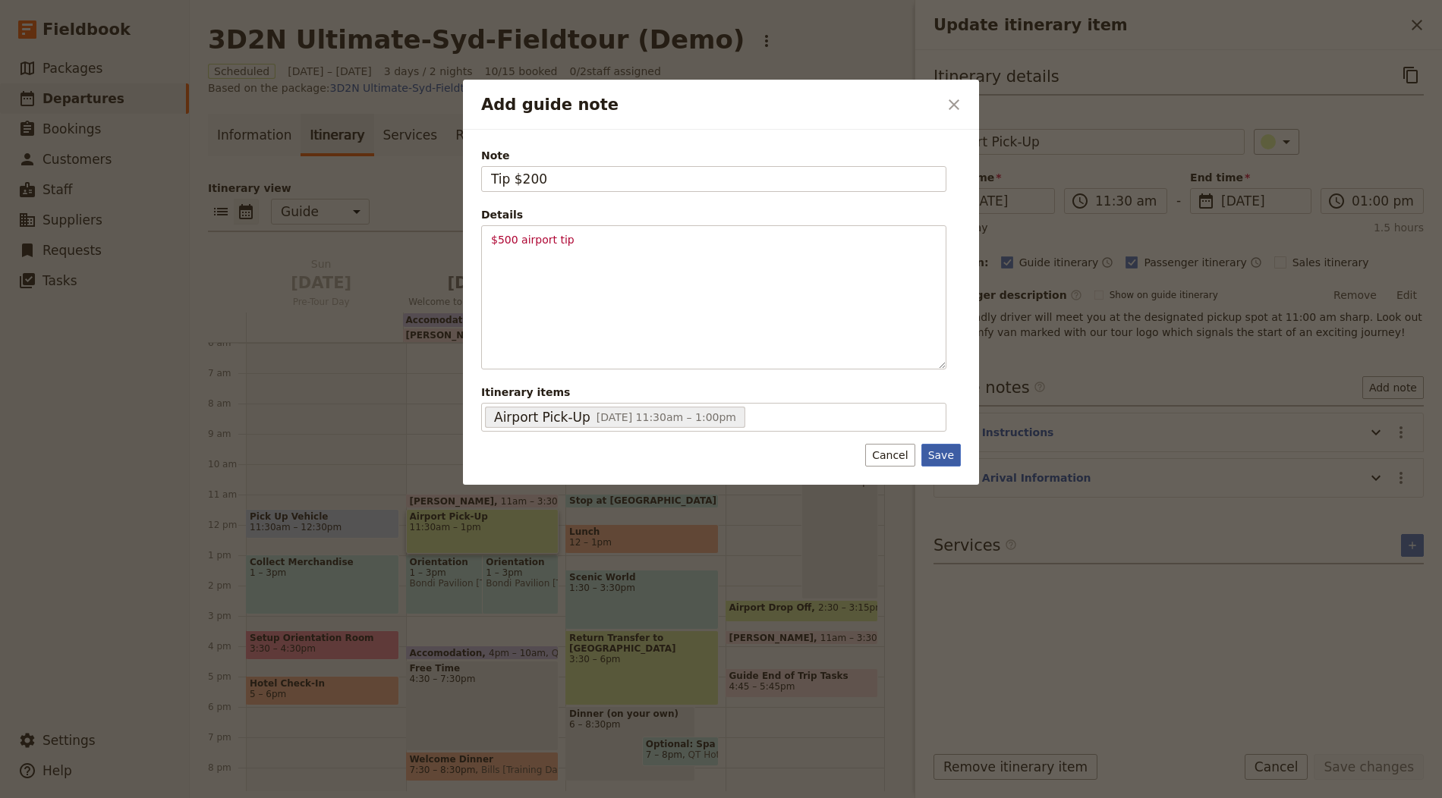
click at [720, 455] on button "Save" at bounding box center [940, 455] width 39 height 23
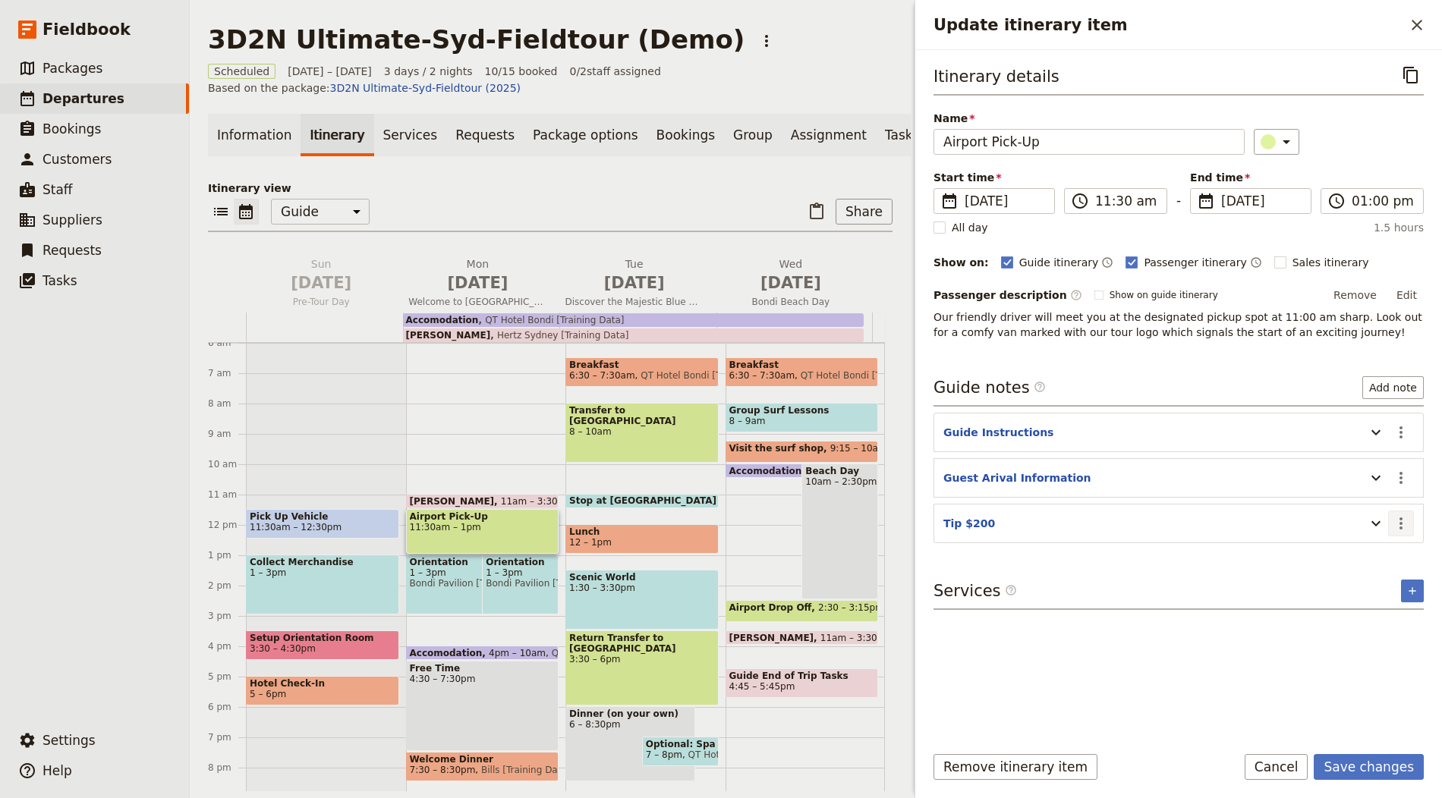
click at [720, 511] on button "​" at bounding box center [1401, 524] width 26 height 26
click at [720, 596] on div "Services ​ ​" at bounding box center [1178, 595] width 490 height 30
click at [720, 769] on button "Save changes" at bounding box center [1369, 767] width 110 height 26
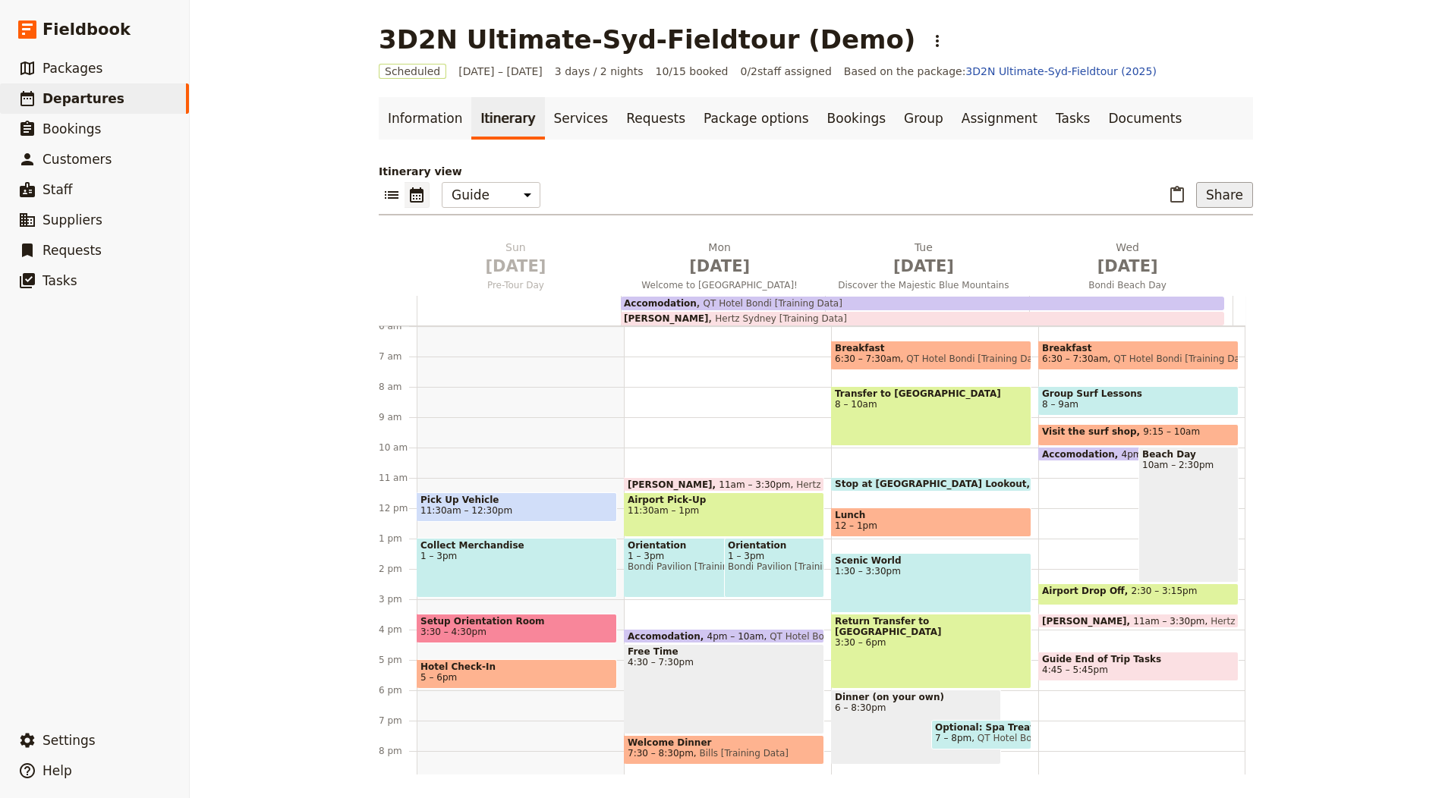
click at [720, 194] on button "Share" at bounding box center [1224, 195] width 57 height 26
click at [720, 226] on span "Guide itinerary" at bounding box center [1175, 227] width 80 height 15
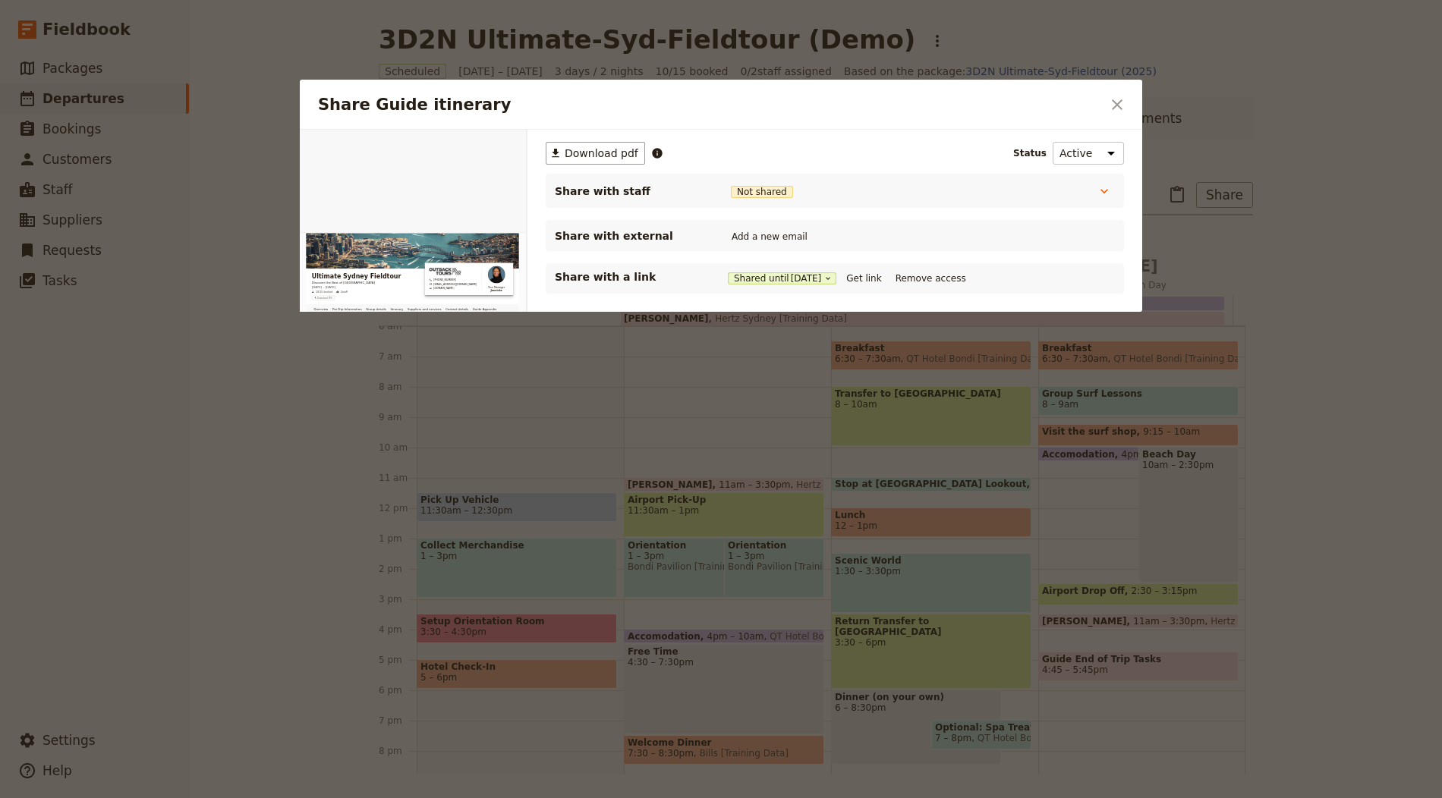
scroll to position [0, 0]
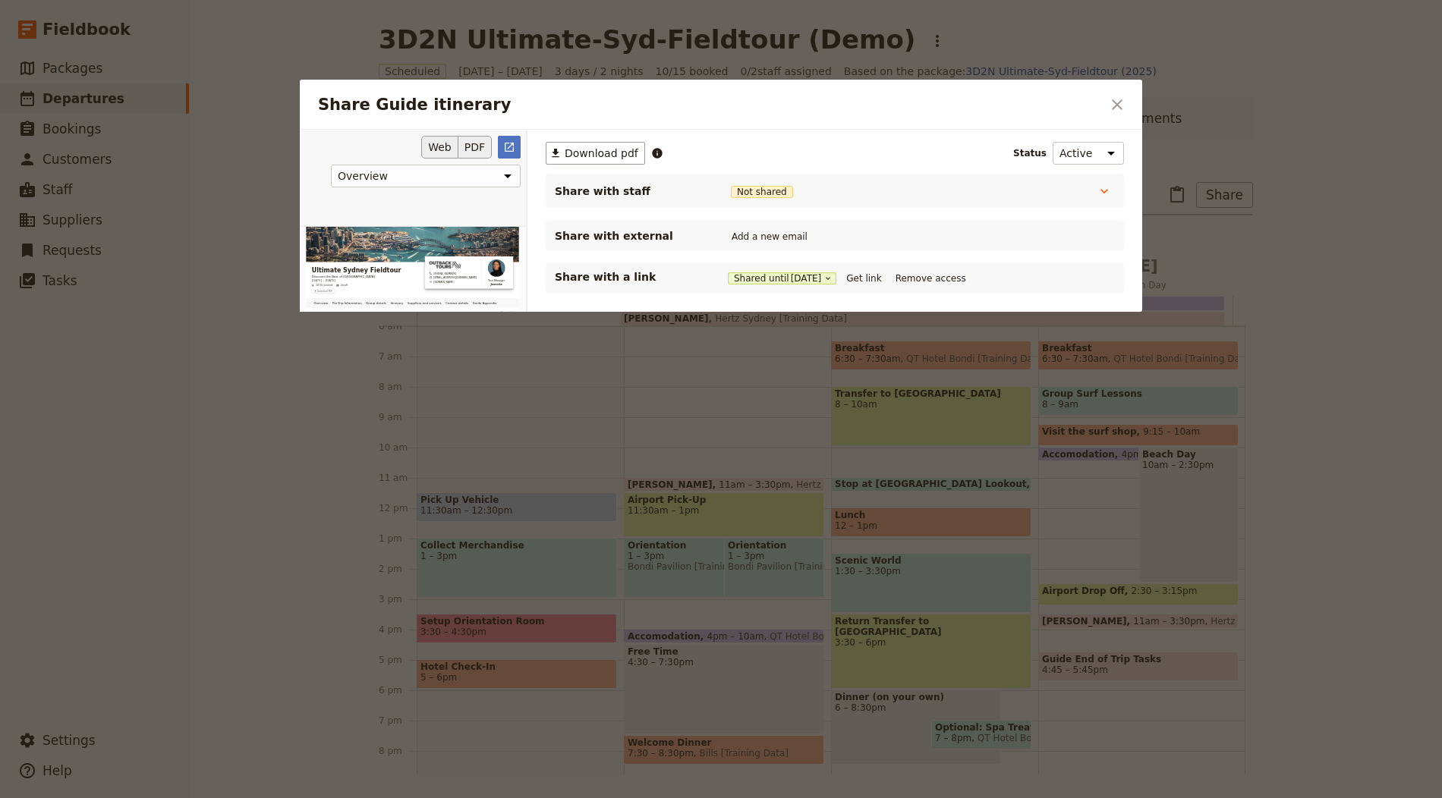
click at [477, 146] on button "PDF" at bounding box center [474, 147] width 33 height 23
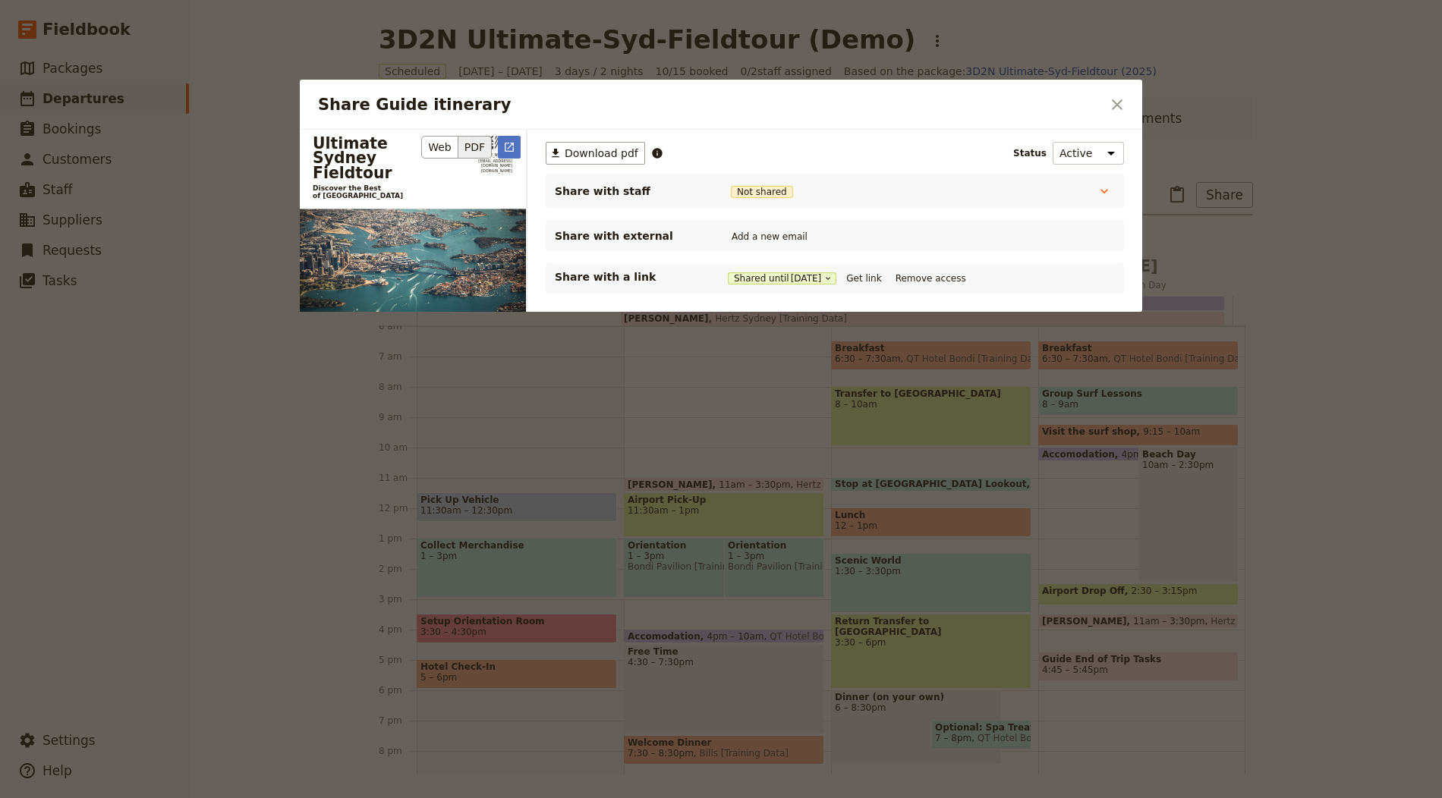
click at [512, 146] on icon "Open full preview" at bounding box center [509, 147] width 12 height 12
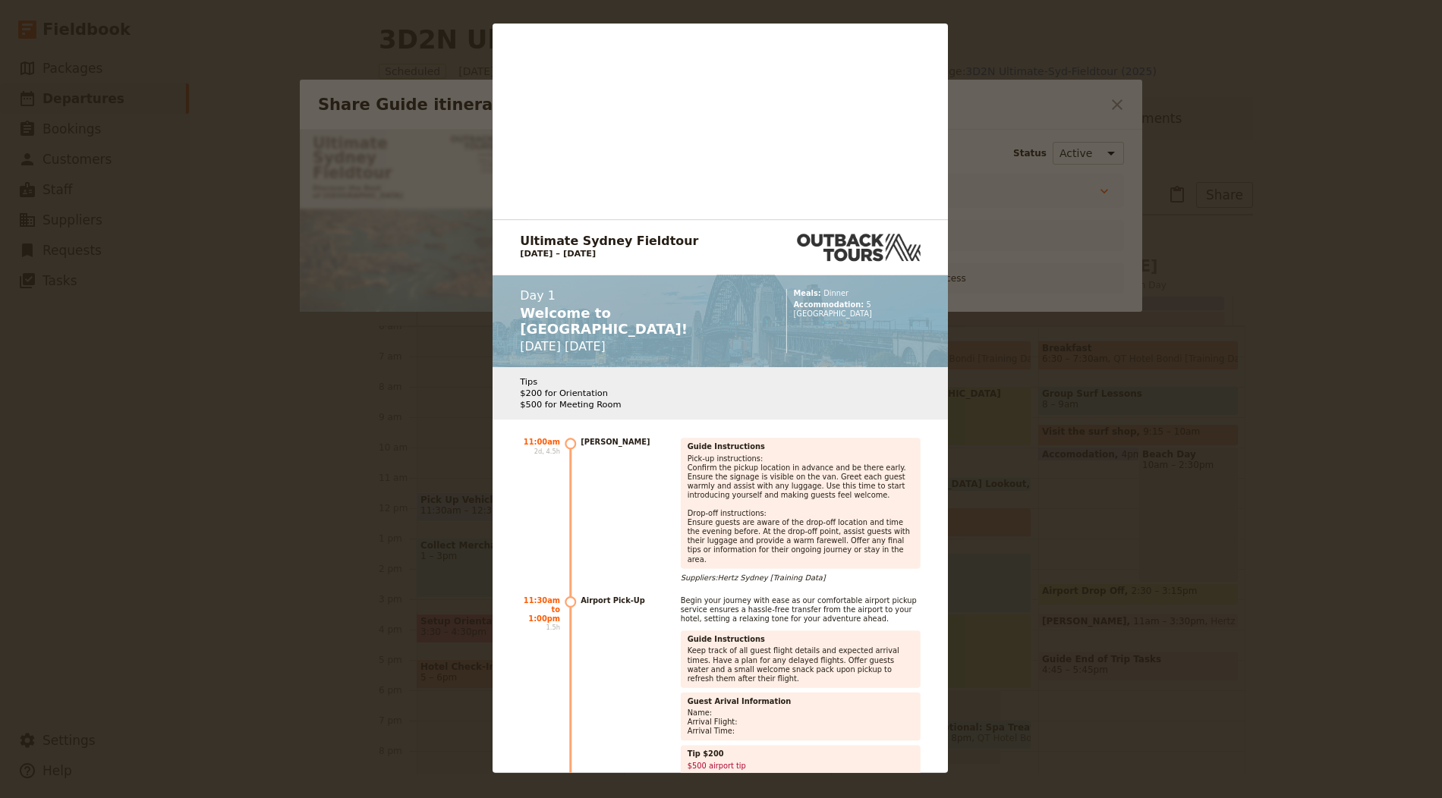
scroll to position [5388, 0]
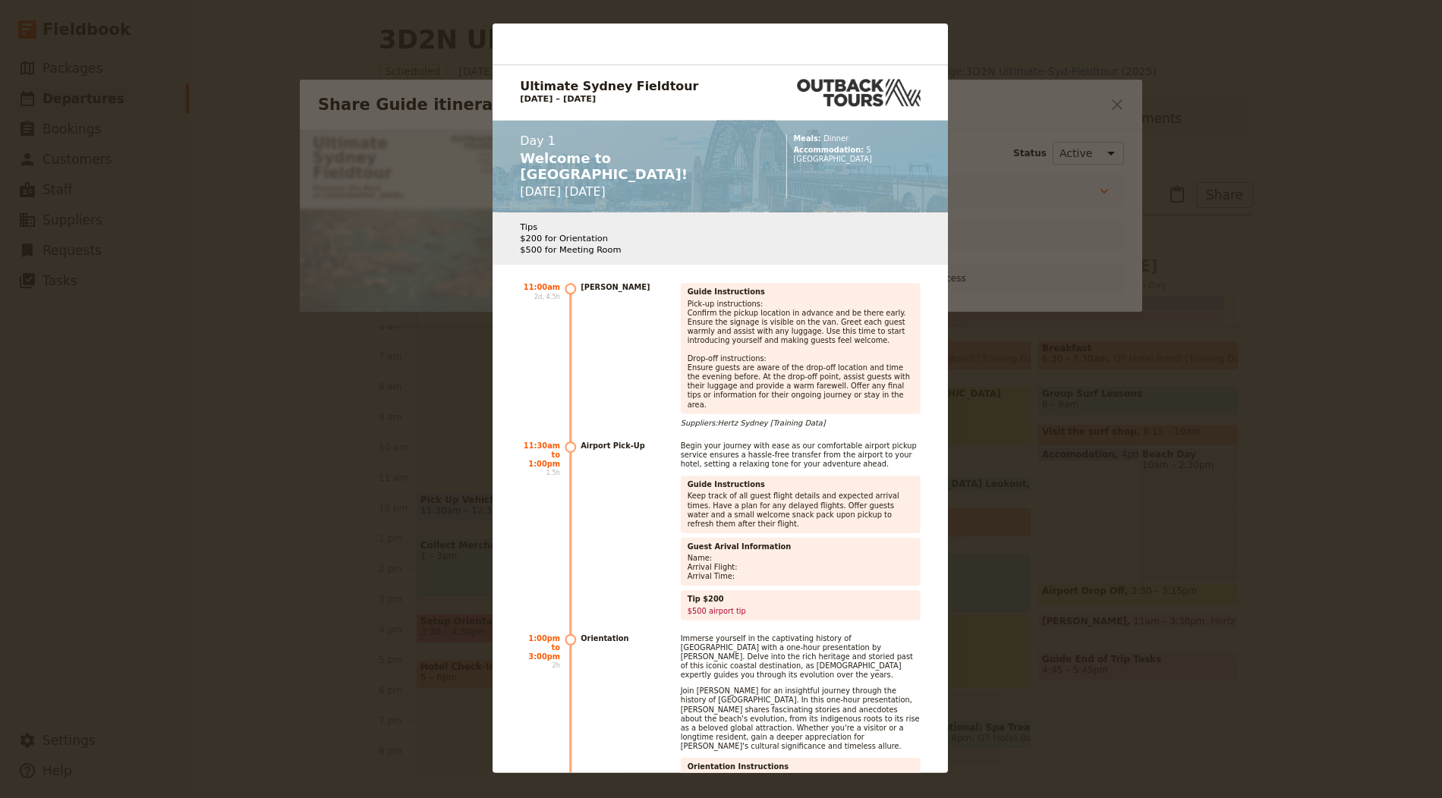
click at [720, 181] on div "Ultimate Sydney Fieldtour Discover the Best of [GEOGRAPHIC_DATA] [PHONE_NUMBER]…" at bounding box center [721, 399] width 1442 height 798
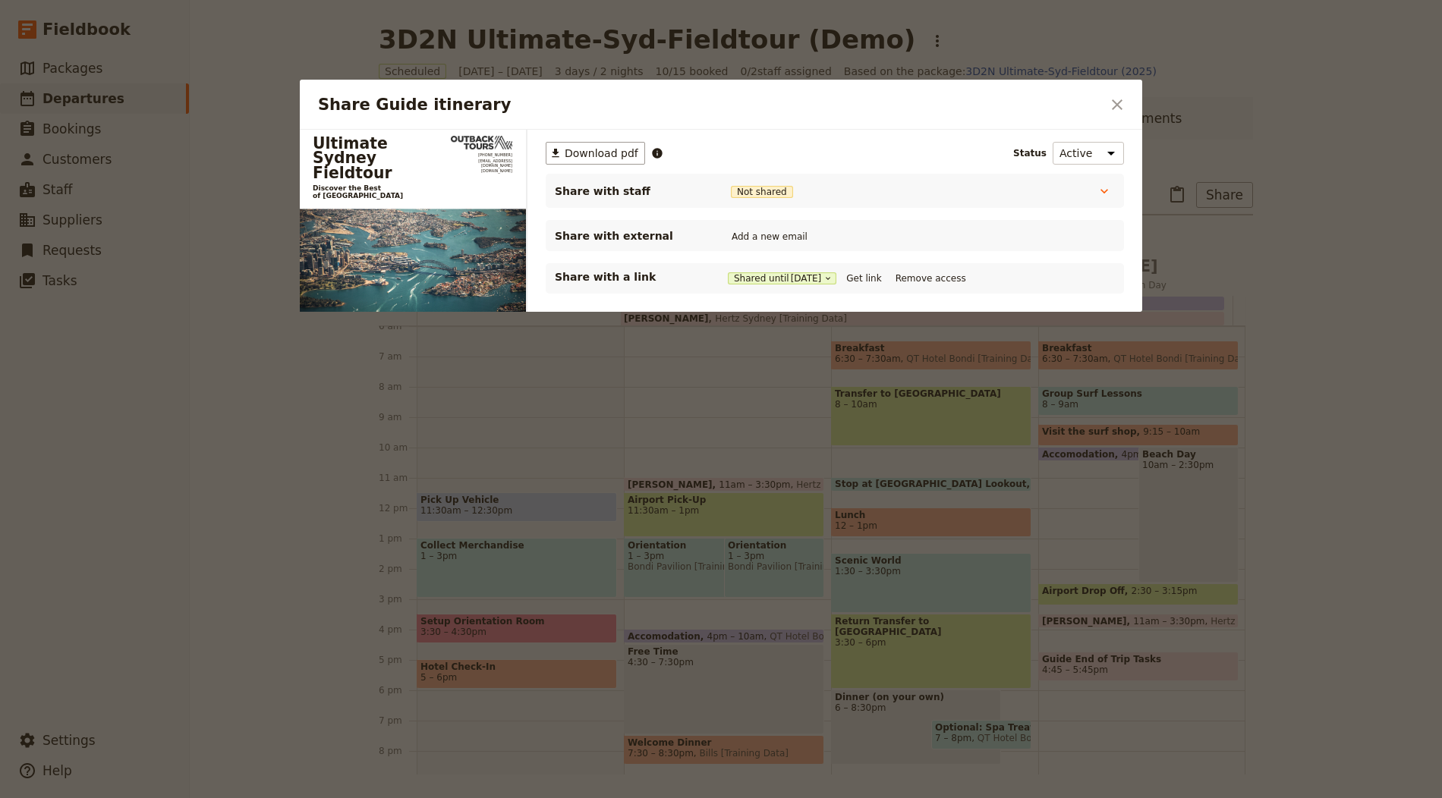
click at [720, 90] on div "Share Guide itinerary ​" at bounding box center [721, 105] width 842 height 50
click at [720, 117] on div "Share Guide itinerary ​" at bounding box center [721, 105] width 842 height 50
click at [720, 107] on button "​" at bounding box center [1117, 105] width 26 height 26
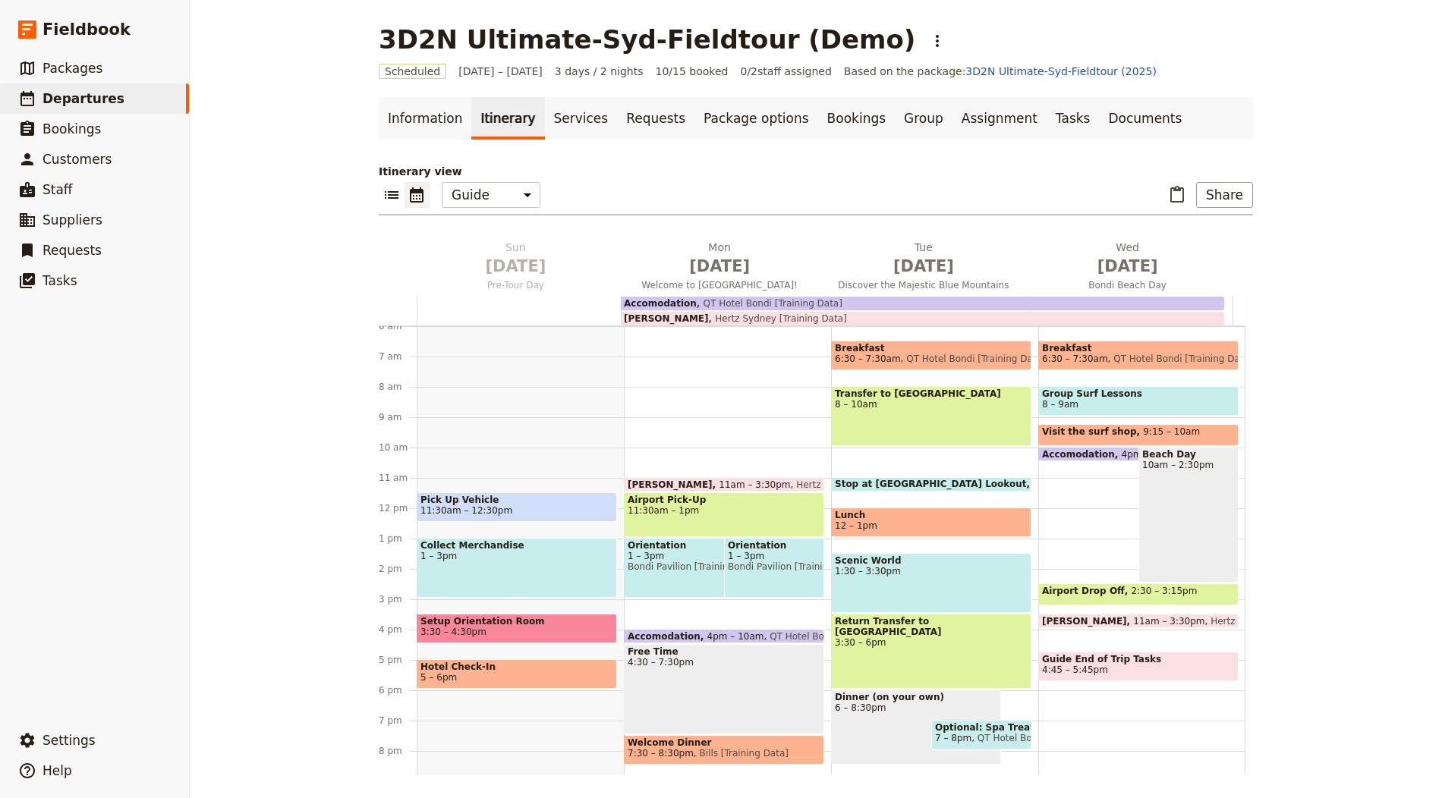
click at [682, 551] on span "1 – 3pm" at bounding box center [709, 556] width 162 height 11
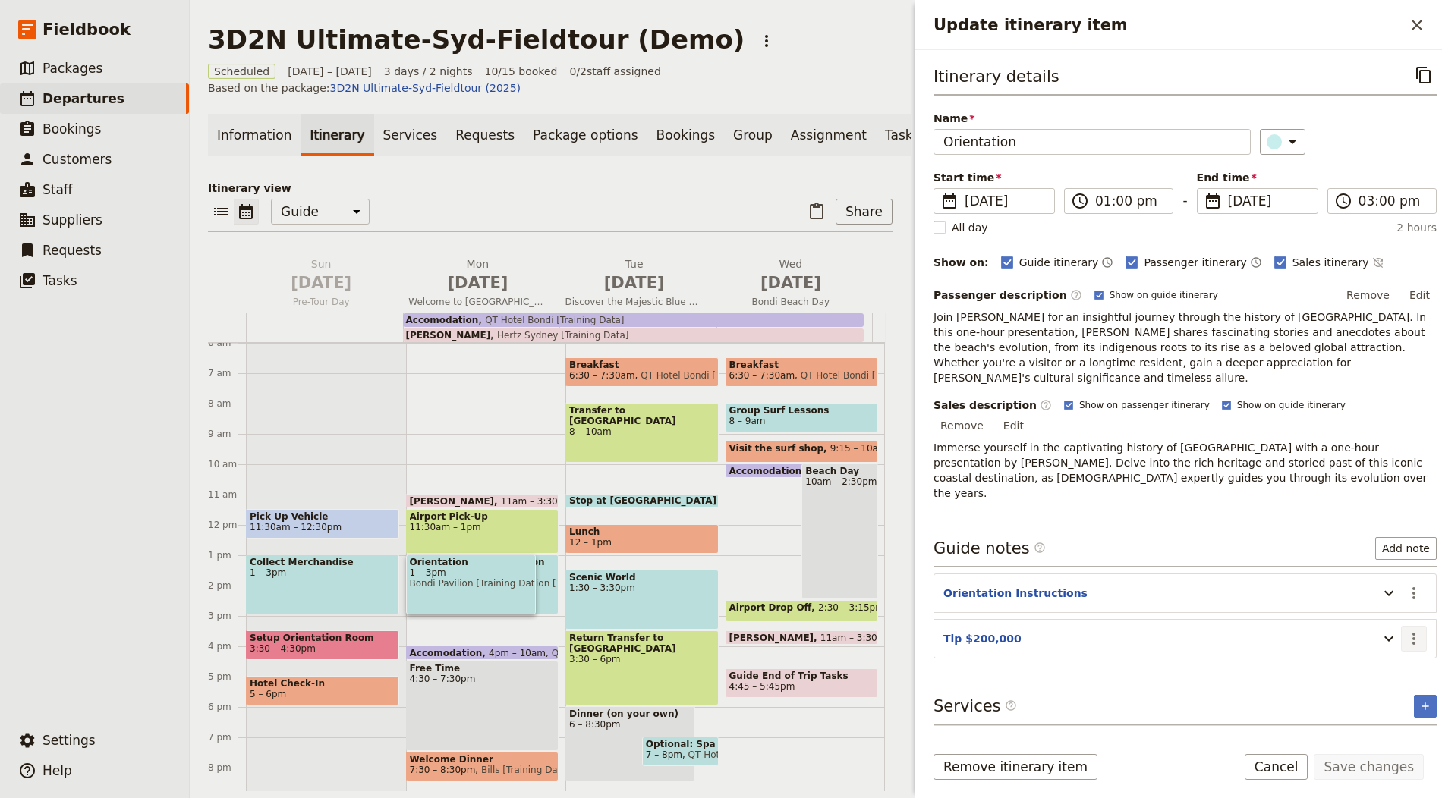
click at [720, 630] on icon "Actions" at bounding box center [1414, 639] width 18 height 18
click at [720, 631] on button "Tip $200,000" at bounding box center [982, 638] width 78 height 15
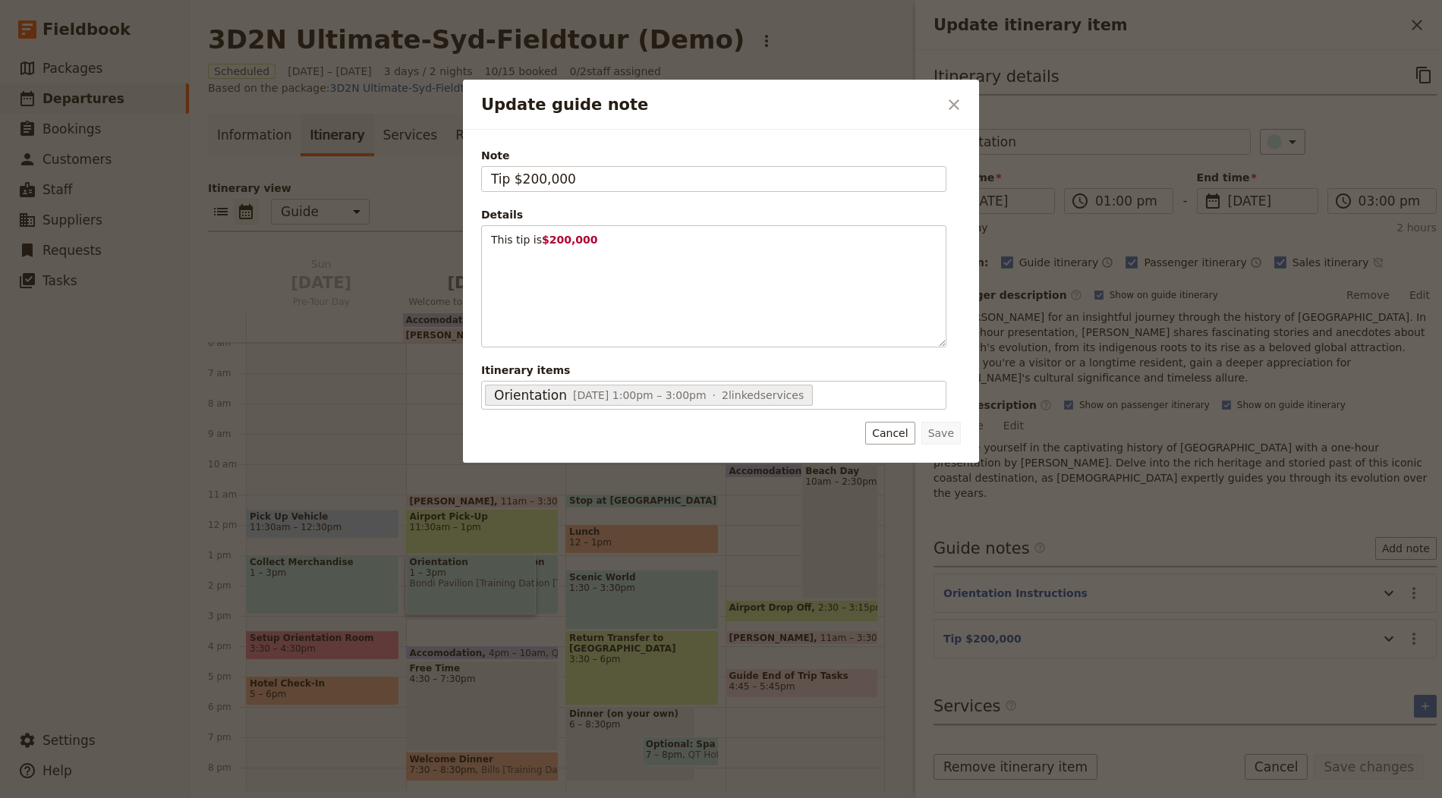
click at [720, 181] on div "Note Tip $200,000 Details This tip is $200,000 ​ ​ ​ ​ ​ ​ ​ ​ ​ This tip is $2…" at bounding box center [720, 278] width 480 height 265
